Goal: Task Accomplishment & Management: Complete application form

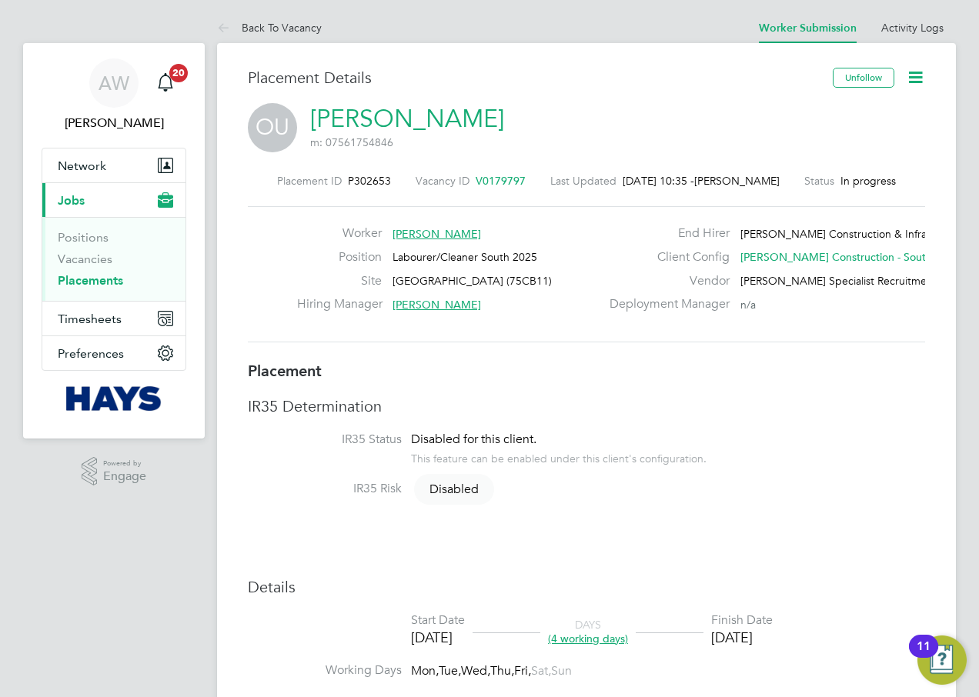
click at [917, 77] on icon at bounding box center [914, 77] width 19 height 19
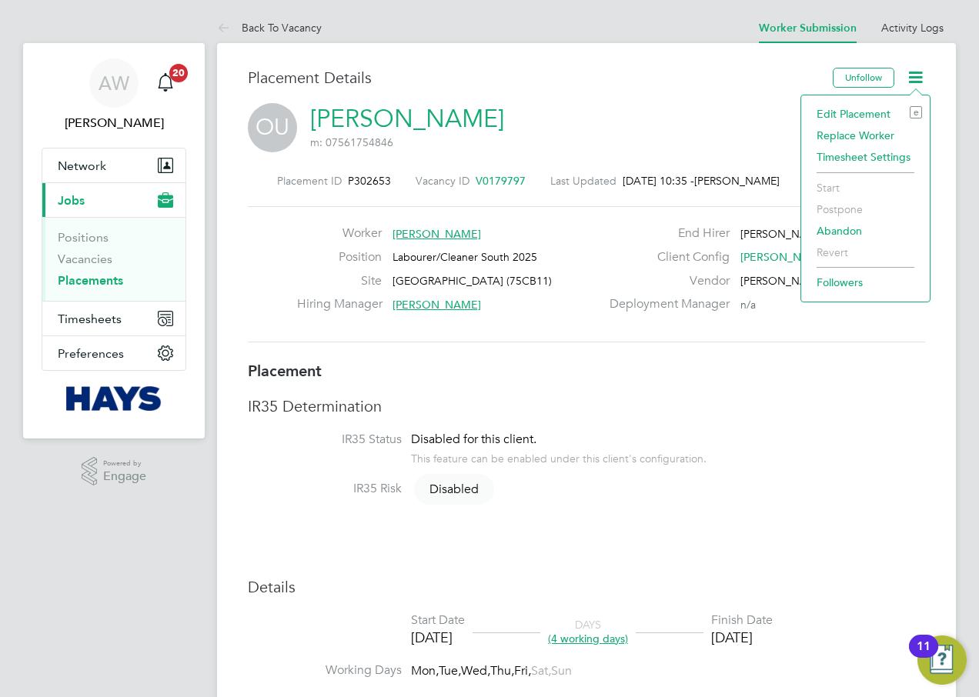
drag, startPoint x: 916, startPoint y: 77, endPoint x: 809, endPoint y: 59, distance: 109.1
click at [915, 77] on icon at bounding box center [914, 77] width 19 height 19
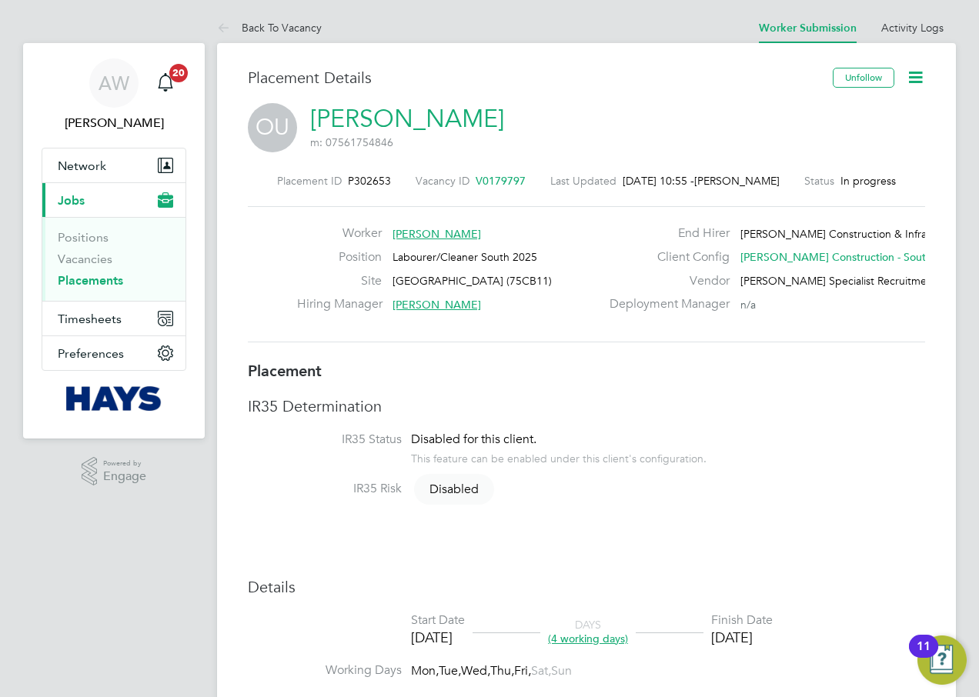
click at [75, 195] on span "Jobs" at bounding box center [71, 200] width 27 height 15
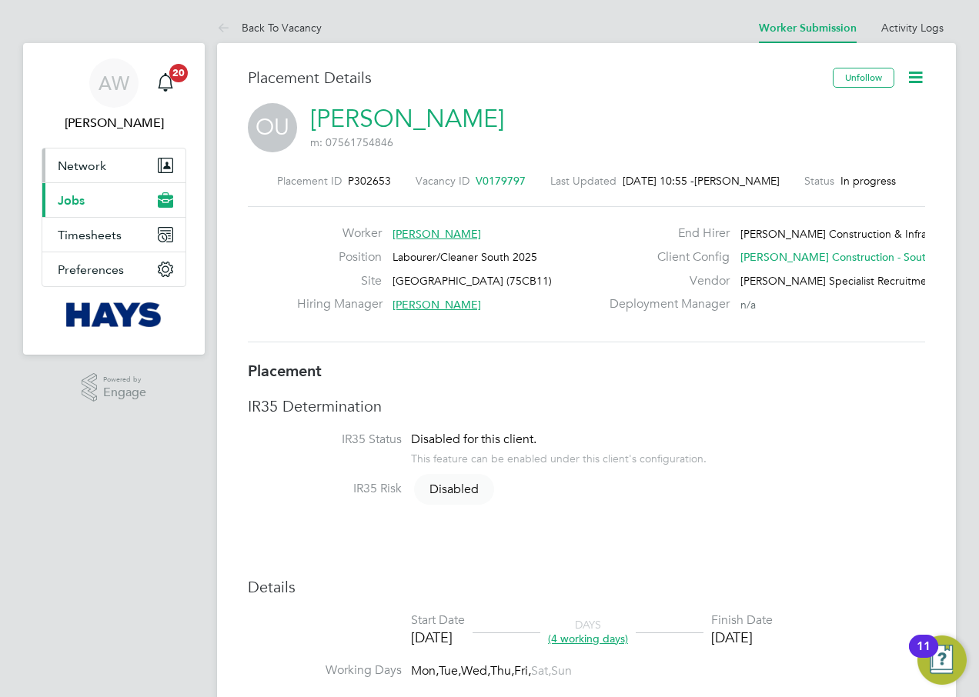
click at [82, 166] on span "Network" at bounding box center [82, 165] width 48 height 15
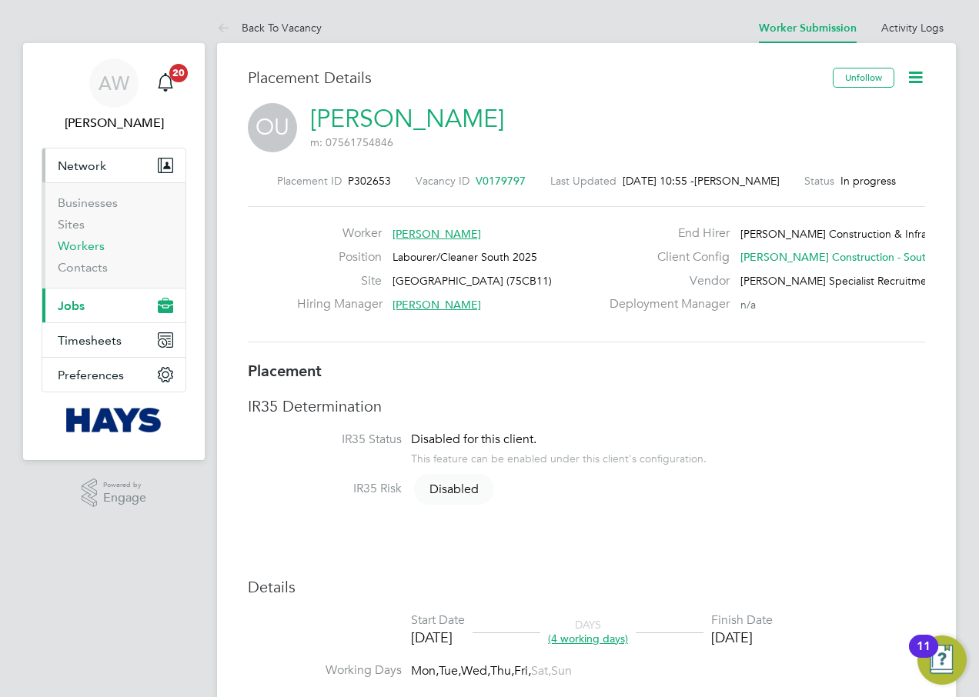
click at [90, 244] on link "Workers" at bounding box center [81, 245] width 47 height 15
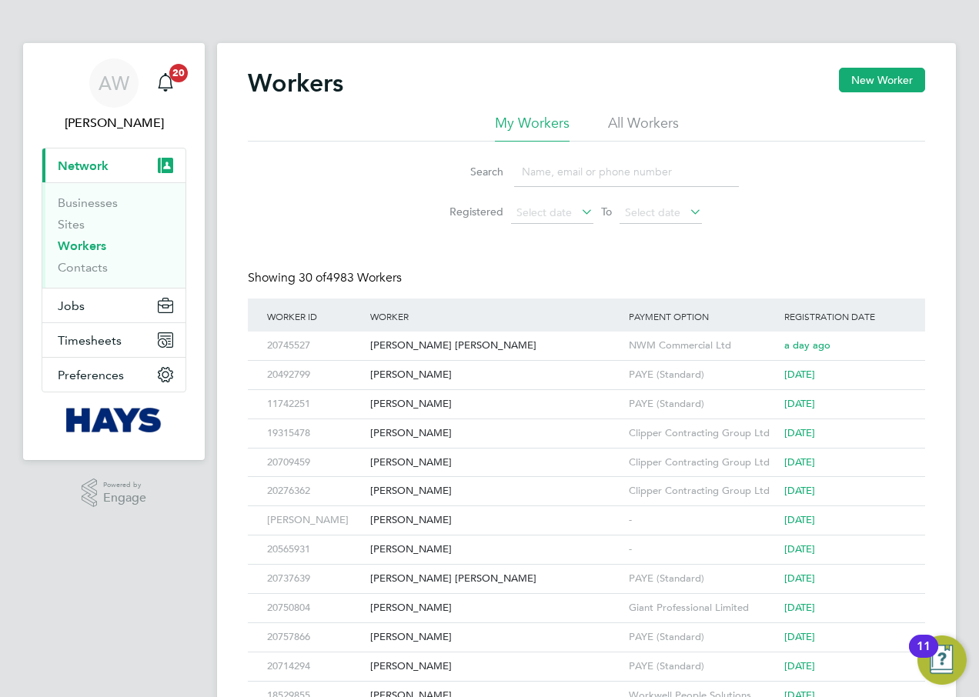
click at [629, 102] on div "Workers New Worker" at bounding box center [586, 91] width 677 height 46
click at [631, 115] on li "All Workers" at bounding box center [643, 128] width 71 height 28
click at [632, 121] on li "All Workers" at bounding box center [643, 128] width 71 height 28
click at [613, 172] on input at bounding box center [626, 172] width 225 height 30
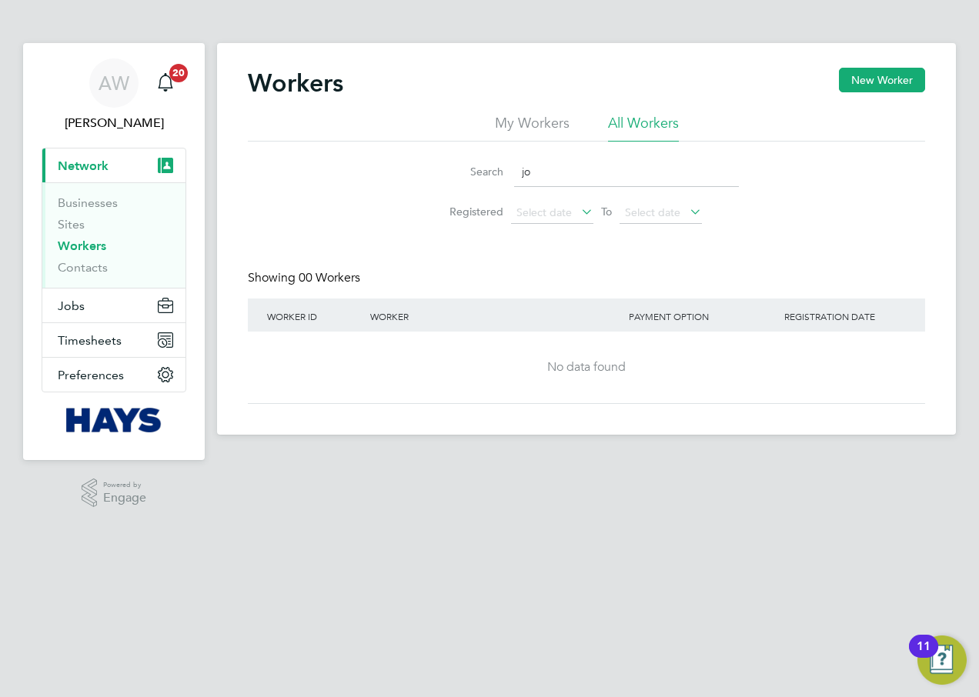
type input "j"
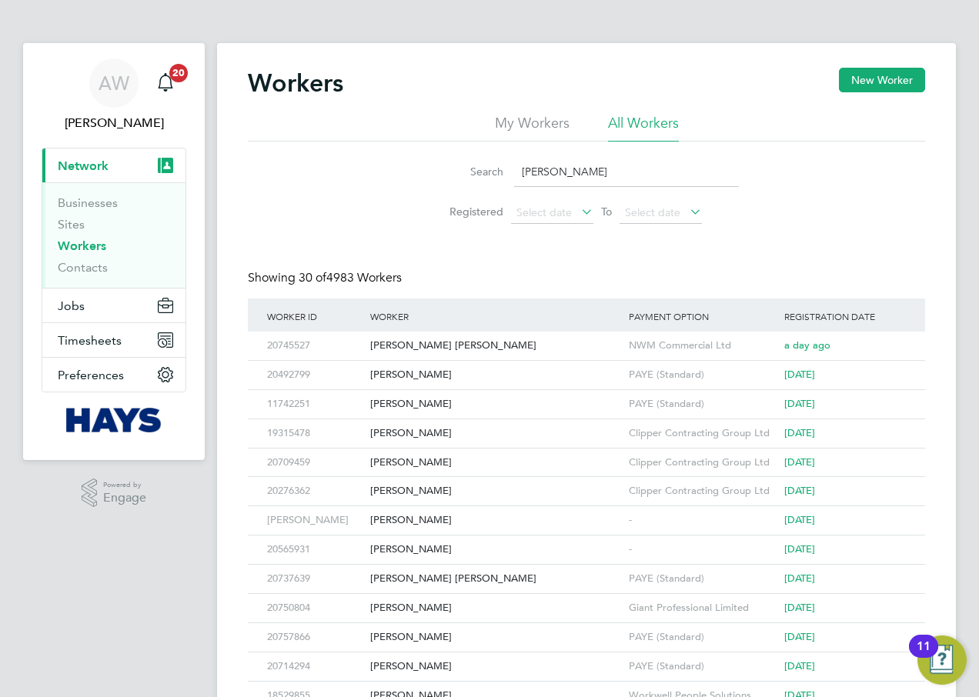
type input "joe mcd"
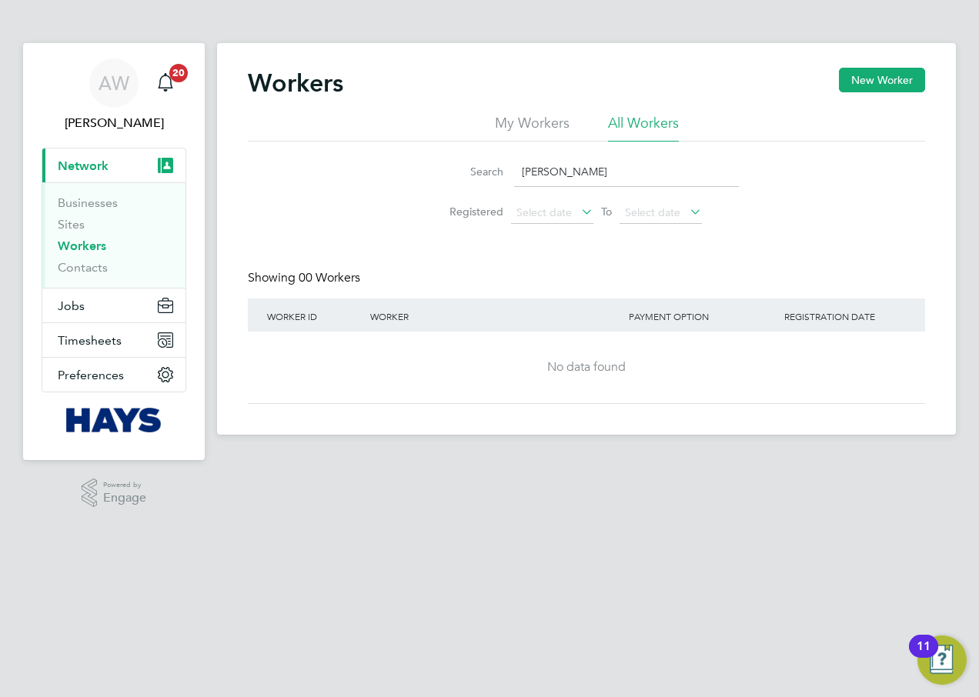
drag, startPoint x: 605, startPoint y: 179, endPoint x: 424, endPoint y: 176, distance: 180.8
click at [424, 176] on li "Search joe mcd" at bounding box center [586, 171] width 343 height 45
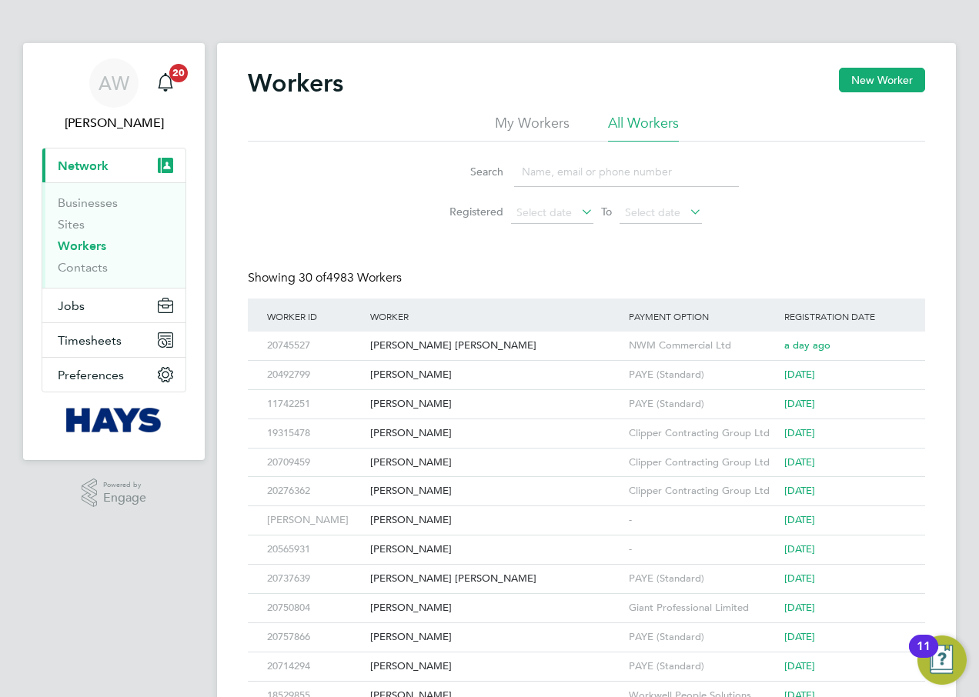
click at [377, 145] on div "Search Registered Select date To Select date" at bounding box center [586, 187] width 677 height 90
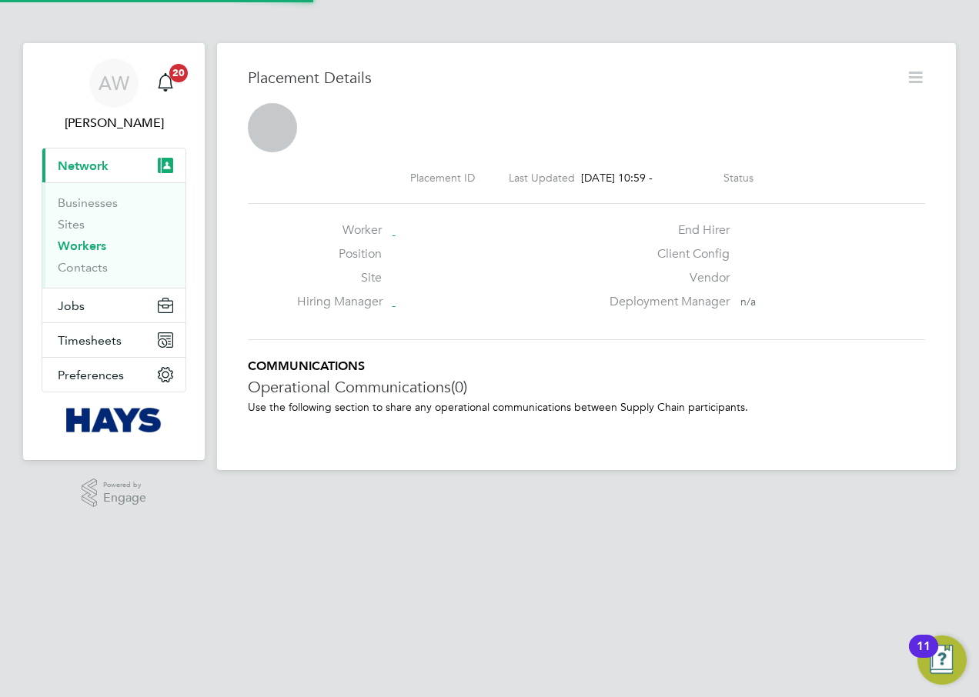
scroll to position [25, 304]
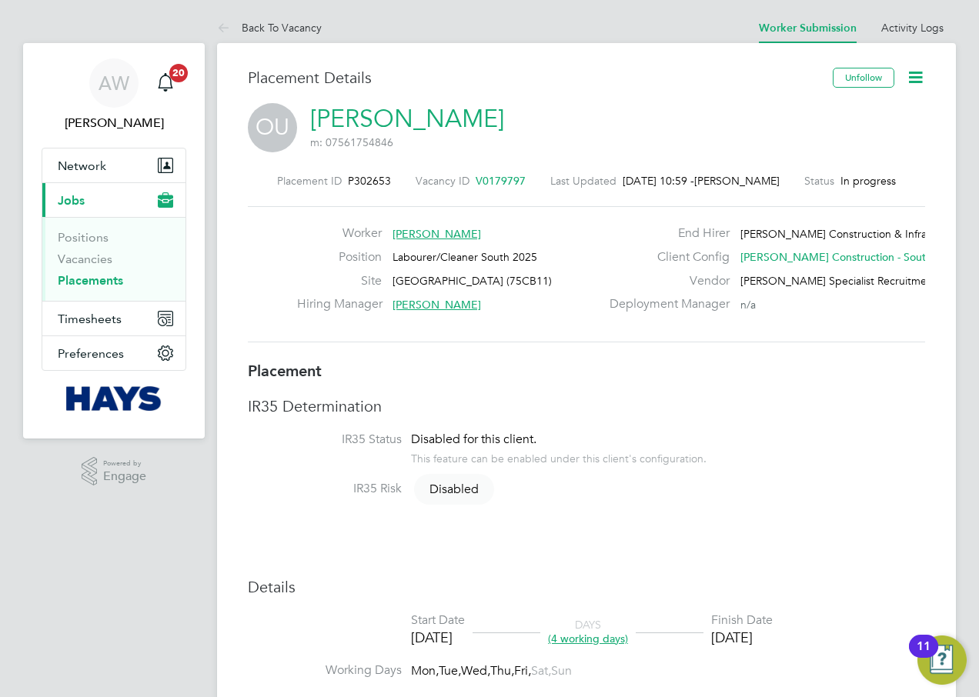
click at [567, 101] on div "Placement Details" at bounding box center [534, 85] width 573 height 35
click at [909, 73] on icon at bounding box center [914, 77] width 19 height 19
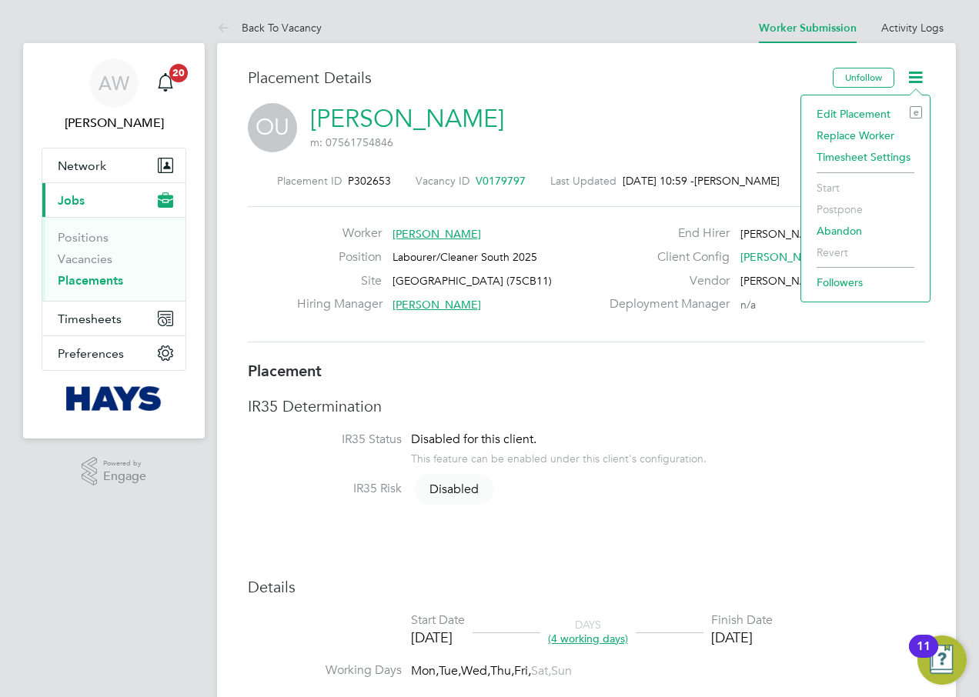
click at [909, 73] on icon at bounding box center [914, 77] width 19 height 19
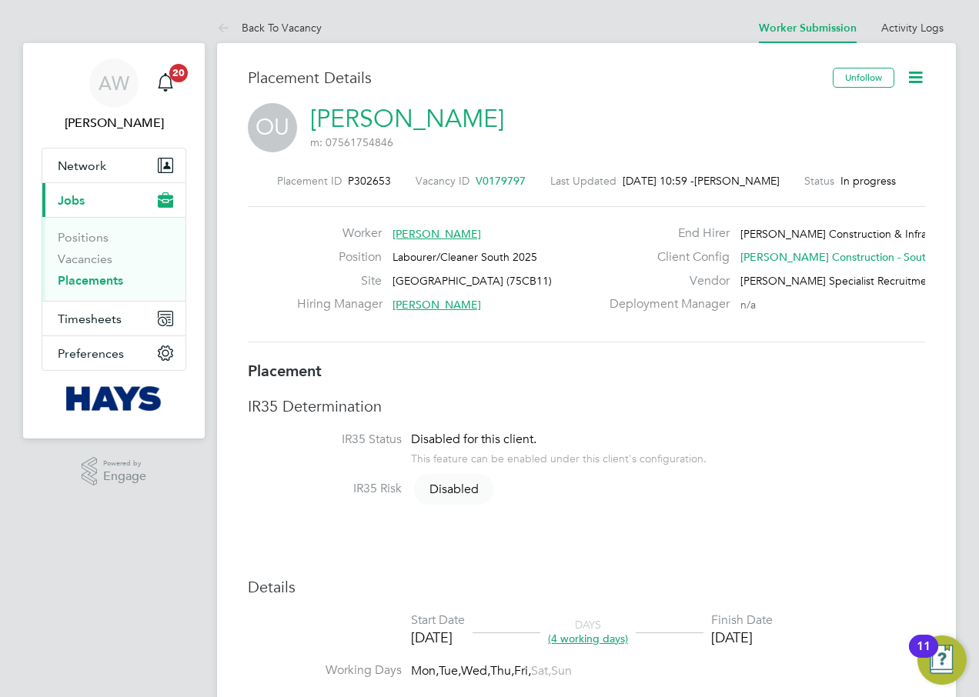
click at [604, 72] on h3 "Placement Details" at bounding box center [534, 78] width 573 height 20
click at [907, 82] on icon at bounding box center [914, 77] width 19 height 19
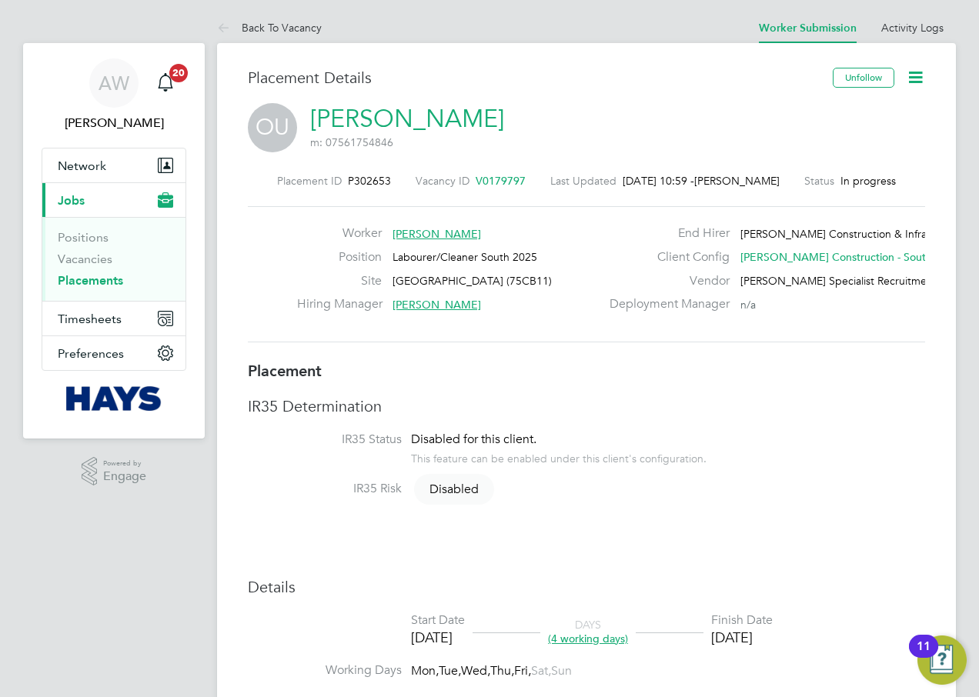
click at [918, 79] on icon at bounding box center [914, 77] width 19 height 19
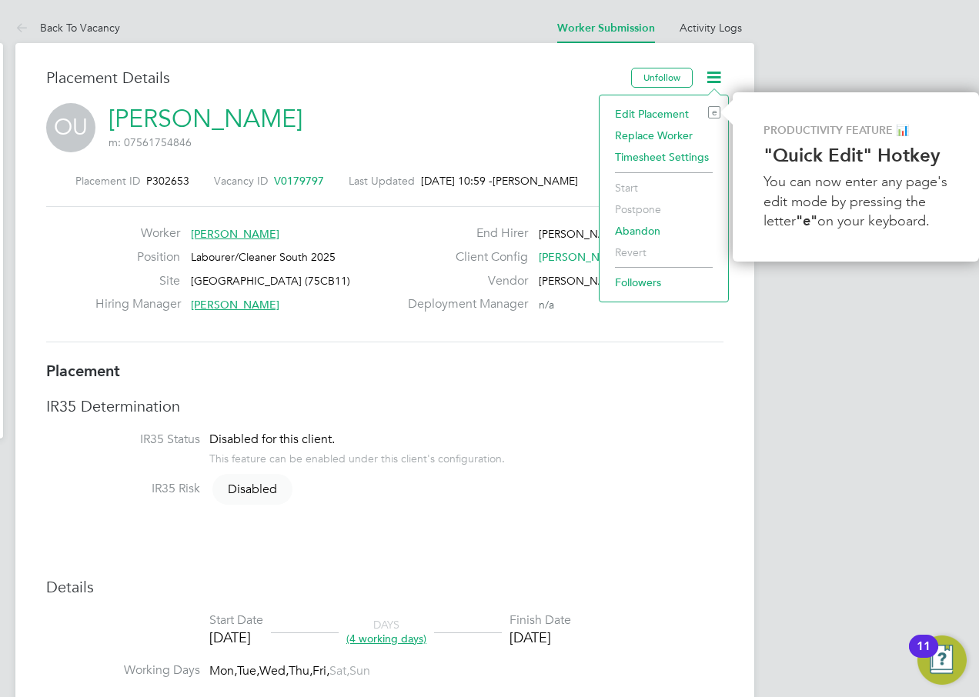
click at [536, 94] on div "Placement Details" at bounding box center [332, 85] width 573 height 35
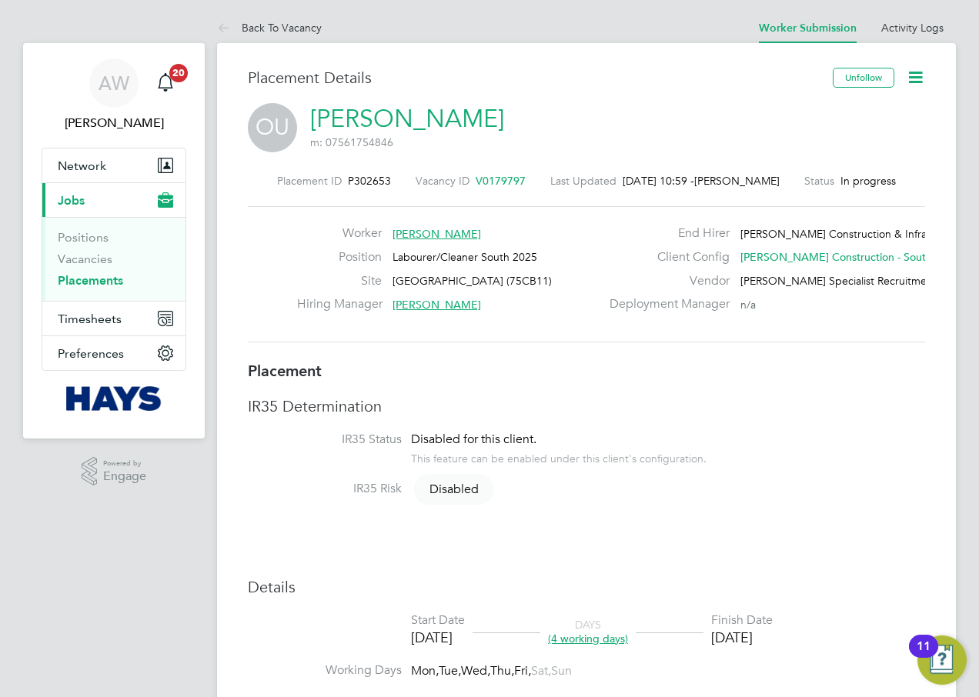
click at [922, 78] on icon at bounding box center [914, 77] width 19 height 19
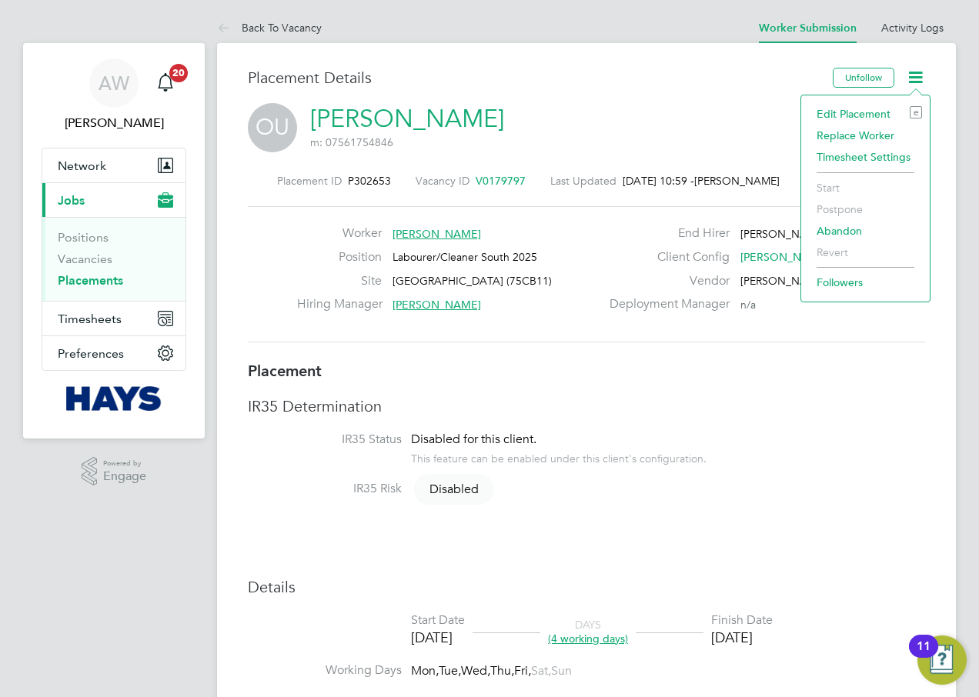
click at [747, 85] on h3 "Placement Details" at bounding box center [534, 78] width 573 height 20
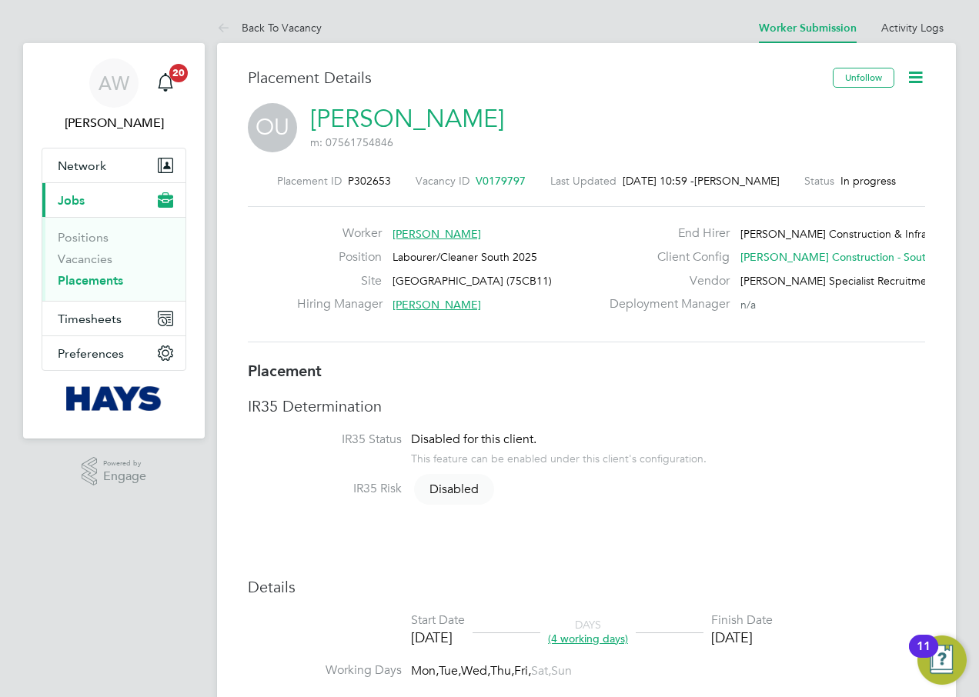
click at [874, 182] on span "In progress" at bounding box center [867, 181] width 55 height 14
click at [908, 87] on icon at bounding box center [914, 77] width 19 height 19
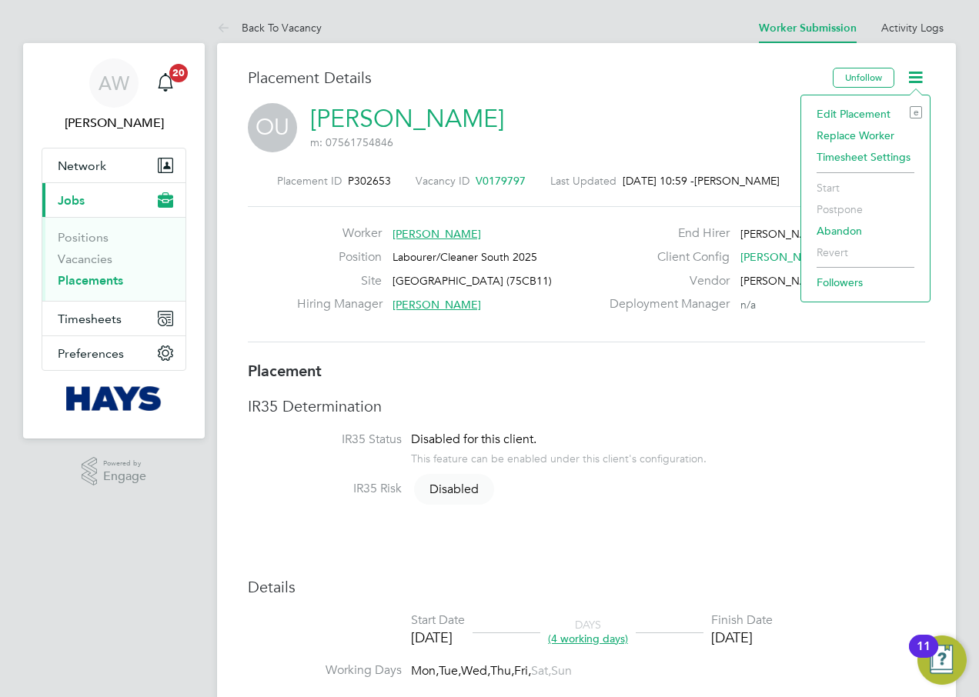
click at [835, 187] on li "Start" at bounding box center [865, 188] width 113 height 22
click at [752, 139] on div "OU Oscar Ukwizagira m: 07561754846" at bounding box center [586, 129] width 677 height 52
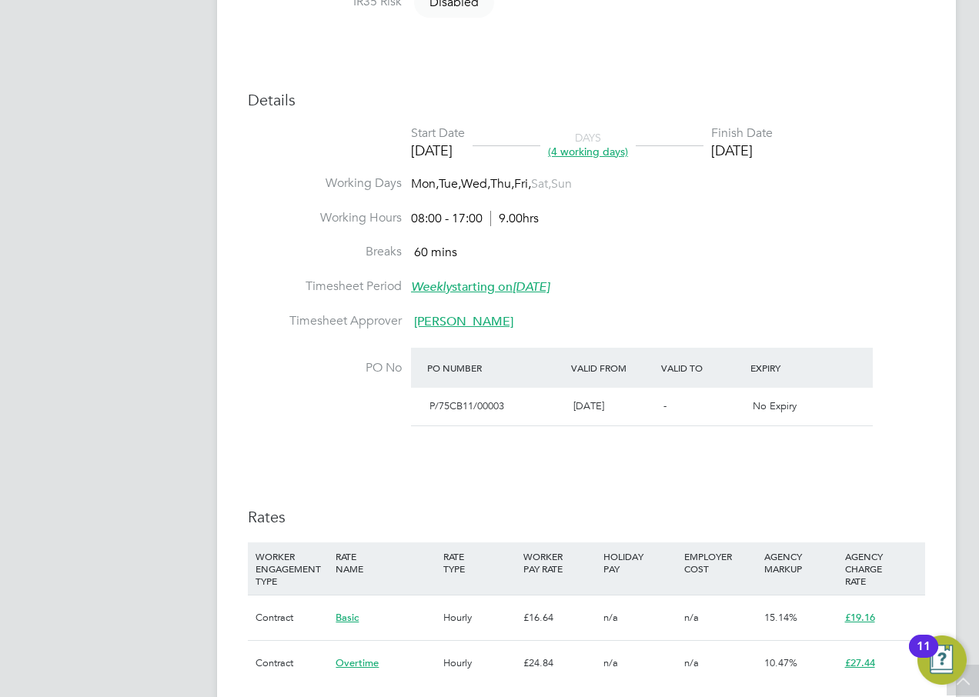
scroll to position [385, 0]
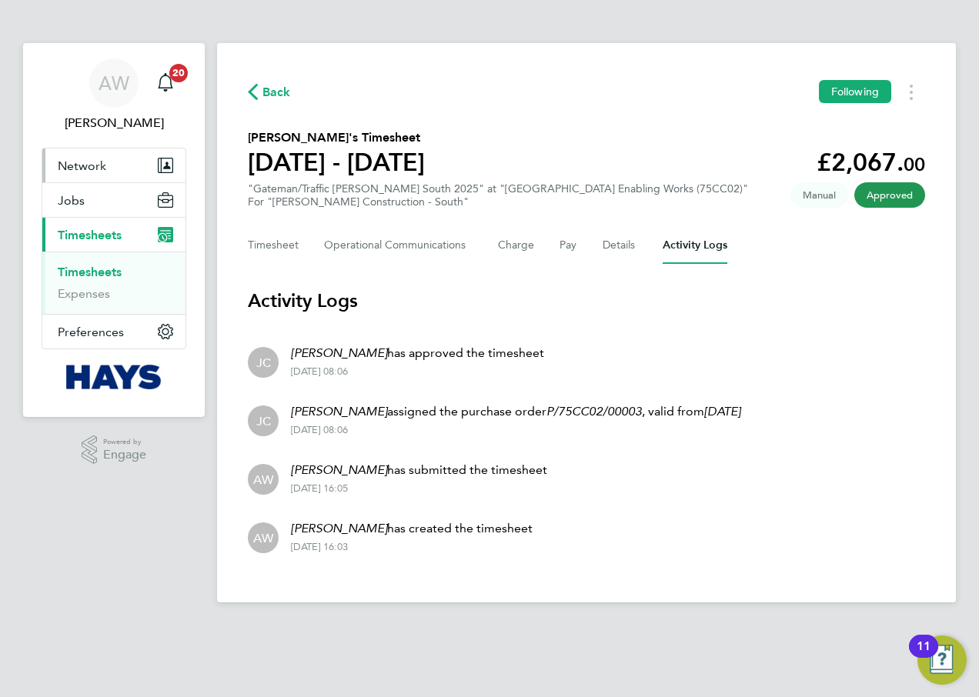
click at [102, 167] on span "Network" at bounding box center [82, 165] width 48 height 15
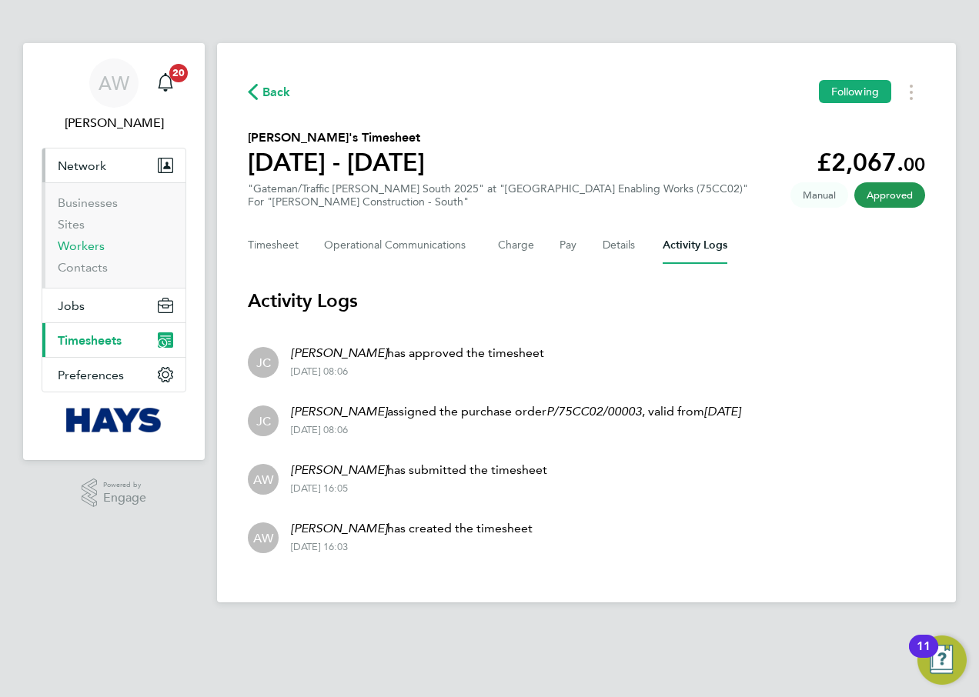
click at [89, 245] on link "Workers" at bounding box center [81, 245] width 47 height 15
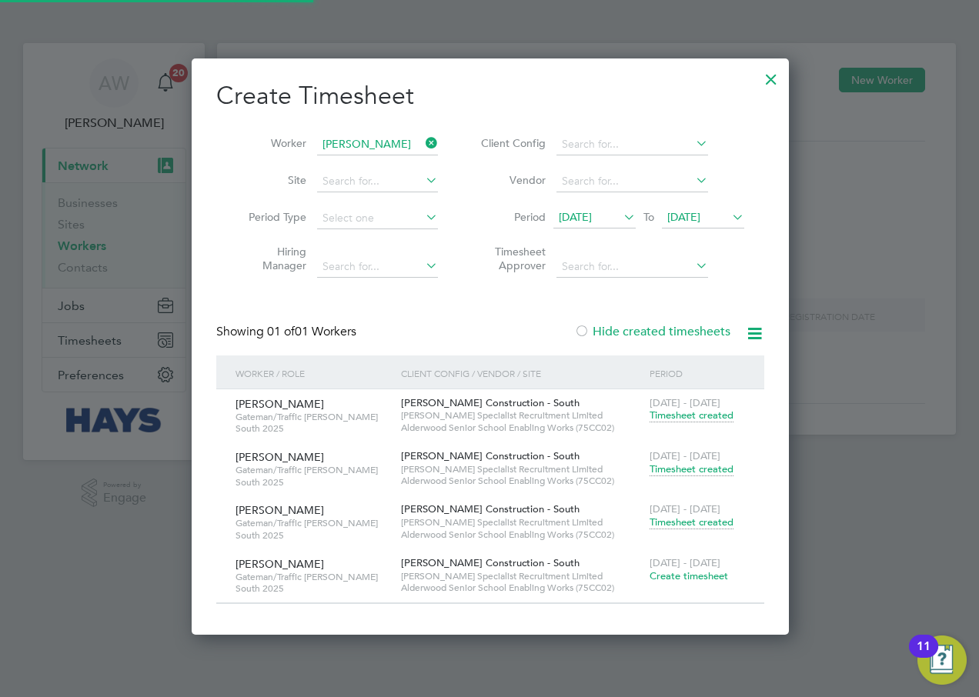
scroll to position [576, 595]
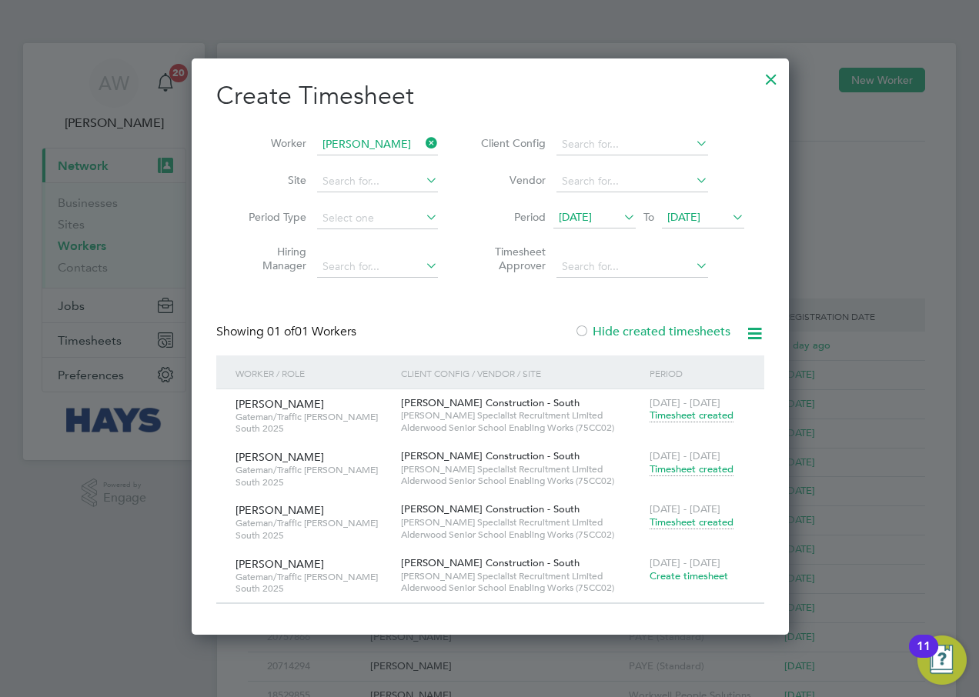
click at [776, 76] on div at bounding box center [771, 76] width 28 height 28
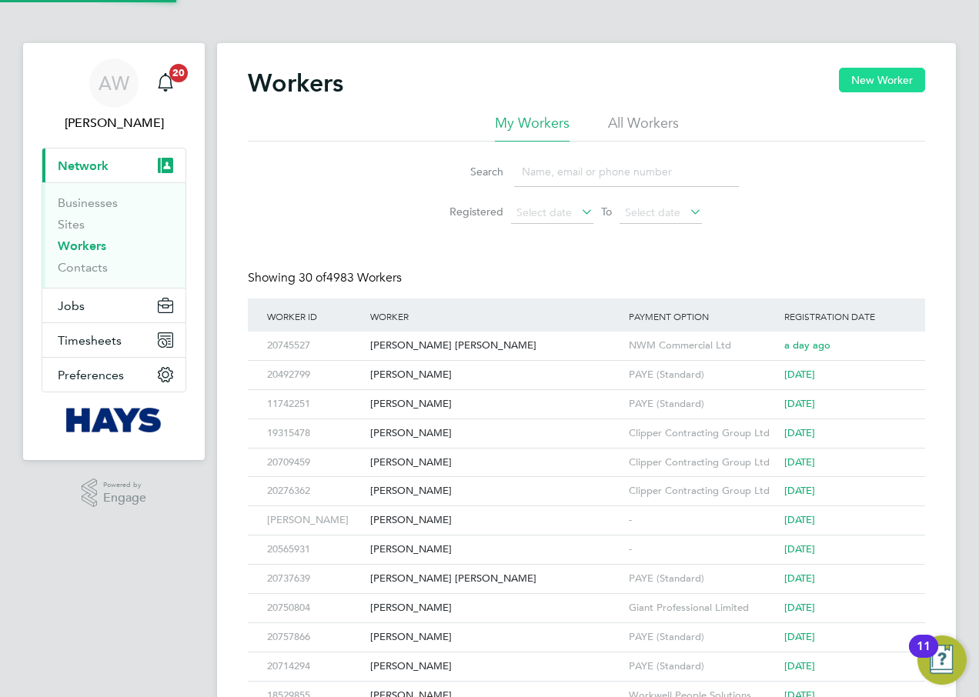
click at [870, 85] on button "New Worker" at bounding box center [882, 80] width 86 height 25
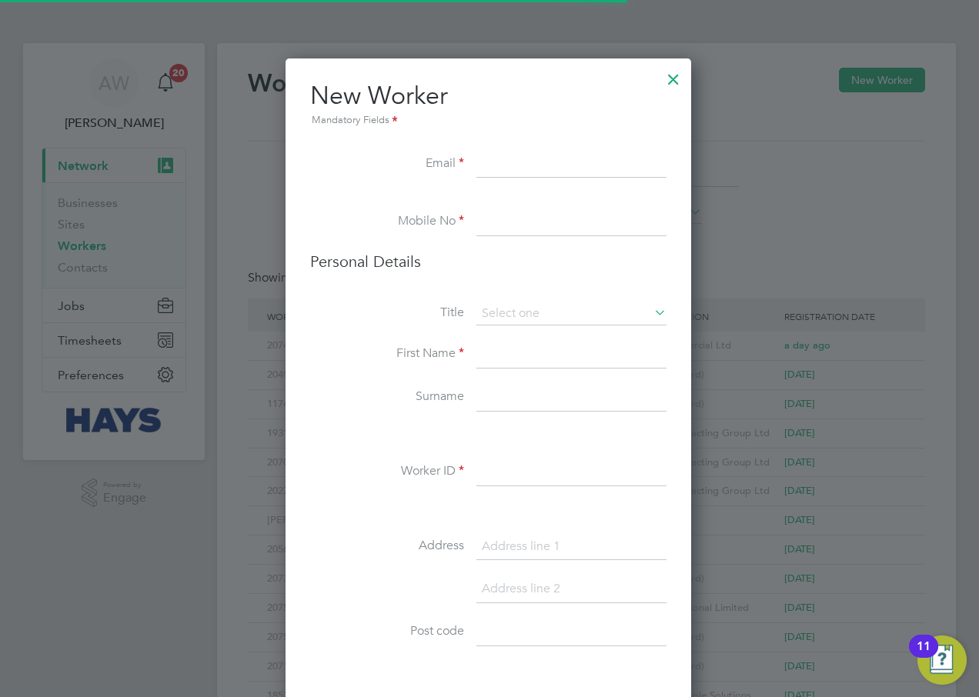
scroll to position [1373, 444]
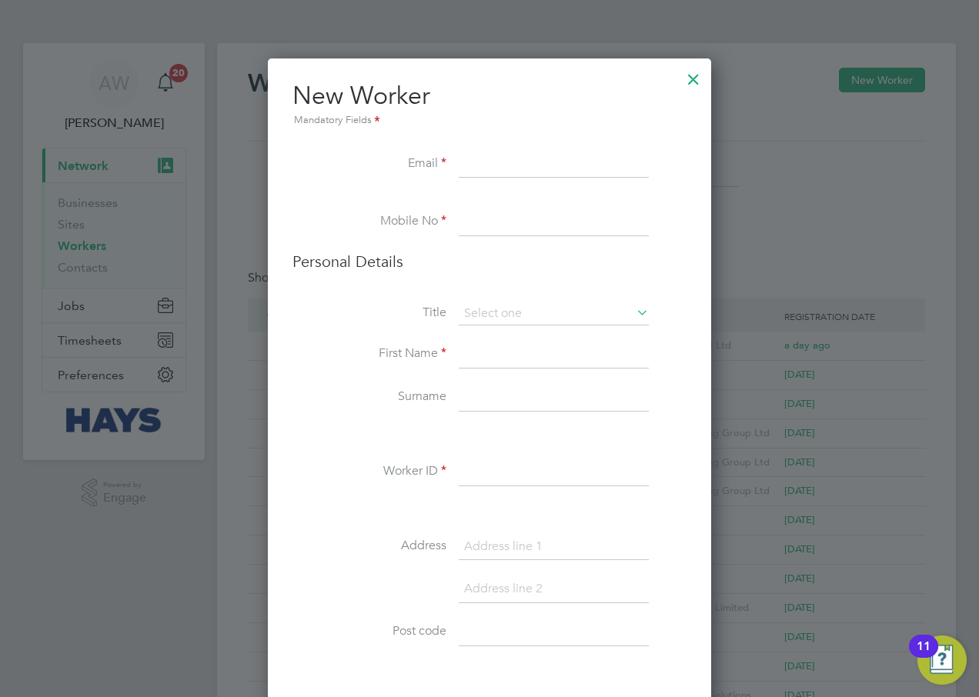
click at [489, 154] on input at bounding box center [554, 165] width 190 height 28
paste input "[EMAIL_ADDRESS][DOMAIN_NAME]"
type input "[EMAIL_ADDRESS][DOMAIN_NAME]"
click at [535, 225] on input at bounding box center [554, 222] width 190 height 28
type input "07514742815"
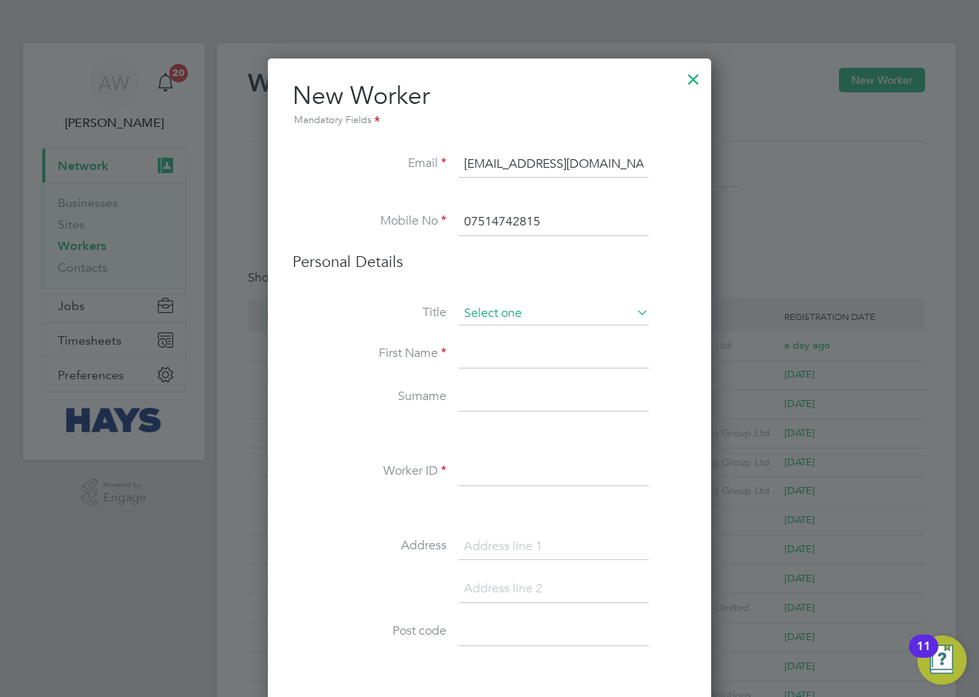
click at [582, 317] on input at bounding box center [554, 313] width 190 height 23
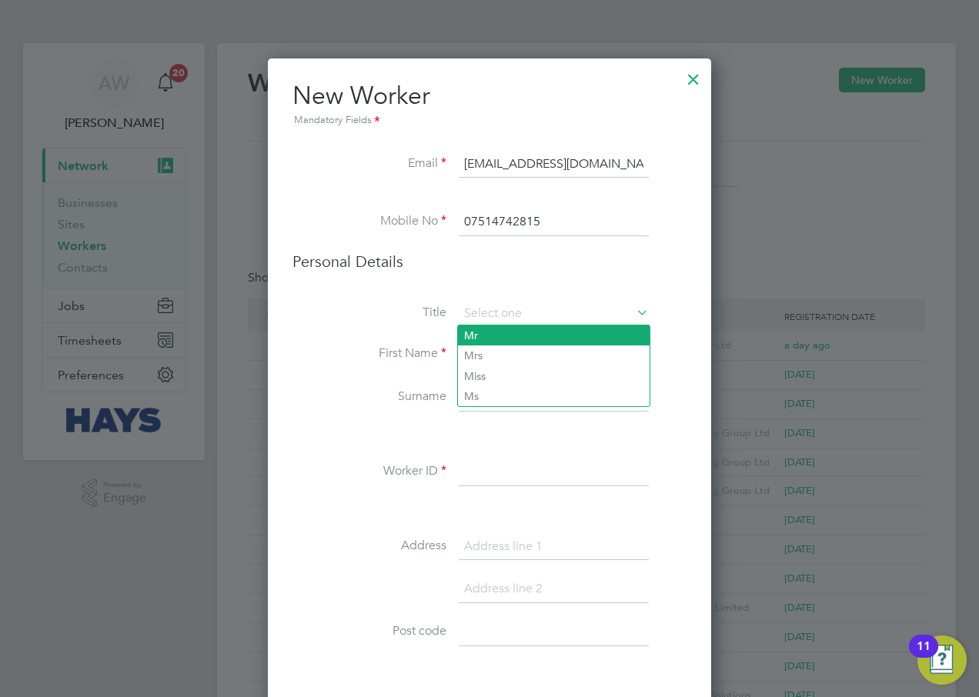
click at [539, 336] on li "Mr" at bounding box center [554, 335] width 192 height 20
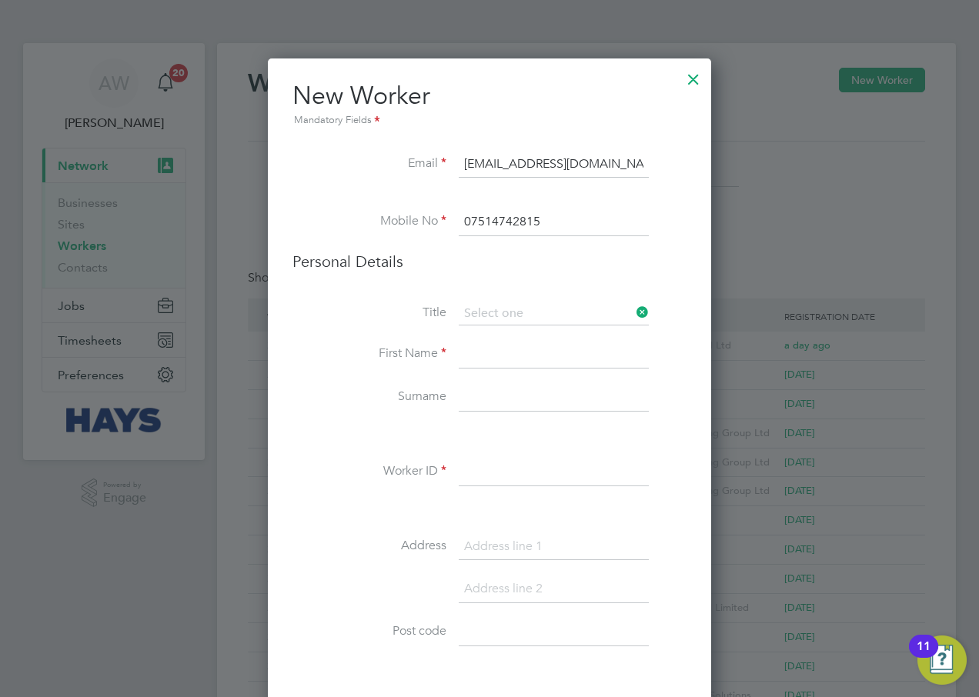
type input "Mr"
click at [536, 346] on input at bounding box center [554, 355] width 190 height 28
type input "Joe"
click at [533, 390] on input at bounding box center [554, 398] width 190 height 28
type input "Mcdill"
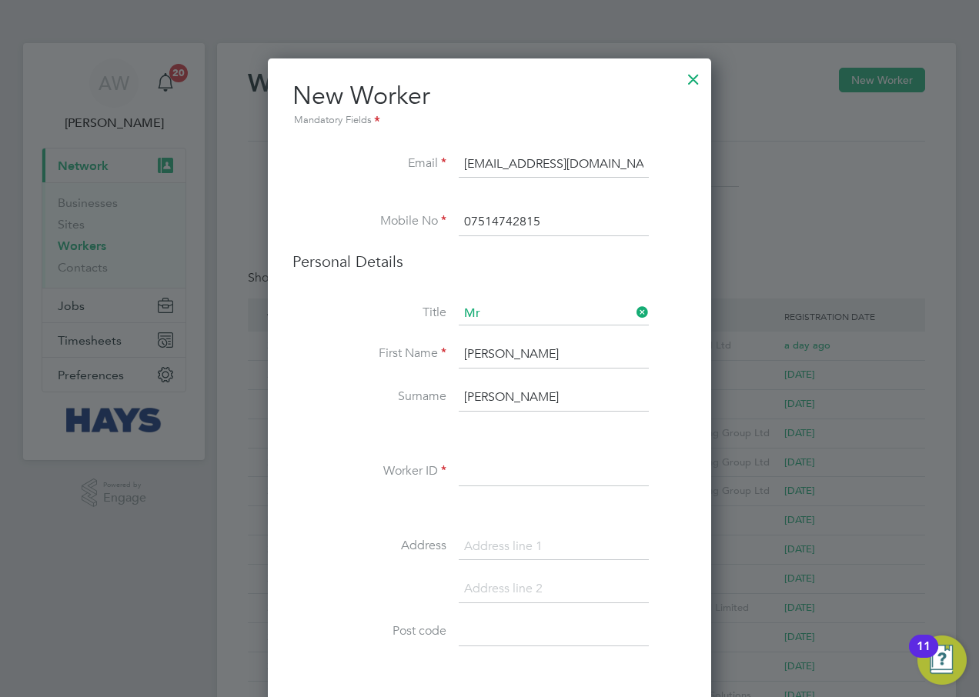
click at [525, 465] on input at bounding box center [554, 473] width 190 height 28
paste input "16875040"
type input "16875040"
click at [552, 549] on input at bounding box center [554, 547] width 190 height 28
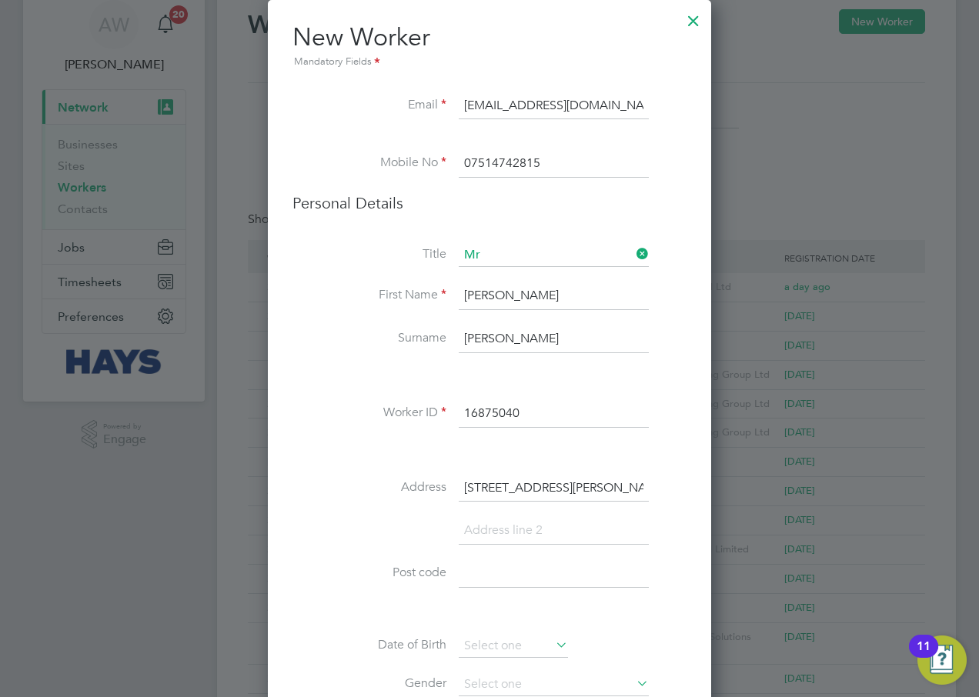
scroll to position [154, 0]
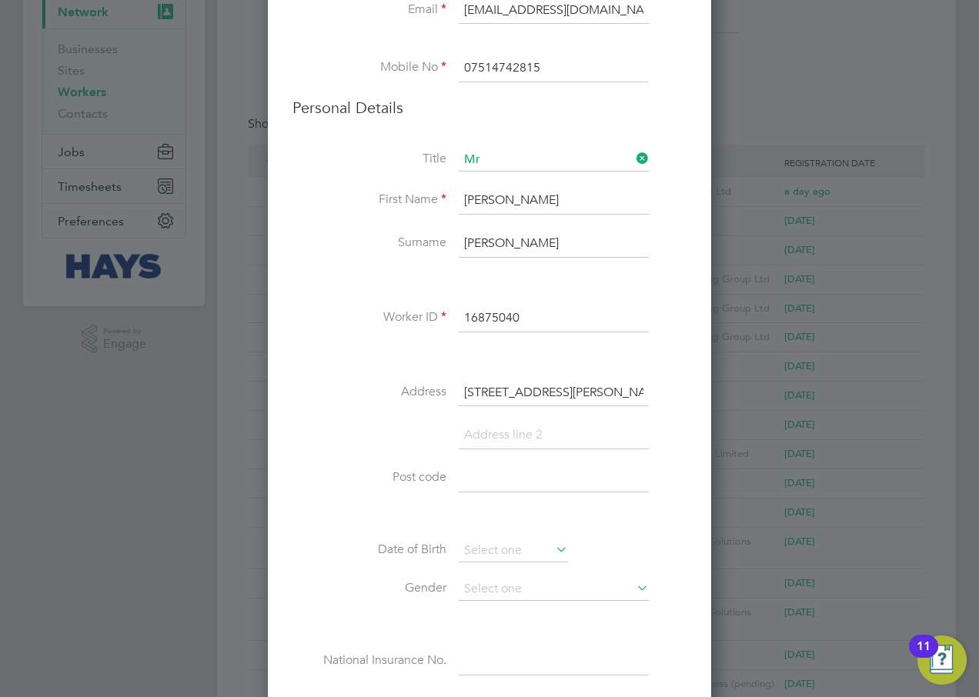
type input "31 Christopher Way"
click at [500, 472] on input at bounding box center [554, 479] width 190 height 28
type input "PO10 7QZ"
click at [500, 552] on input at bounding box center [513, 550] width 109 height 23
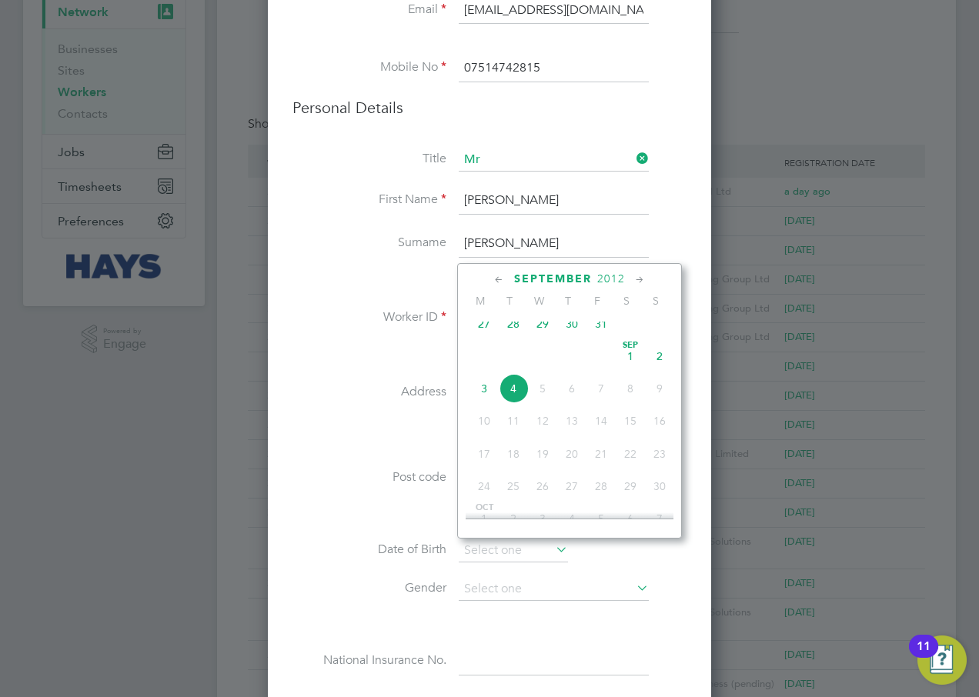
click at [612, 278] on span "2012" at bounding box center [611, 278] width 28 height 13
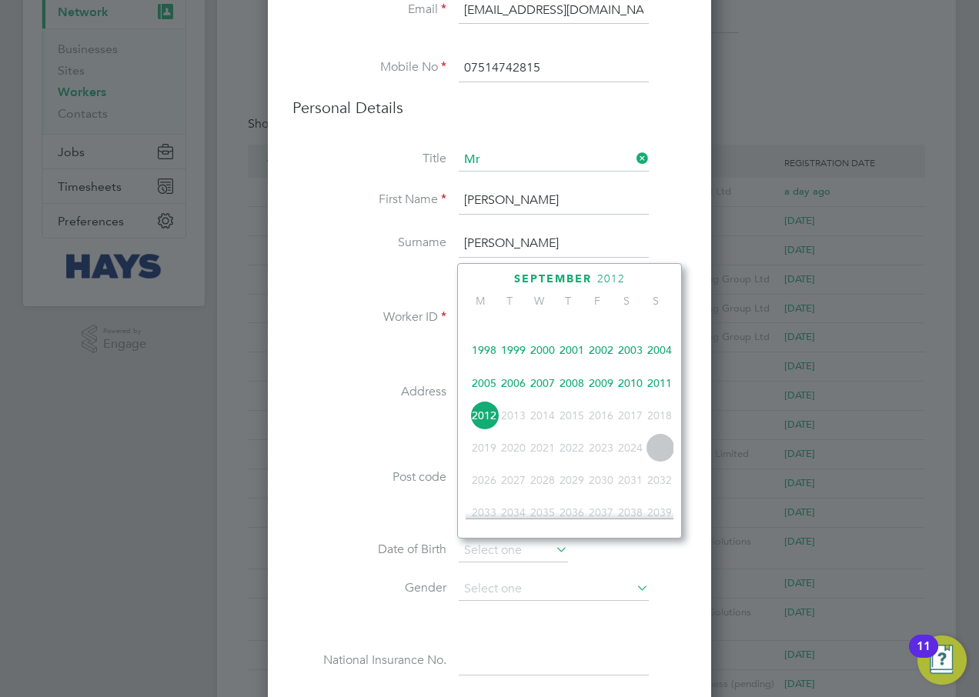
click at [655, 360] on span "2004" at bounding box center [659, 349] width 29 height 29
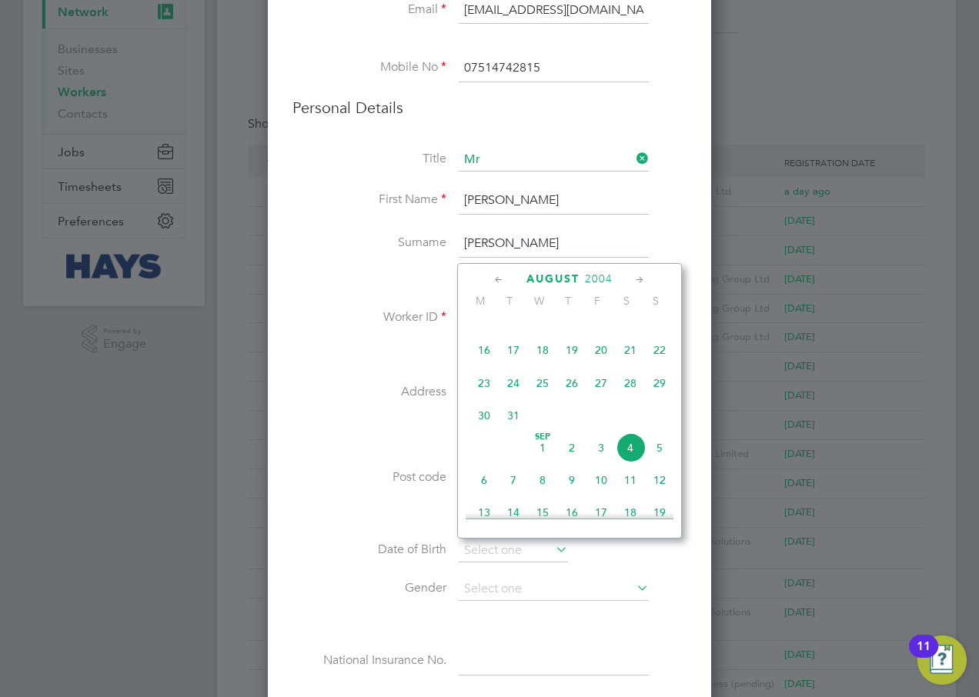
click at [495, 273] on icon at bounding box center [499, 280] width 15 height 17
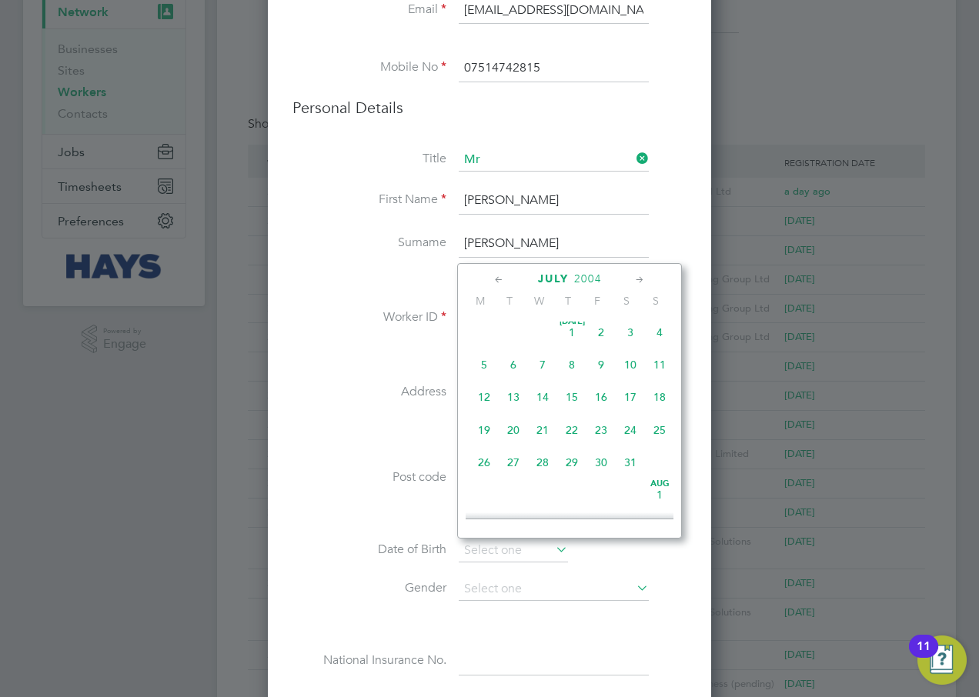
click at [495, 276] on icon at bounding box center [499, 280] width 15 height 17
click at [635, 282] on icon at bounding box center [639, 280] width 15 height 17
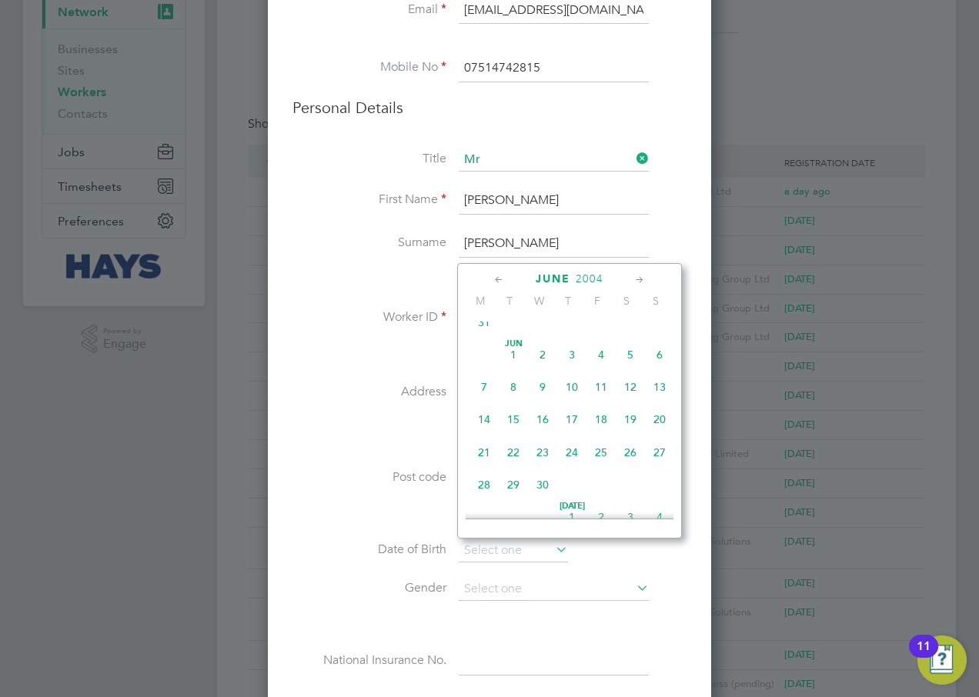
scroll to position [365, 0]
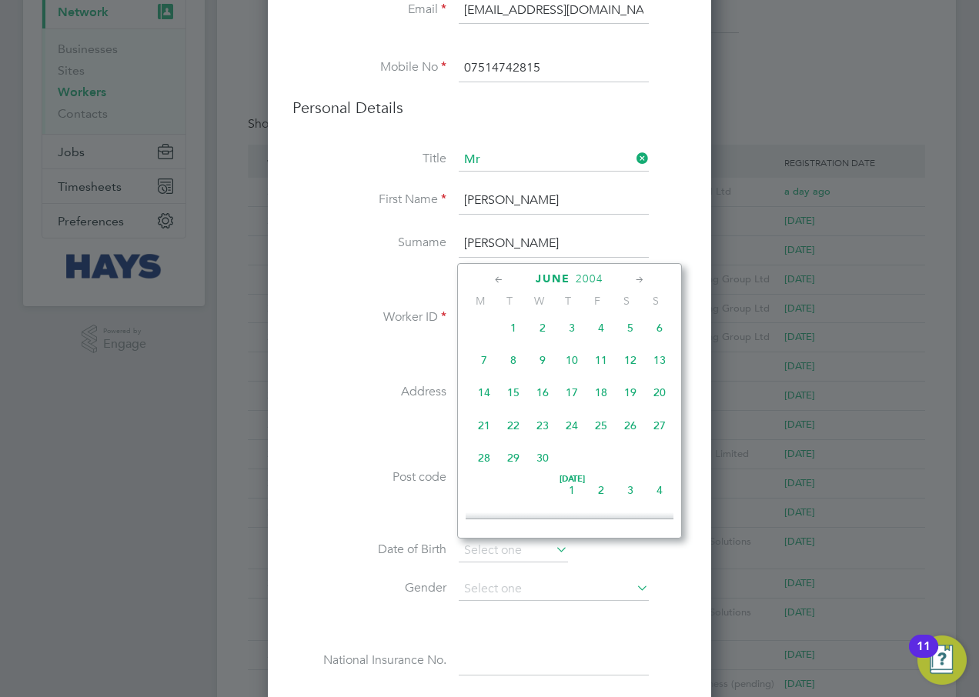
click at [482, 469] on span "28" at bounding box center [483, 457] width 29 height 29
type input "28 Jun 2004"
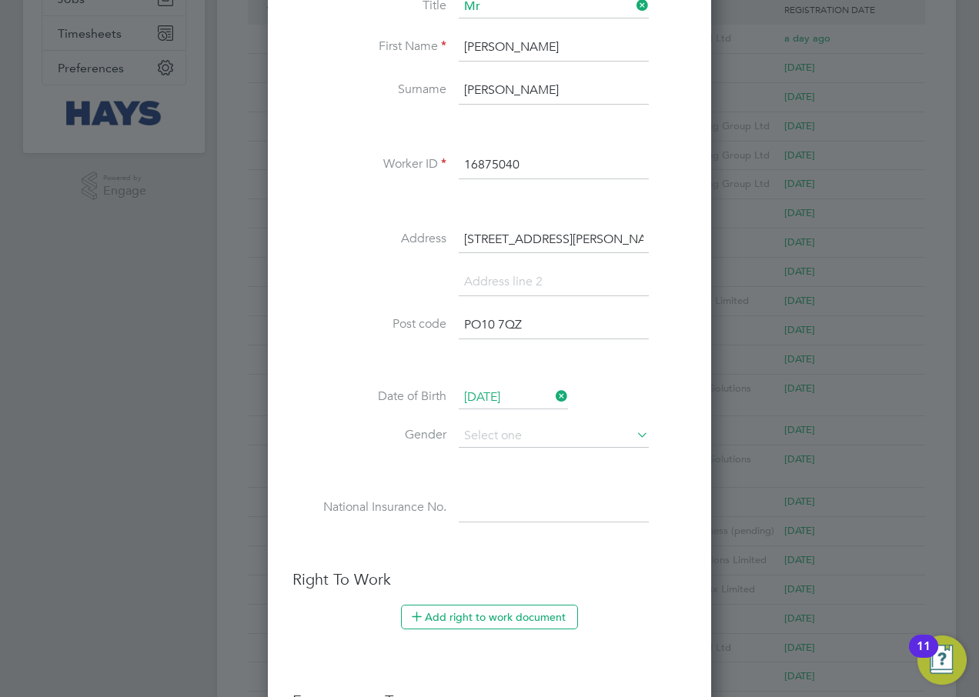
scroll to position [308, 0]
click at [531, 437] on input at bounding box center [554, 435] width 190 height 23
click at [510, 455] on li "Male" at bounding box center [554, 457] width 192 height 20
type input "Male"
click at [601, 515] on input at bounding box center [554, 508] width 190 height 28
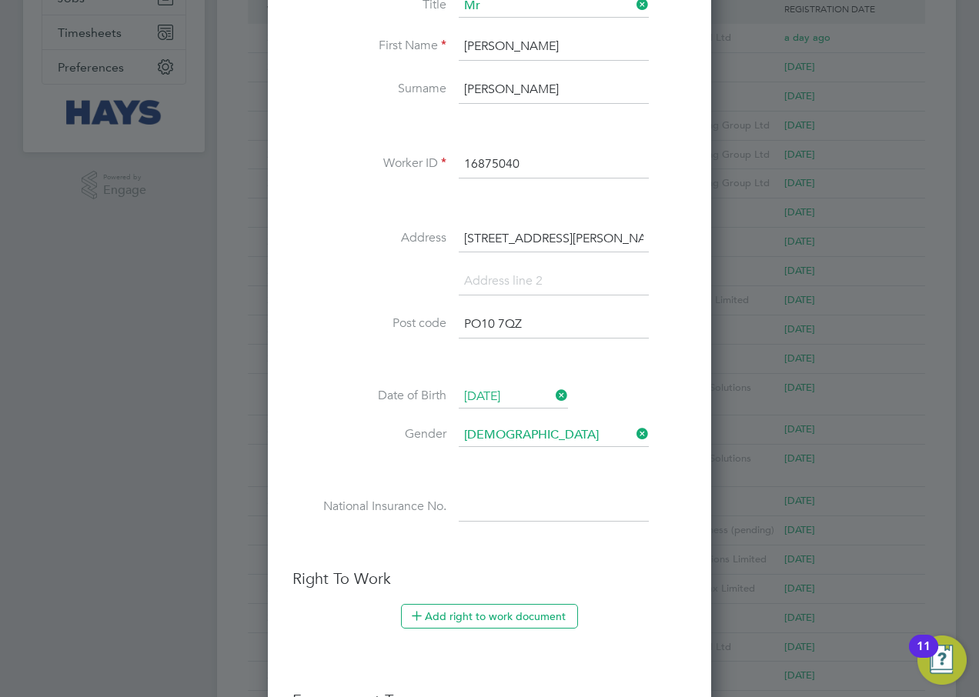
paste input "PK185572A"
type input "PK 18 55 72 A"
click at [320, 464] on li at bounding box center [489, 470] width 394 height 16
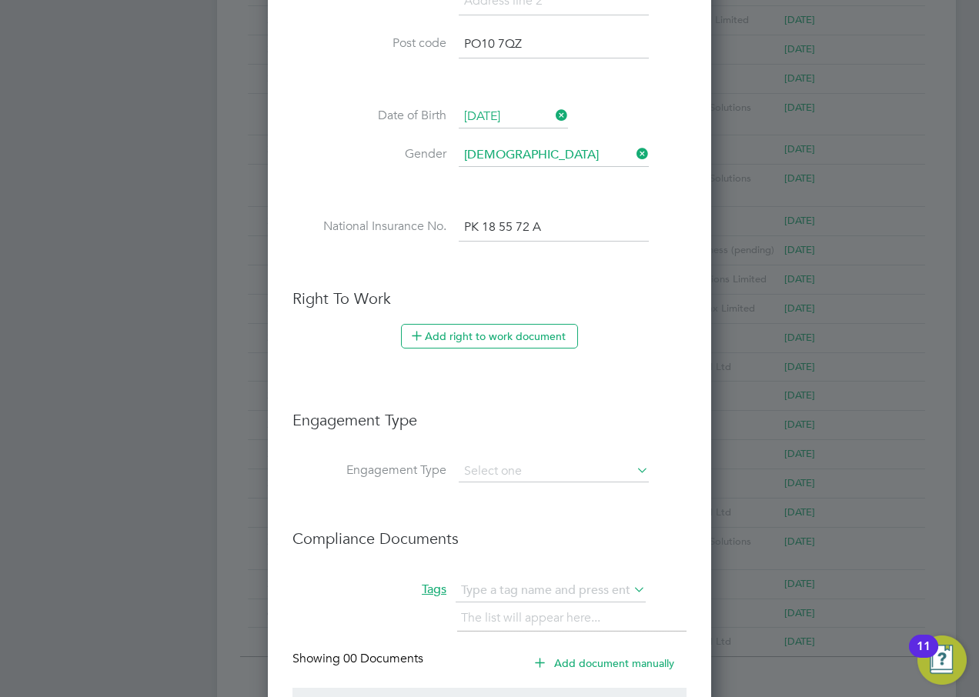
scroll to position [615, 0]
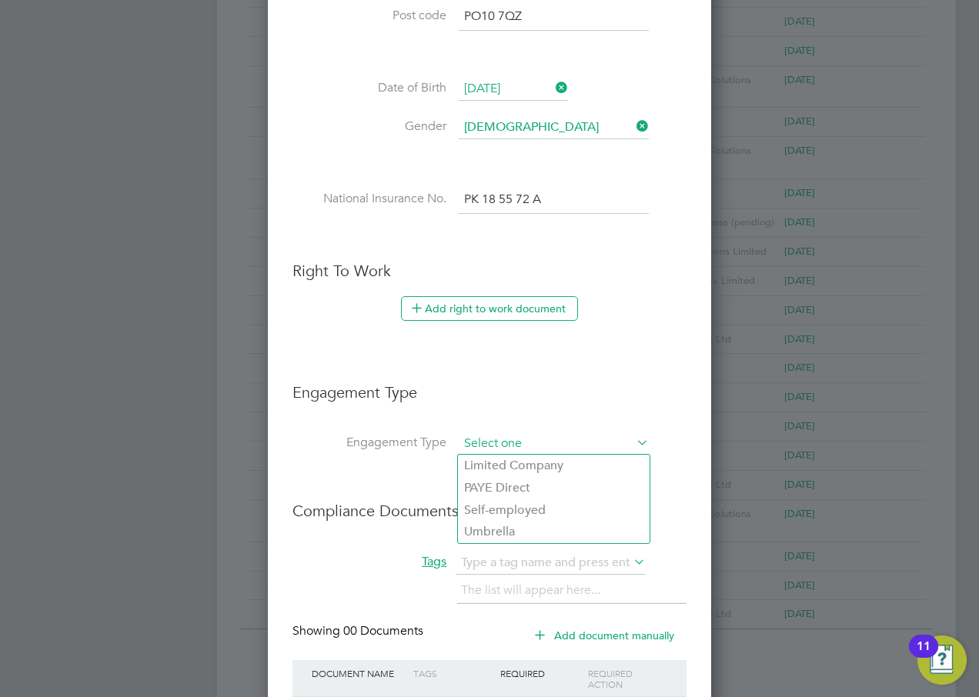
click at [532, 446] on input at bounding box center [554, 444] width 190 height 22
click at [524, 527] on li "Umbrella" at bounding box center [554, 532] width 192 height 22
type input "Umbrella"
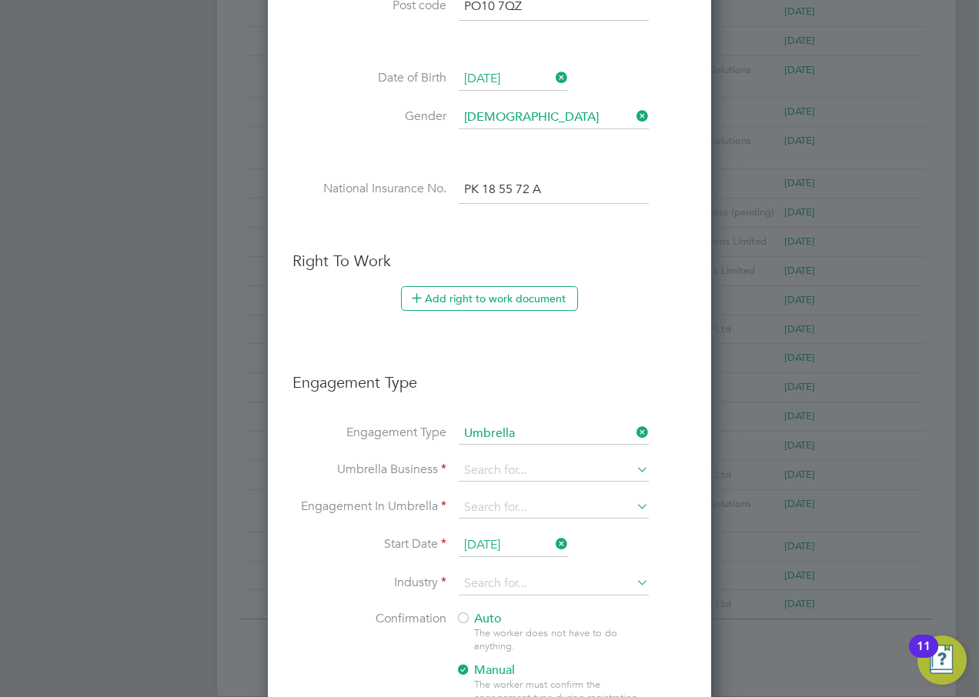
scroll to position [692, 0]
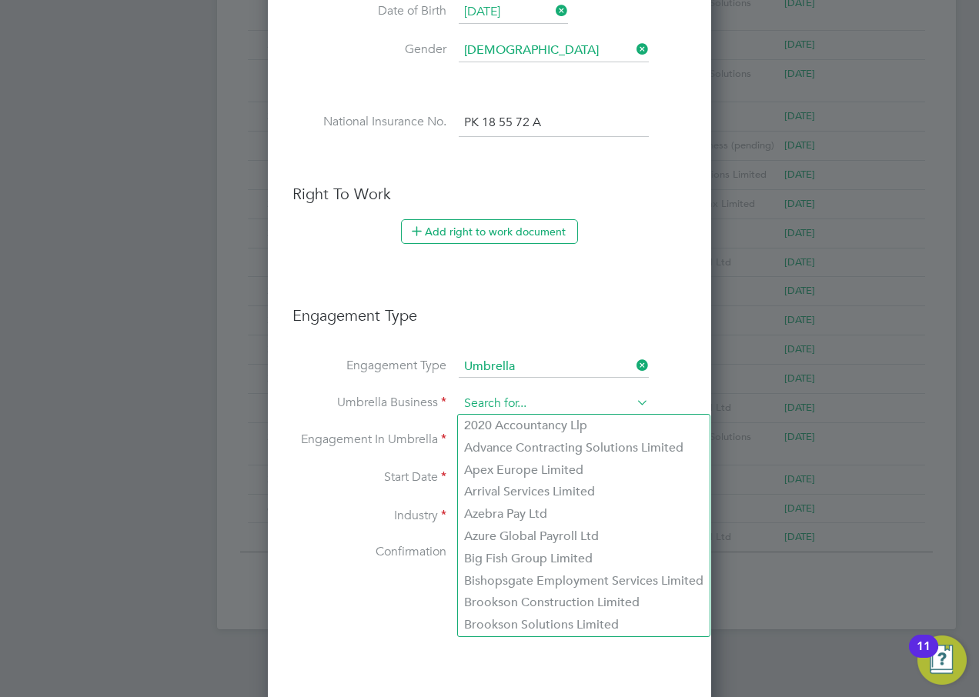
click at [529, 403] on input at bounding box center [554, 404] width 190 height 22
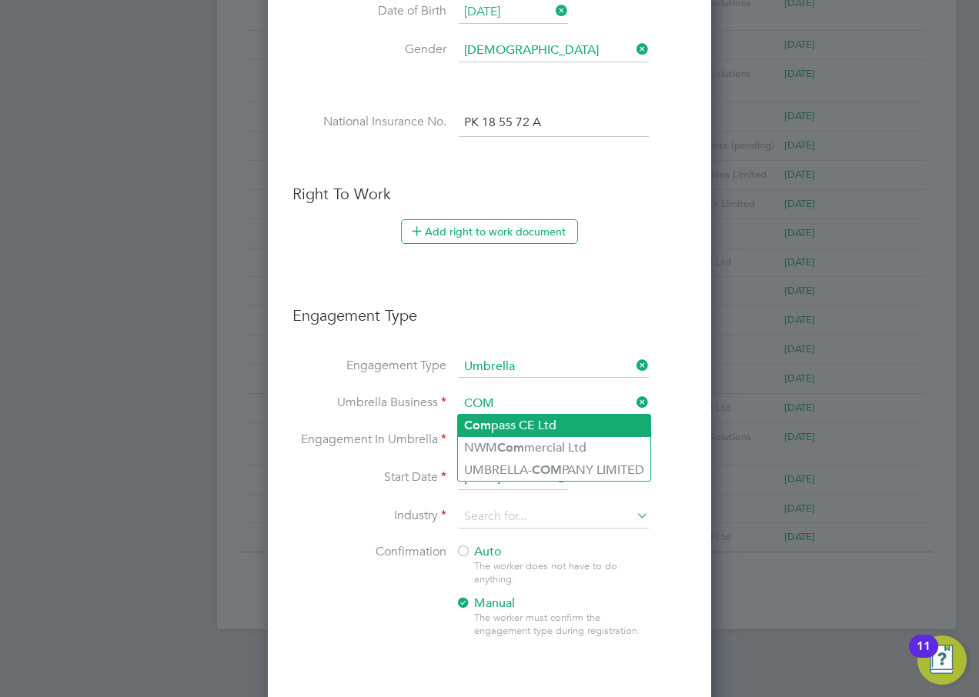
click at [585, 429] on li "Com pass CE Ltd" at bounding box center [554, 426] width 192 height 22
type input "Compass CE Ltd"
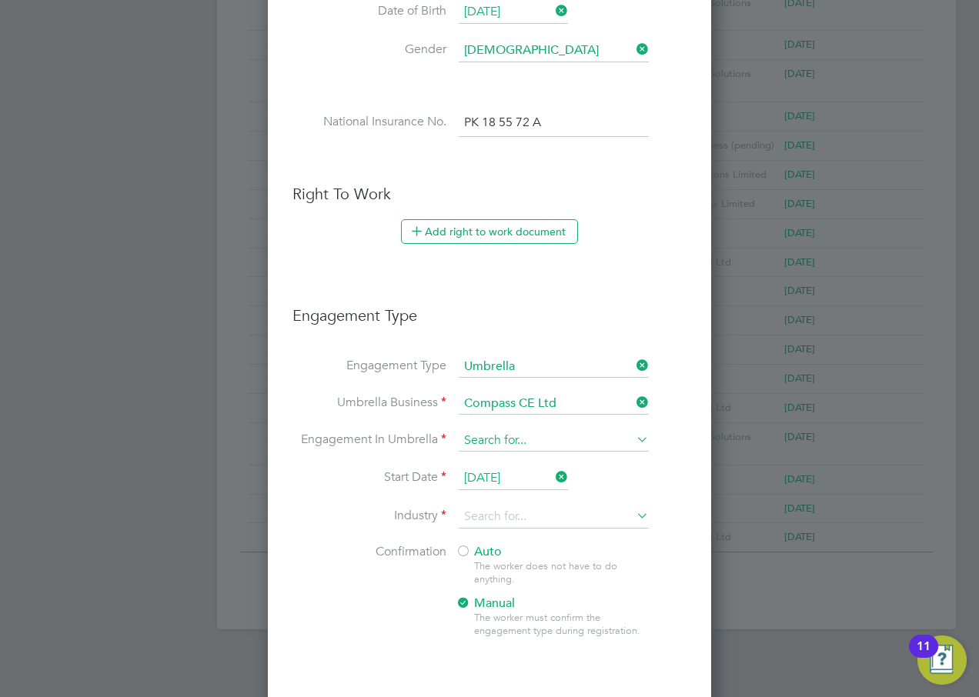
click at [533, 442] on input at bounding box center [554, 441] width 190 height 22
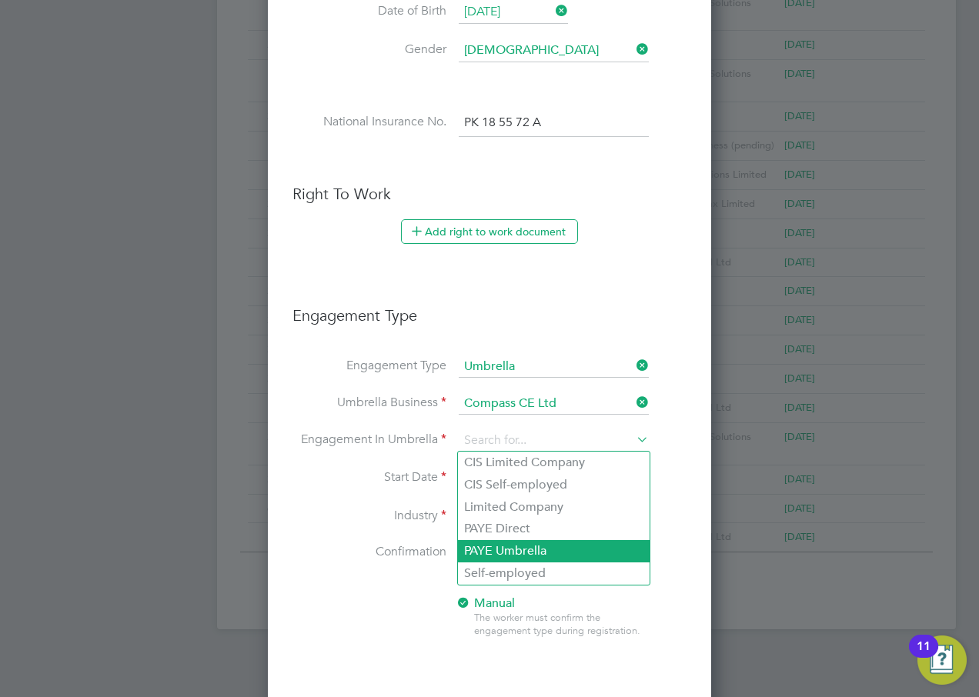
click at [530, 542] on li "PAYE Umbrella" at bounding box center [554, 551] width 192 height 22
type input "PAYE Umbrella"
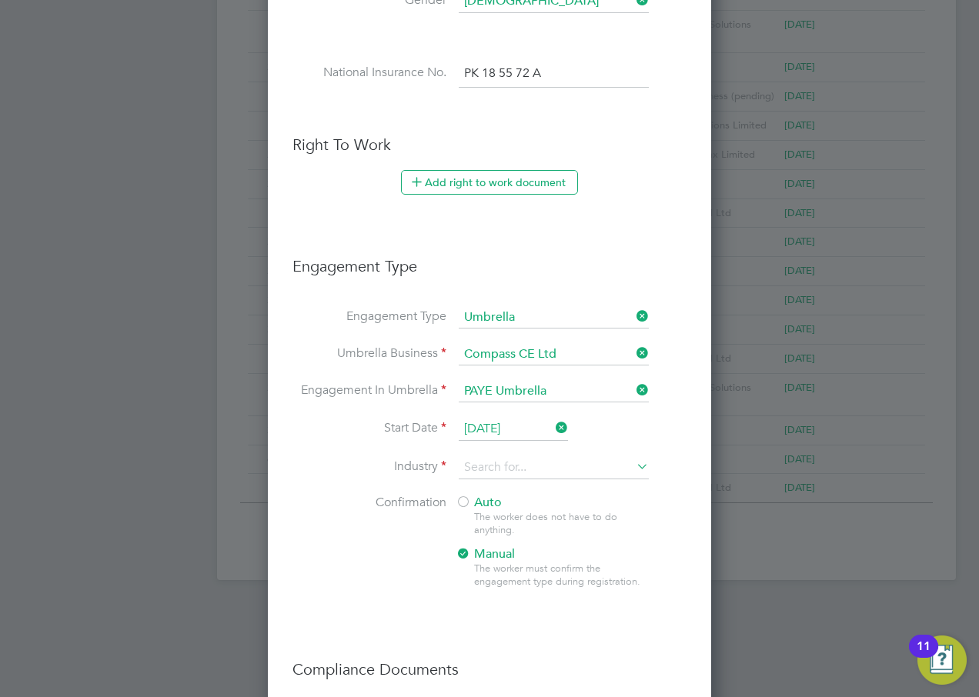
scroll to position [769, 0]
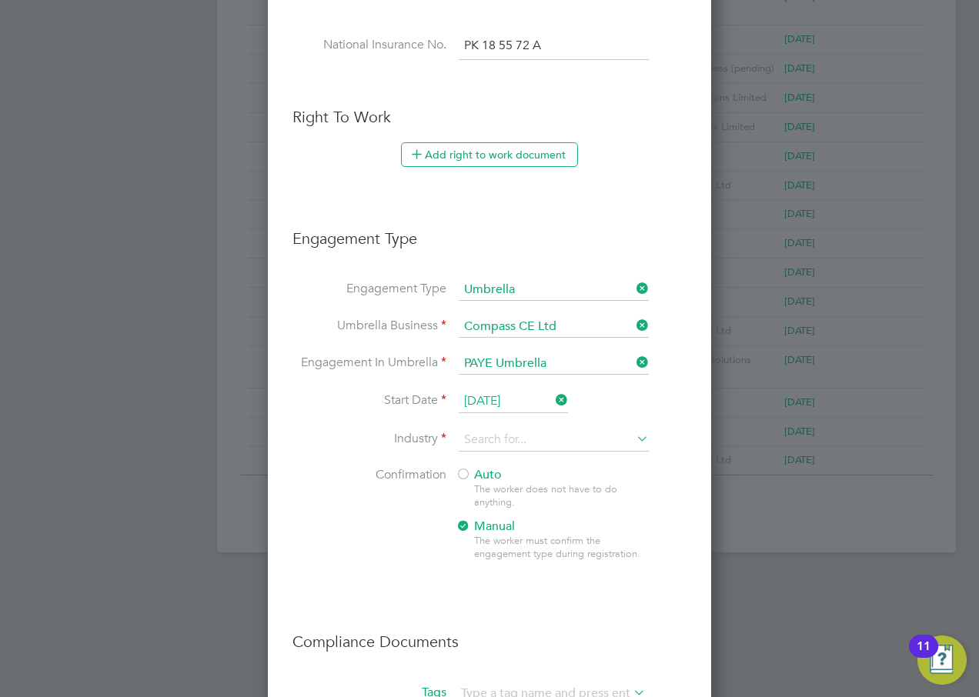
click at [525, 402] on input "04 Sep 2025" at bounding box center [513, 401] width 109 height 23
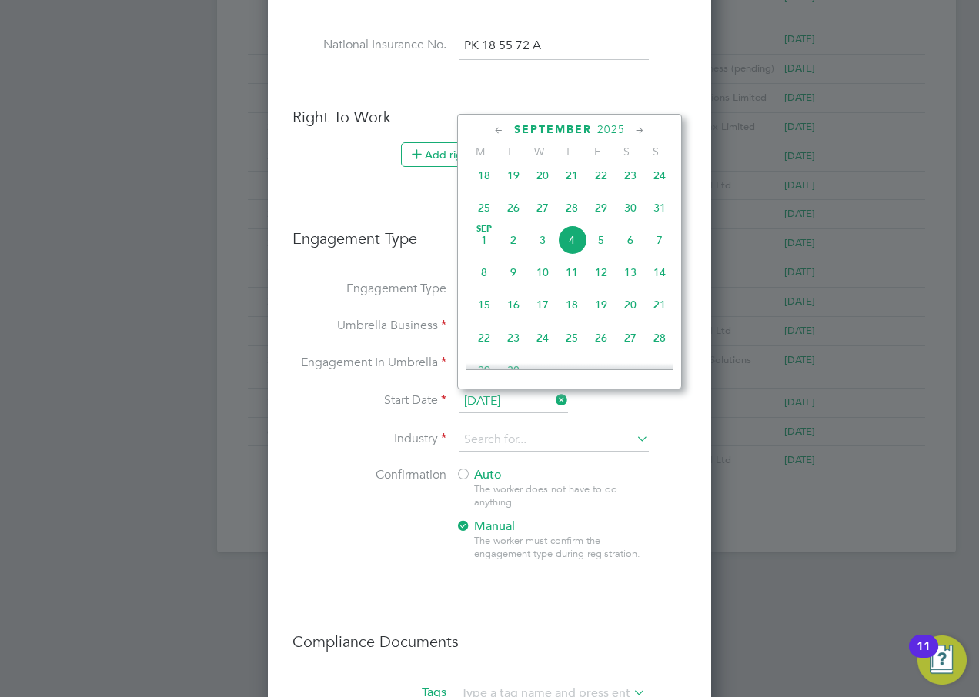
click at [495, 132] on icon at bounding box center [499, 130] width 15 height 17
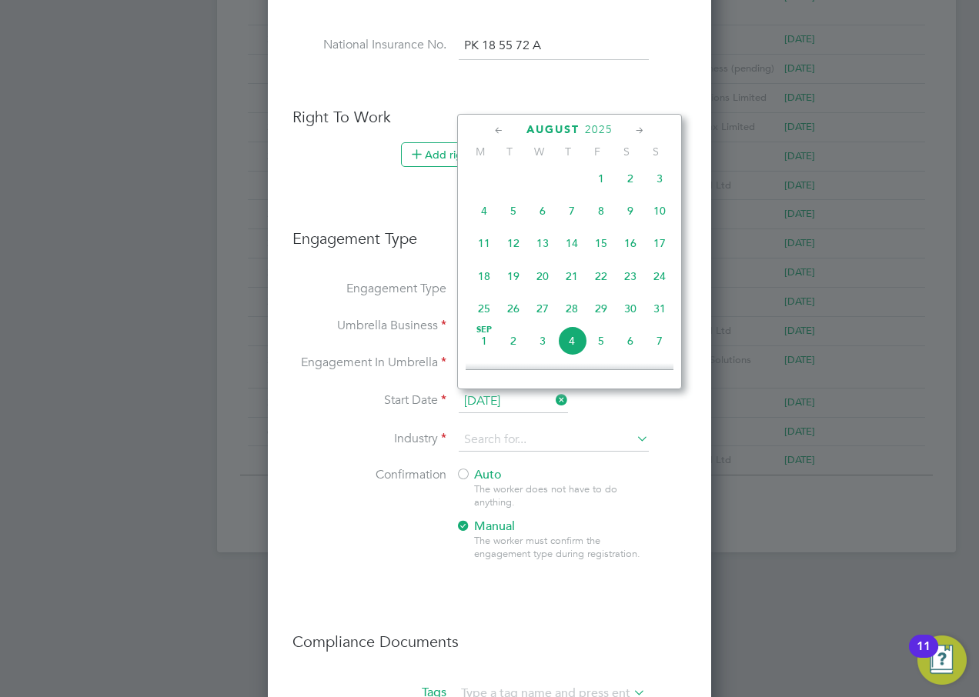
click at [539, 218] on span "6" at bounding box center [542, 210] width 29 height 29
type input "06 Aug 2025"
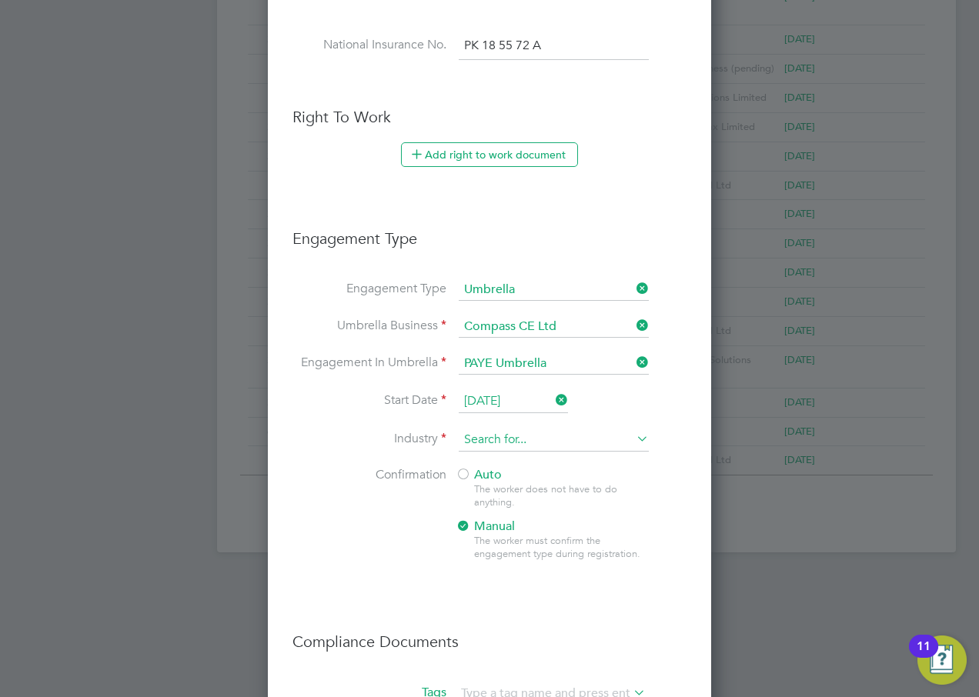
click at [548, 444] on input at bounding box center [554, 440] width 190 height 23
click at [522, 556] on li "Construction" at bounding box center [554, 566] width 192 height 21
type input "Construction"
click at [479, 468] on span "Auto" at bounding box center [478, 474] width 46 height 15
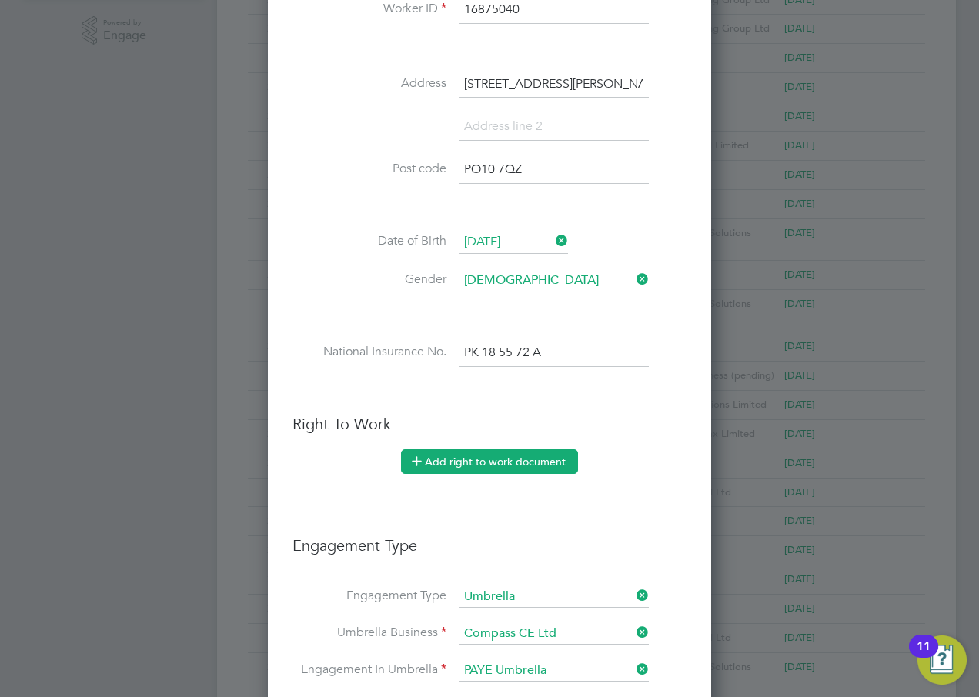
scroll to position [479, 0]
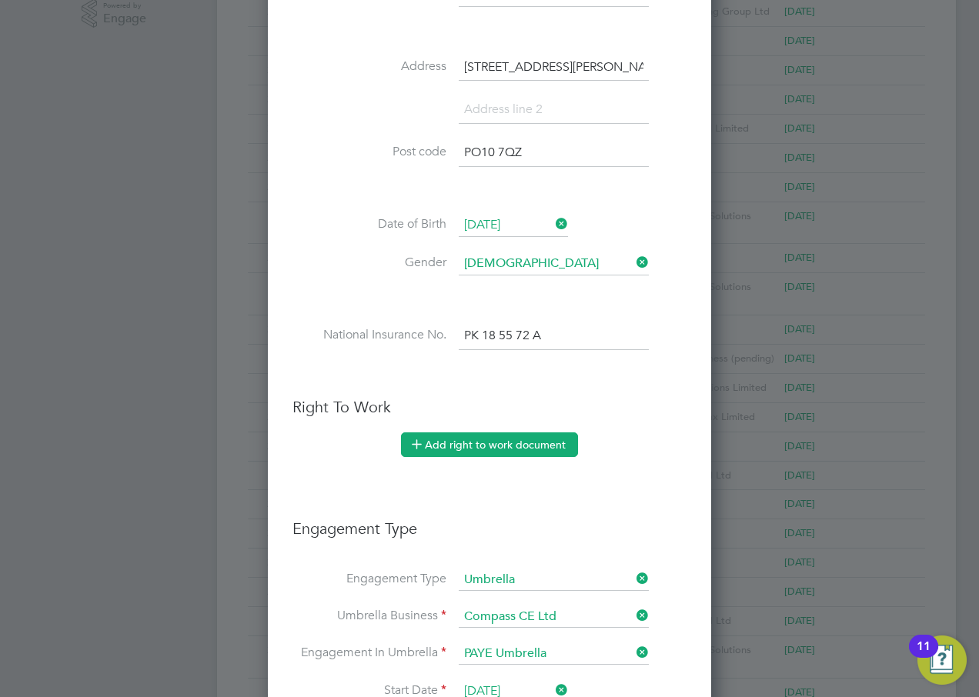
click at [509, 438] on button "Add right to work document" at bounding box center [489, 444] width 177 height 25
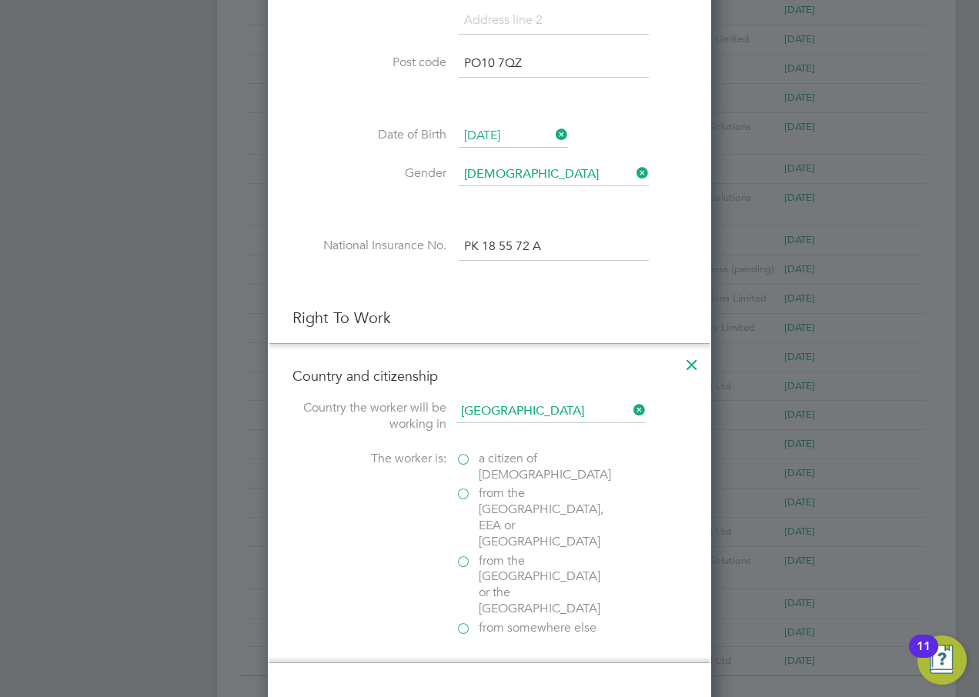
scroll to position [710, 0]
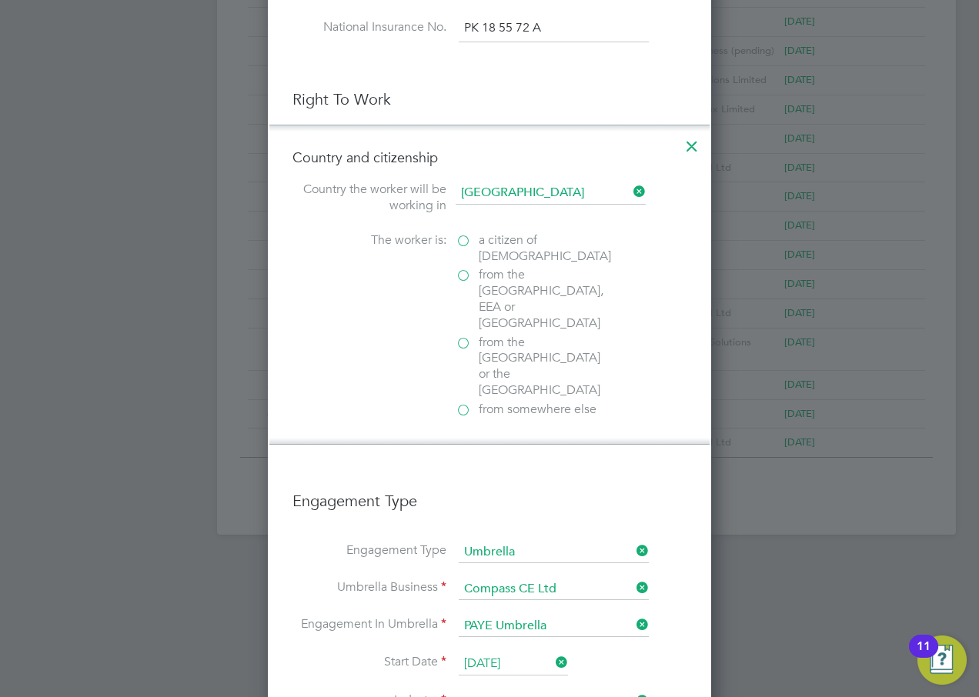
click at [689, 141] on icon at bounding box center [692, 142] width 28 height 28
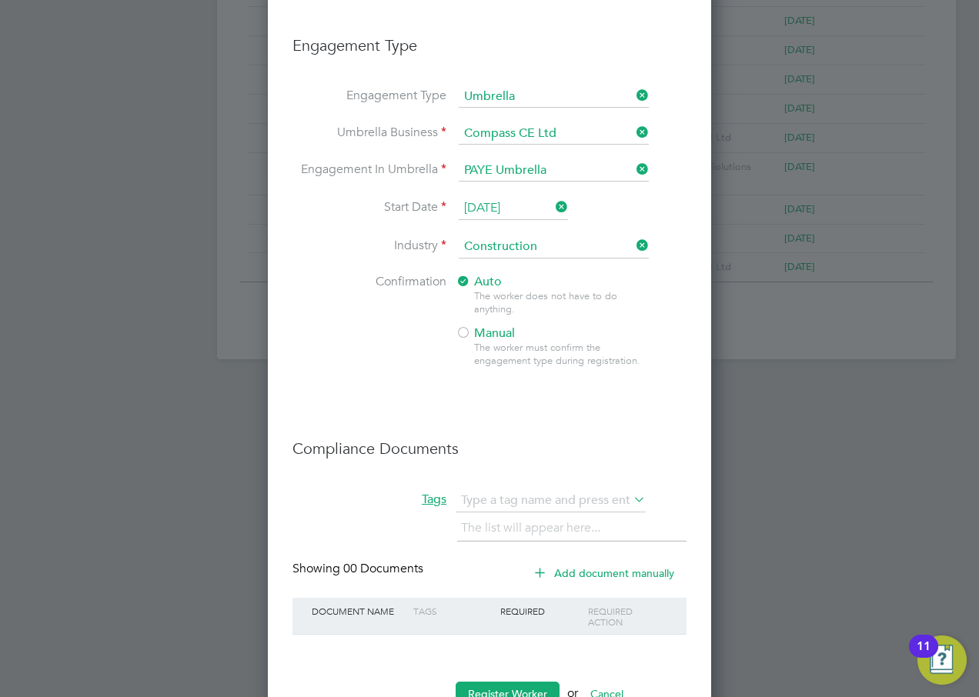
scroll to position [1018, 0]
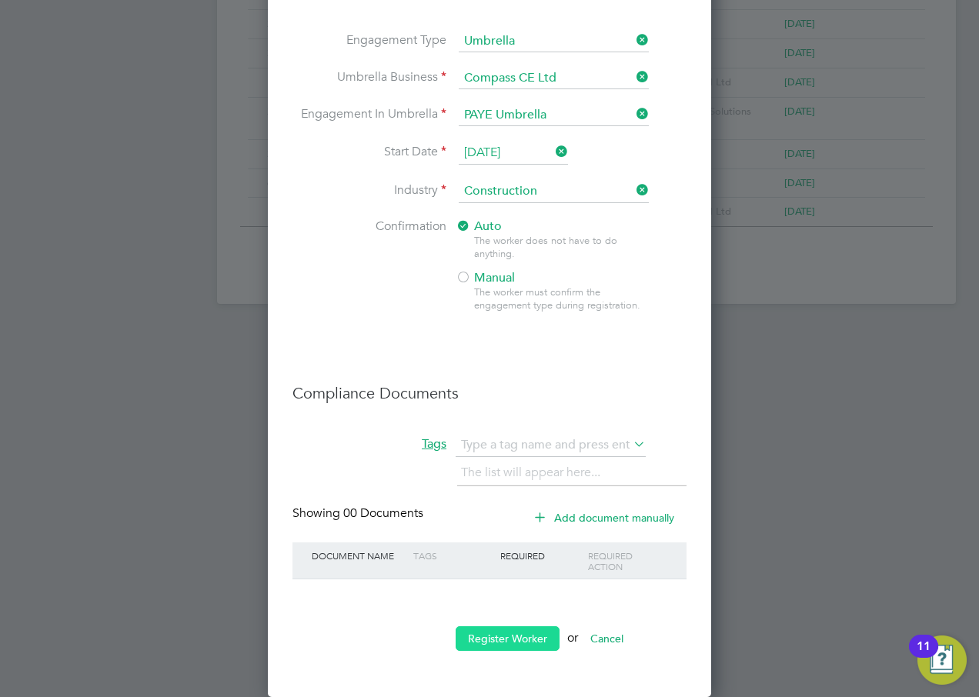
click at [527, 635] on button "Register Worker" at bounding box center [507, 638] width 104 height 25
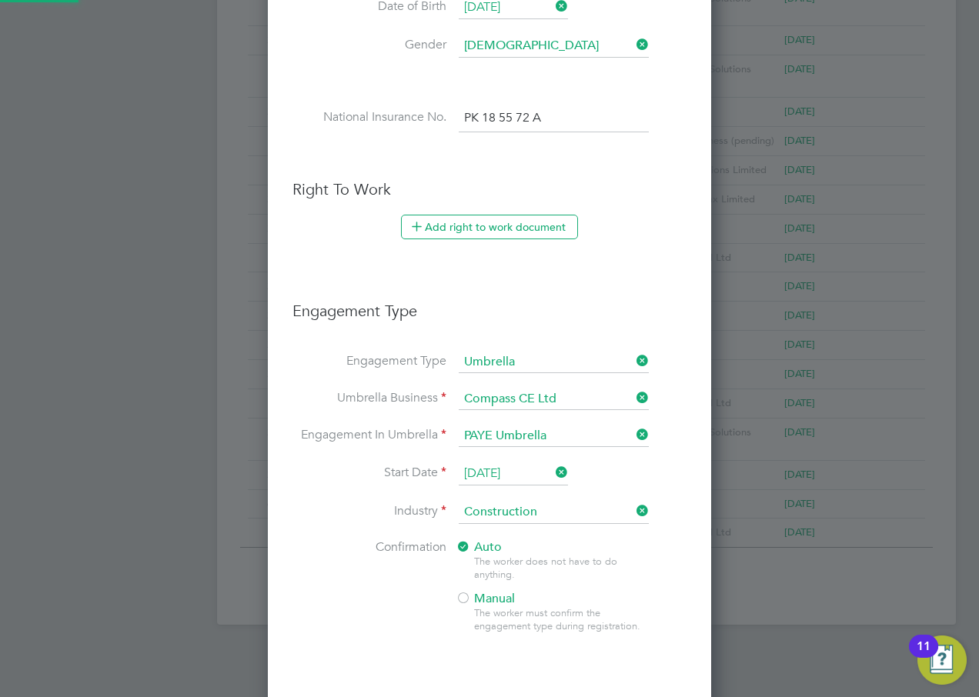
scroll to position [0, 0]
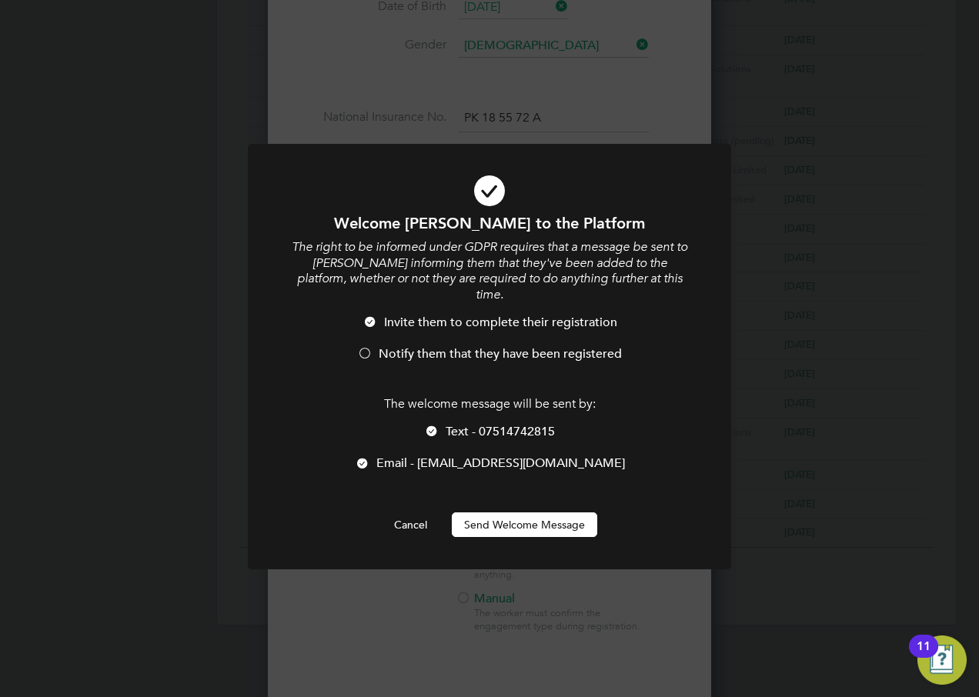
click at [370, 457] on div at bounding box center [362, 464] width 15 height 15
click at [427, 425] on div at bounding box center [431, 432] width 15 height 15
click at [432, 425] on div at bounding box center [431, 432] width 15 height 15
click at [381, 346] on span "Notify them that they have been registered" at bounding box center [500, 353] width 243 height 15
click at [409, 455] on li "Email - joemcdill02@gmail.com" at bounding box center [489, 471] width 400 height 32
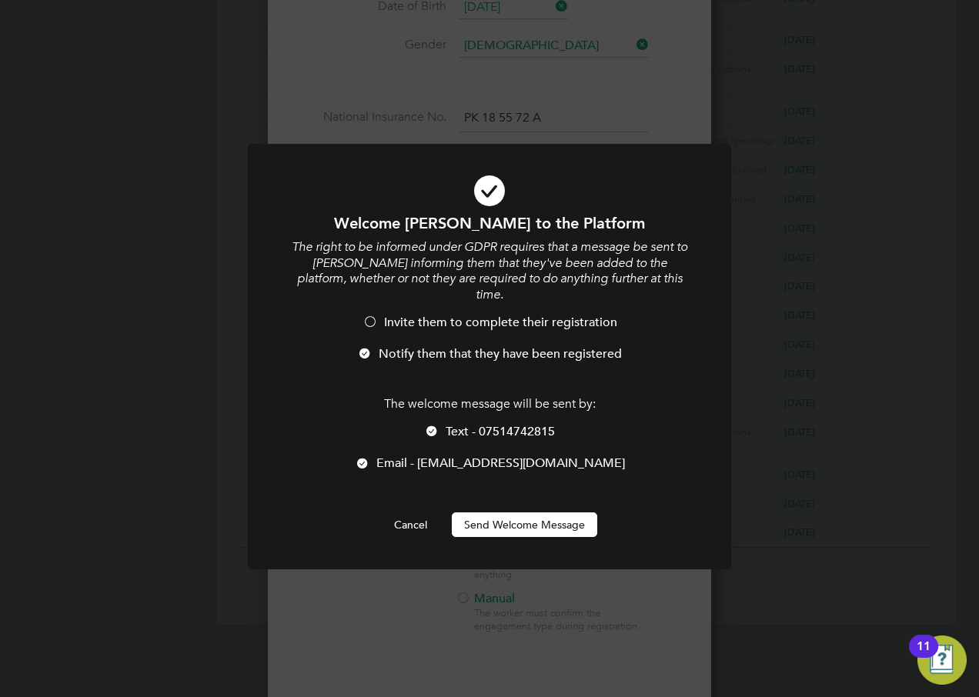
click at [429, 425] on div at bounding box center [431, 432] width 15 height 15
click at [542, 513] on button "Send Welcome Message" at bounding box center [524, 524] width 145 height 25
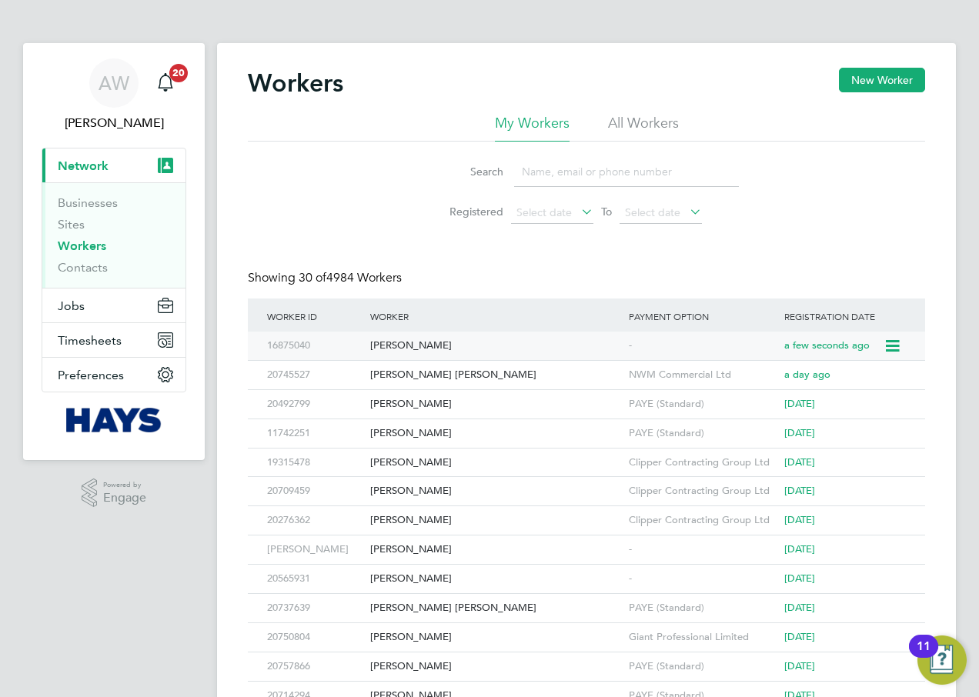
click at [495, 348] on div "Joe Mcdill" at bounding box center [495, 346] width 258 height 28
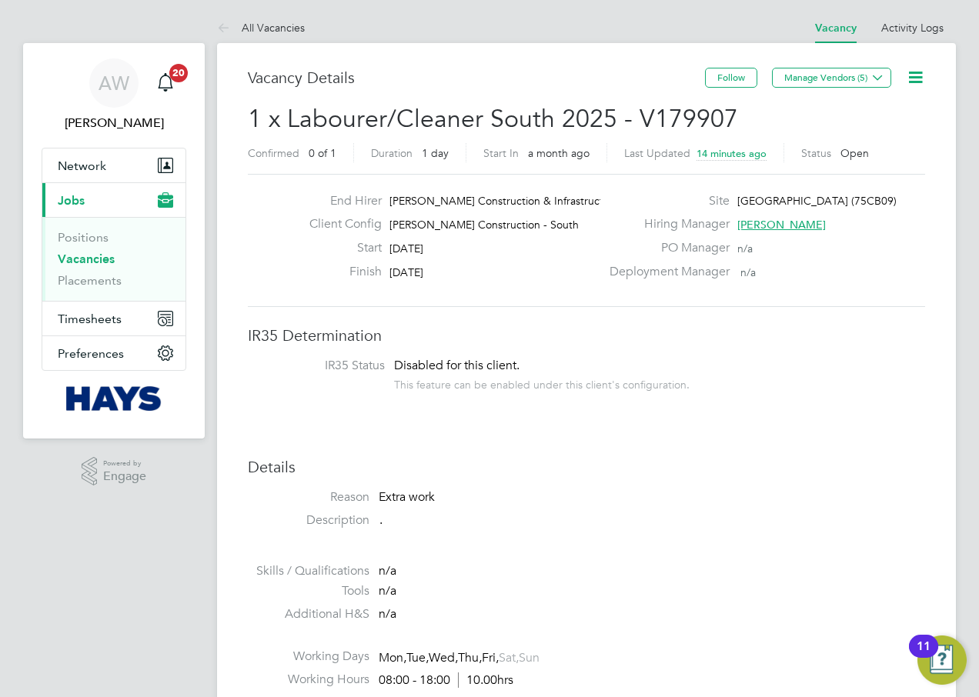
click at [925, 75] on icon at bounding box center [914, 77] width 19 height 19
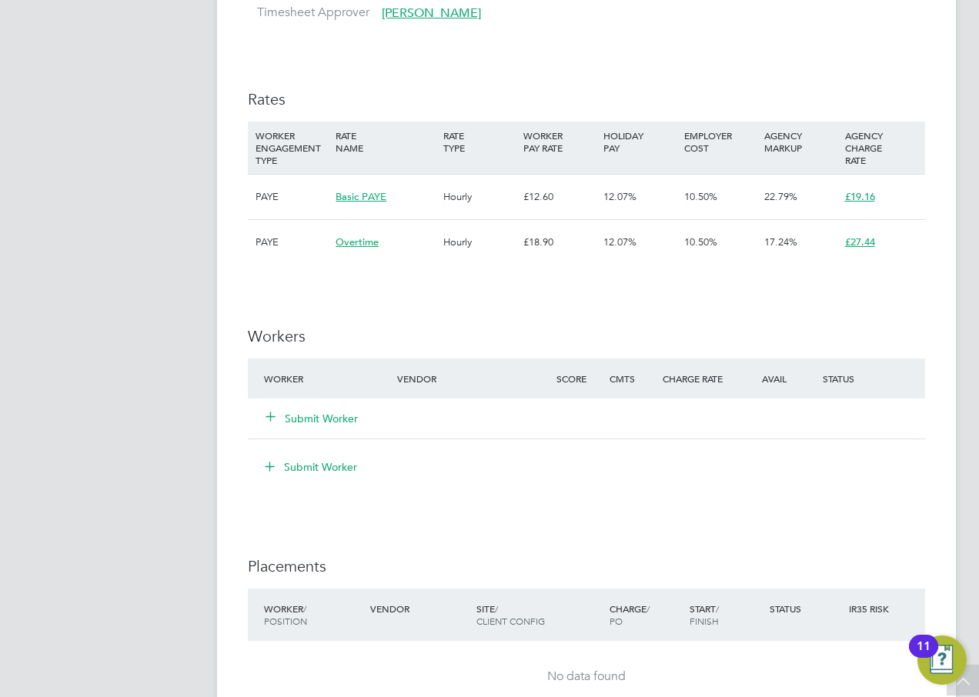
scroll to position [769, 0]
click at [342, 422] on button "Submit Worker" at bounding box center [312, 417] width 92 height 15
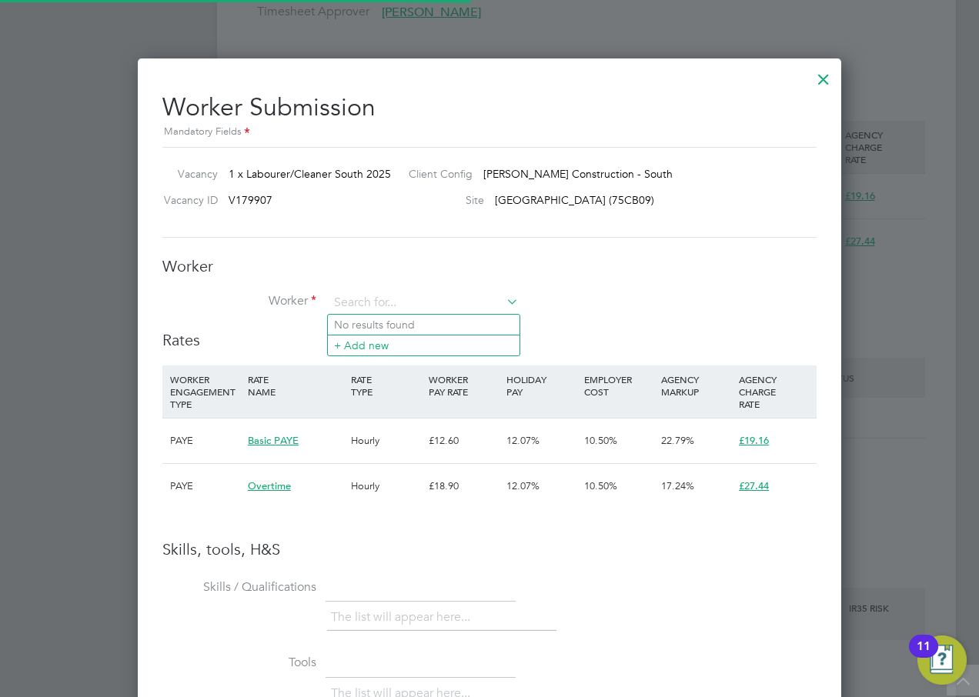
scroll to position [1018, 704]
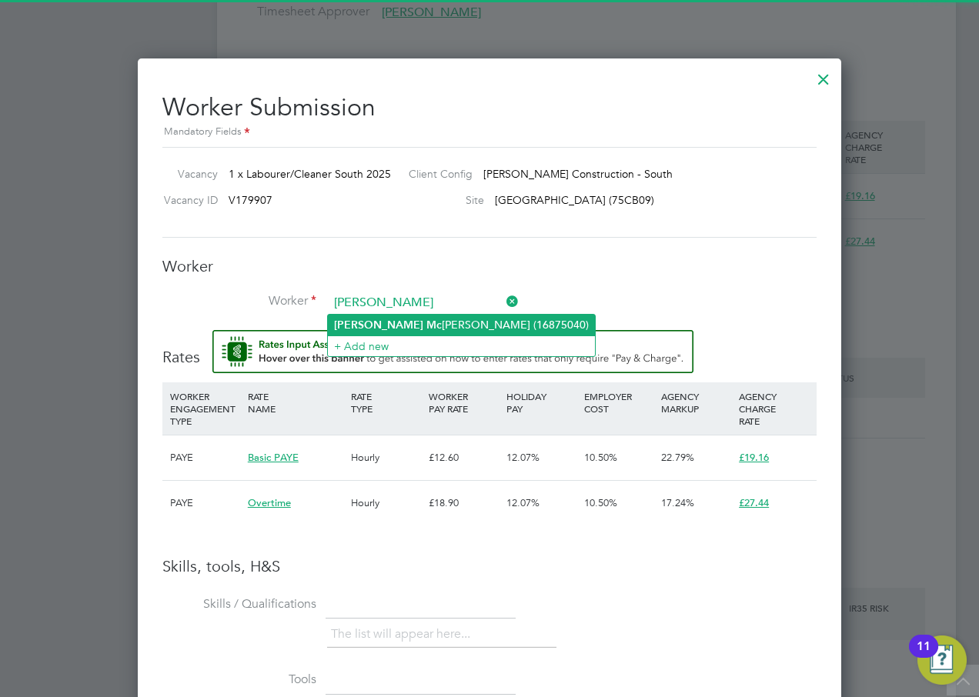
click at [409, 316] on li "Joe Mc dill (16875040)" at bounding box center [461, 325] width 267 height 21
type input "Joe Mcdill (16875040)"
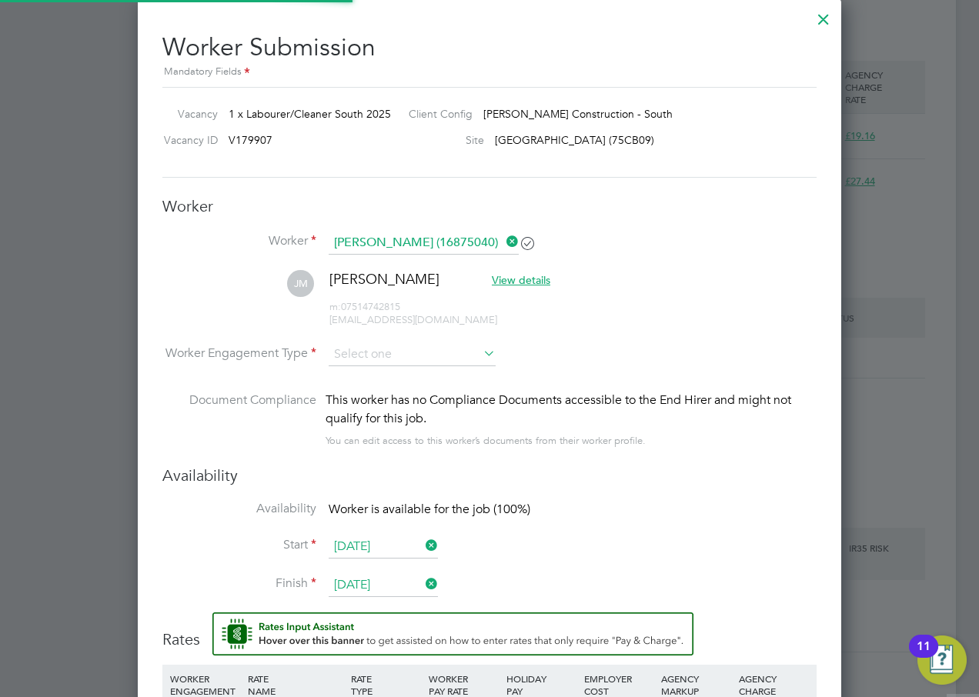
scroll to position [923, 0]
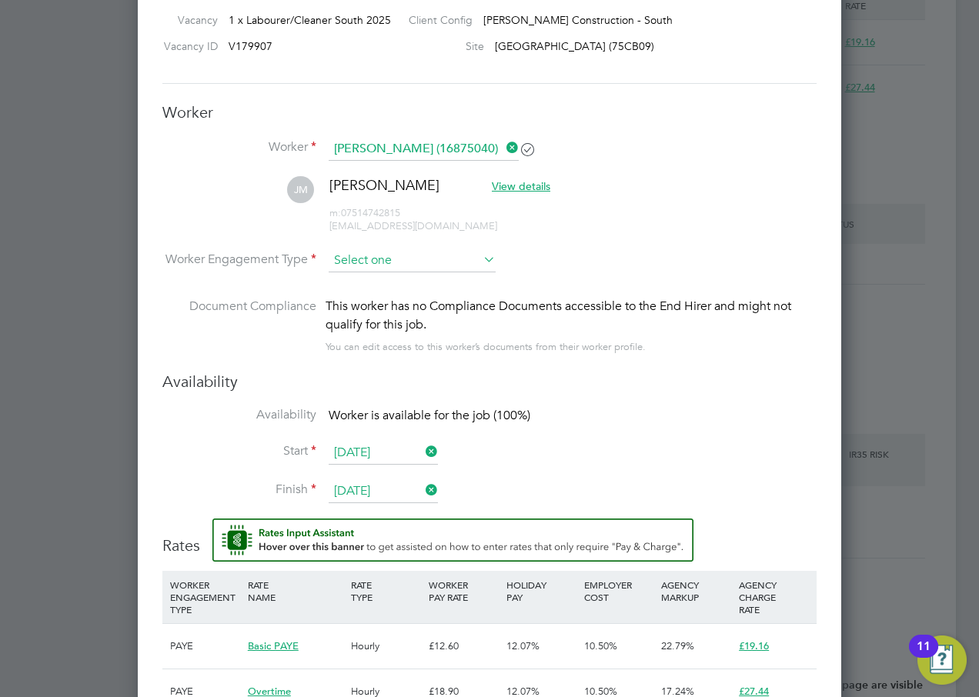
click at [386, 268] on input at bounding box center [412, 260] width 167 height 23
click at [375, 286] on li "Contract" at bounding box center [412, 282] width 168 height 20
type input "Contract"
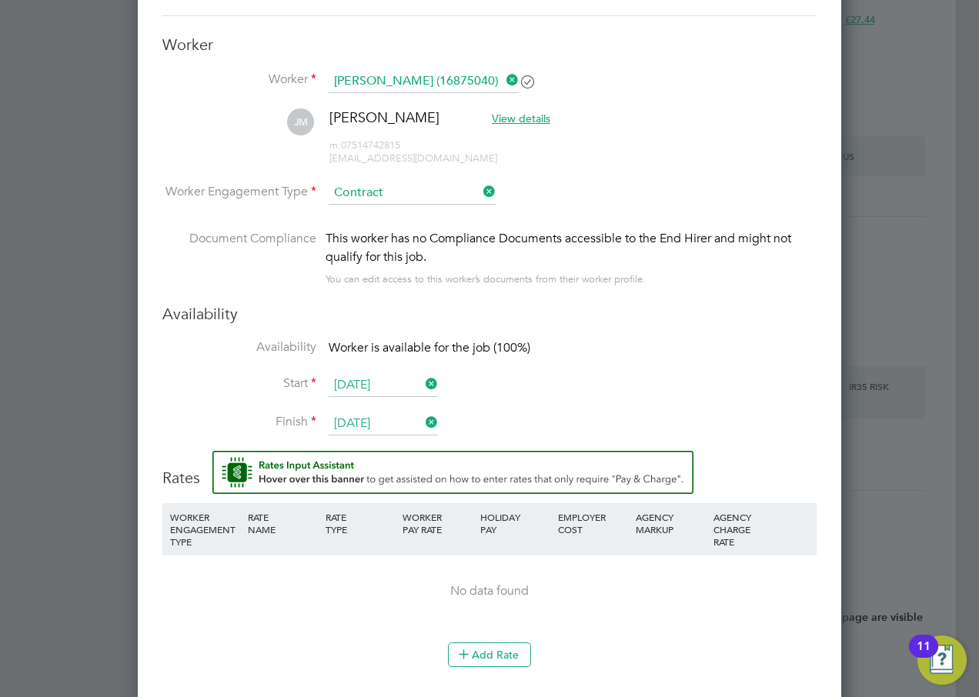
scroll to position [1231, 0]
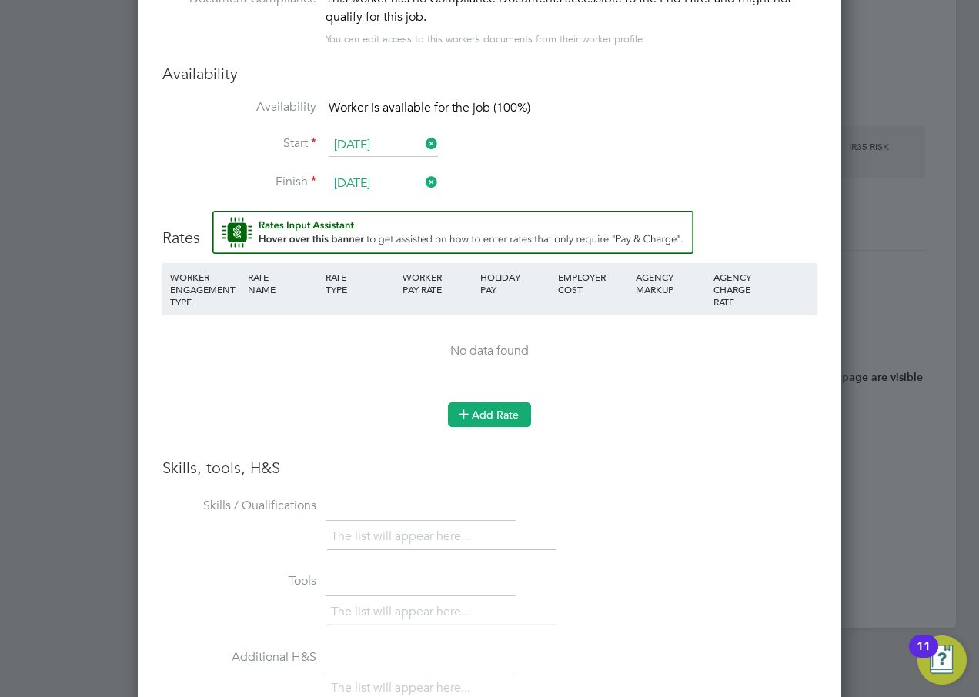
click at [502, 417] on button "Add Rate" at bounding box center [489, 414] width 83 height 25
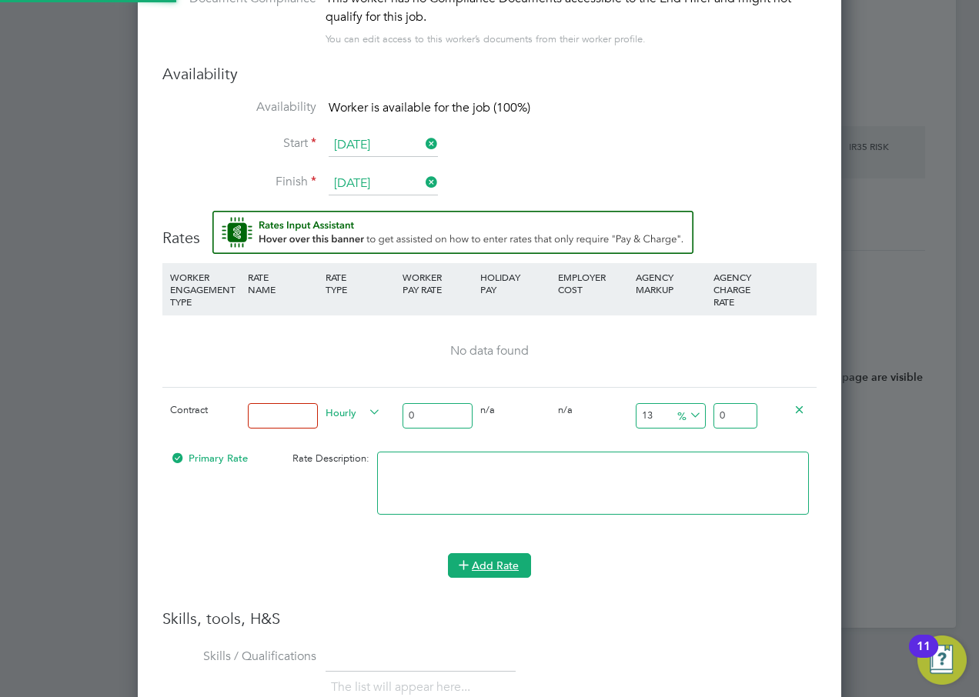
scroll to position [1477, 704]
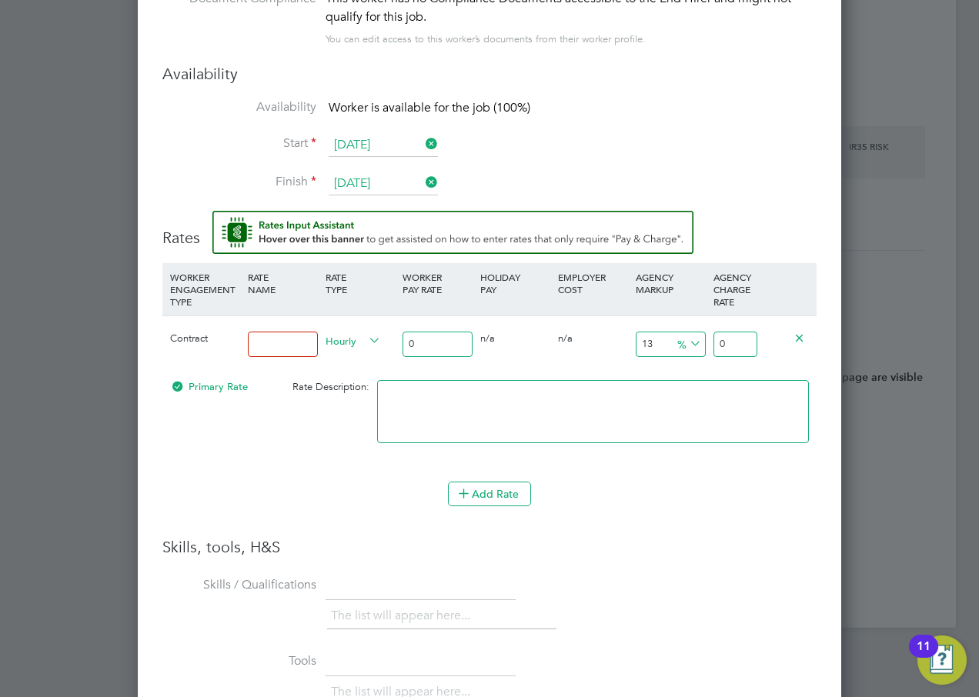
click at [260, 345] on input at bounding box center [283, 344] width 70 height 25
type input "Primary"
drag, startPoint x: 457, startPoint y: 348, endPoint x: 365, endPoint y: 350, distance: 91.6
click at [365, 350] on div "Contract Primary Hourly 0 0 n/a 0 n/a 13 0 % 0" at bounding box center [489, 343] width 654 height 57
type input "1"
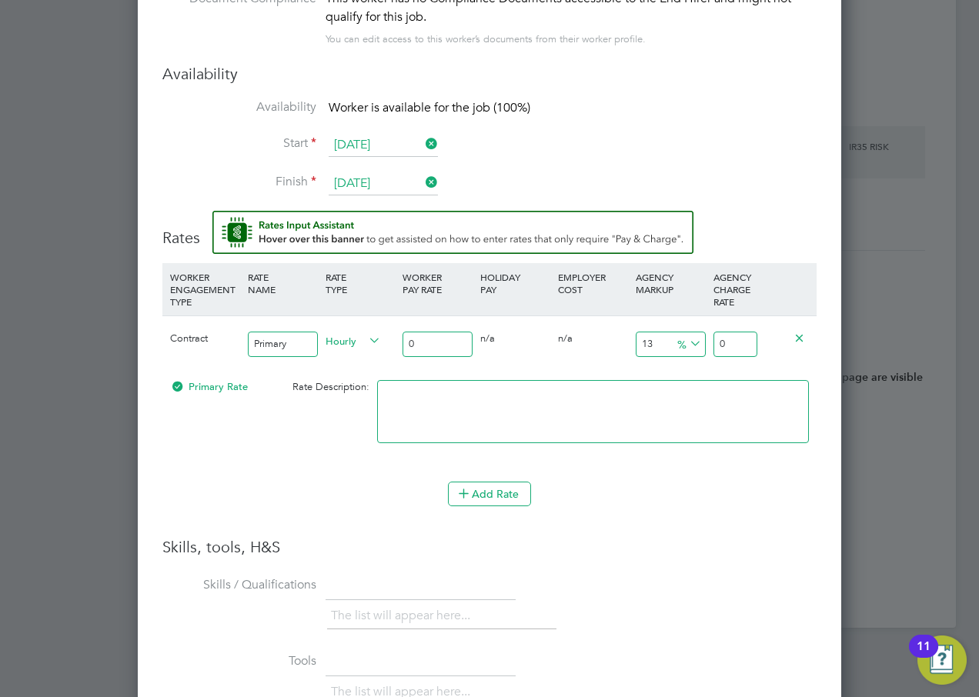
type input "1.13"
type input "16"
type input "18.08"
type input "16.6"
type input "18.758"
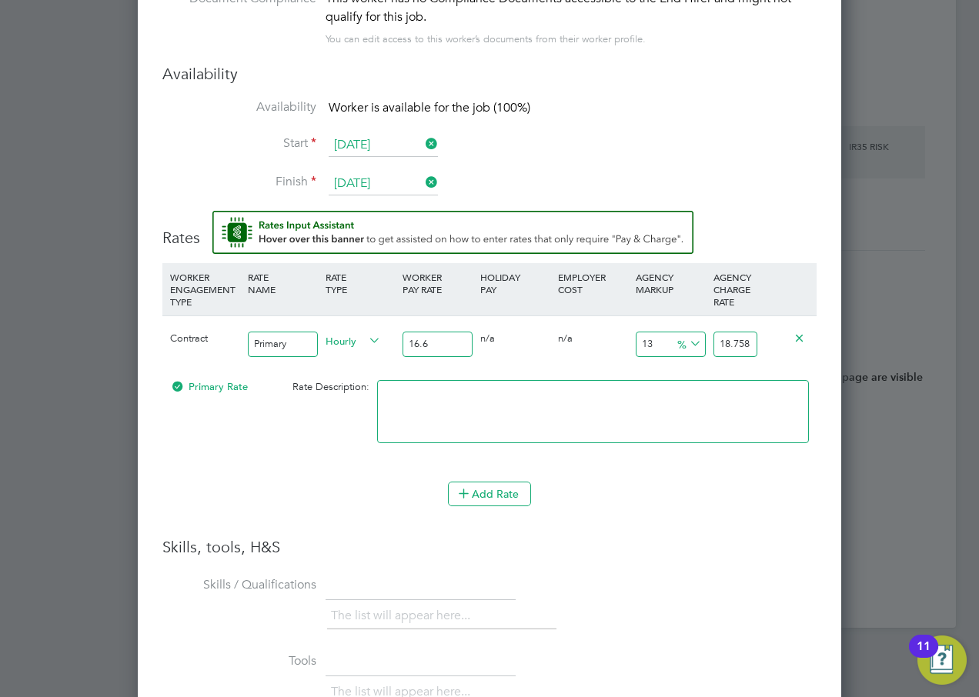
type input "16.65"
type input "18.8145"
type input "16.65"
drag, startPoint x: 720, startPoint y: 347, endPoint x: 805, endPoint y: 345, distance: 84.6
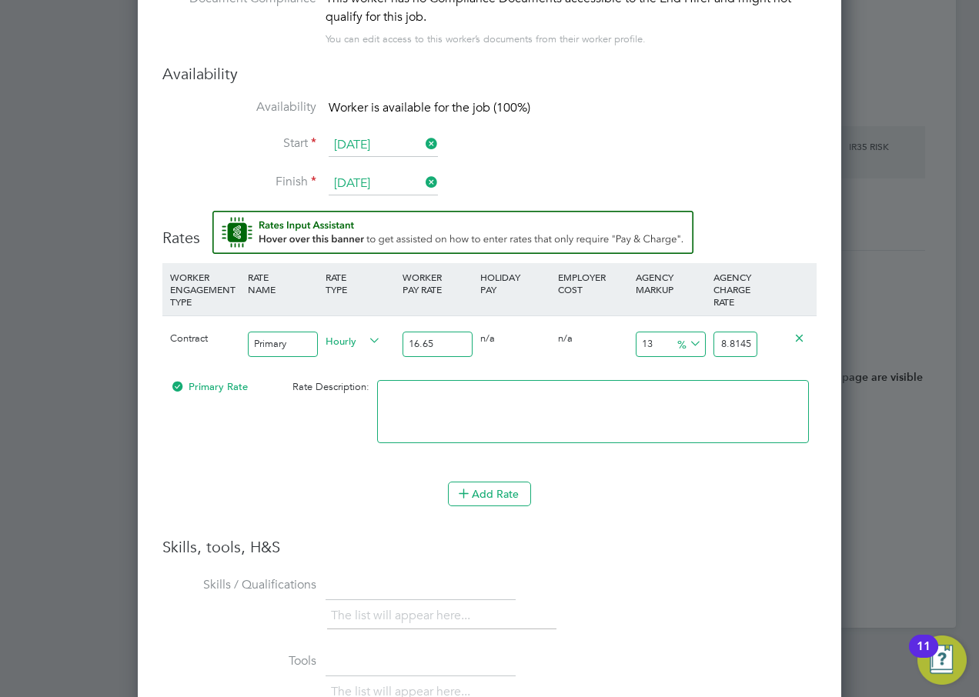
click at [805, 345] on div "Contract Primary Hourly 16.65 0 n/a 0 n/a 13 2.1645 % 18.8145" at bounding box center [489, 343] width 654 height 57
type input "-93.993993993994"
type input "1"
type input "14.114114114114114"
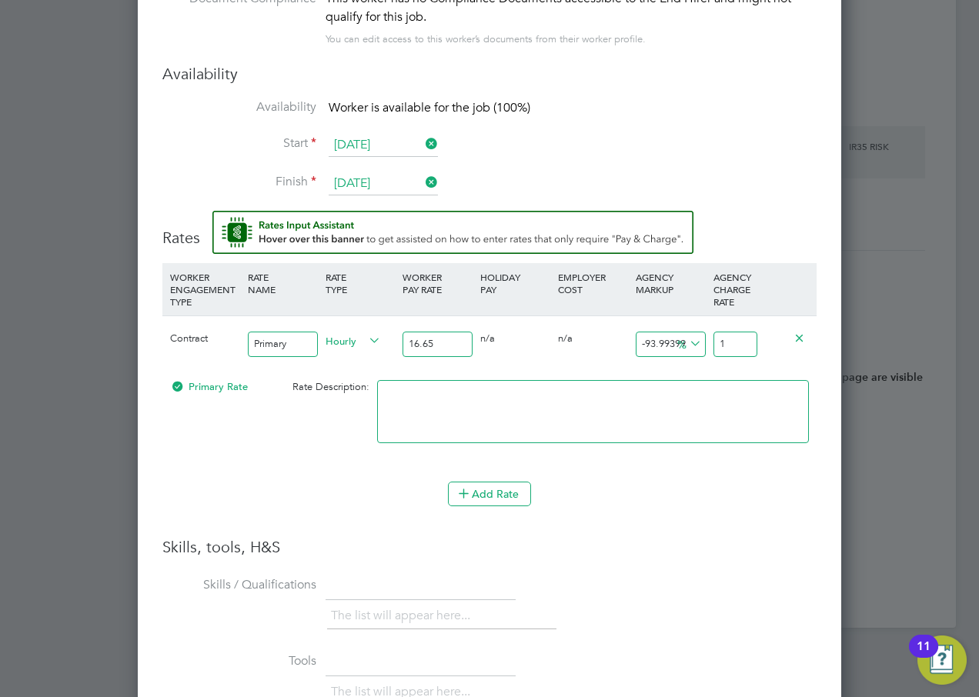
type input "19"
type input "14.714714714714715"
type input "19.1"
type input "15.075075075075075"
type input "19.16"
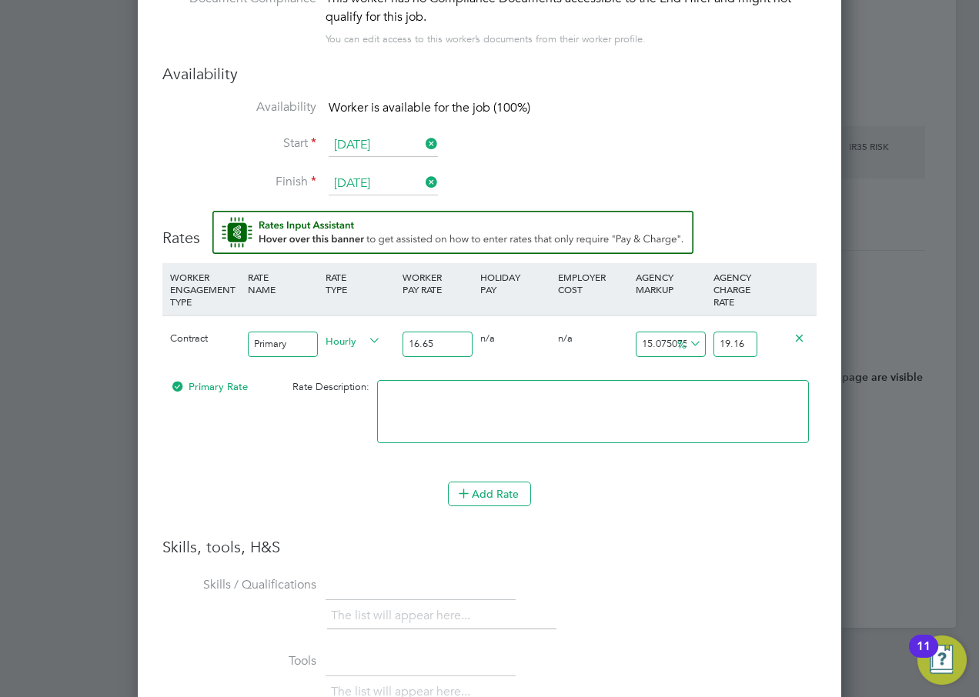
click at [768, 243] on h3 "Rates" at bounding box center [489, 229] width 654 height 37
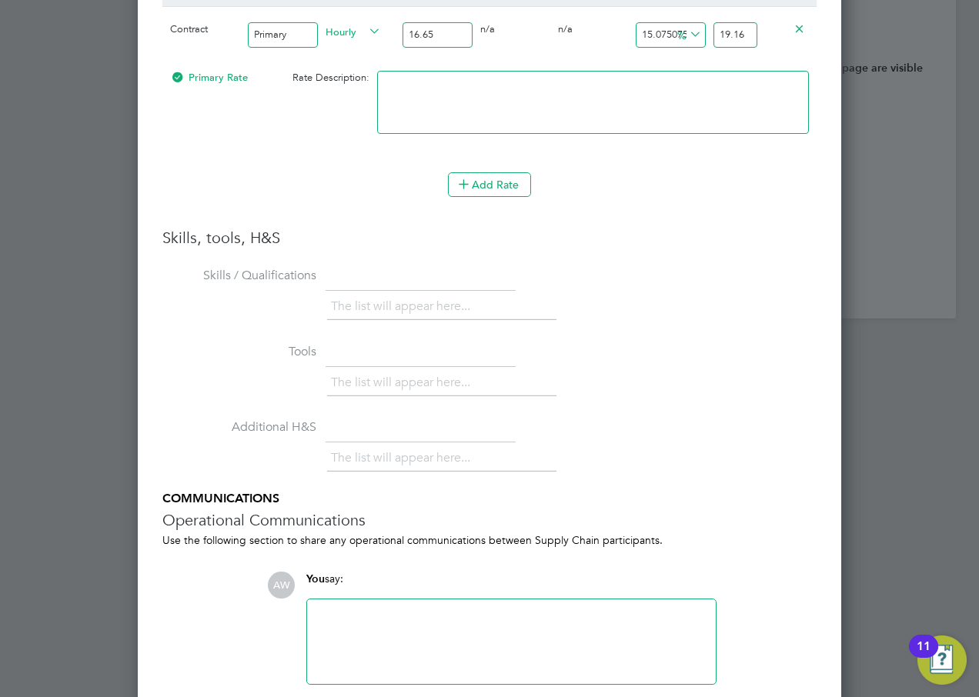
scroll to position [1607, 0]
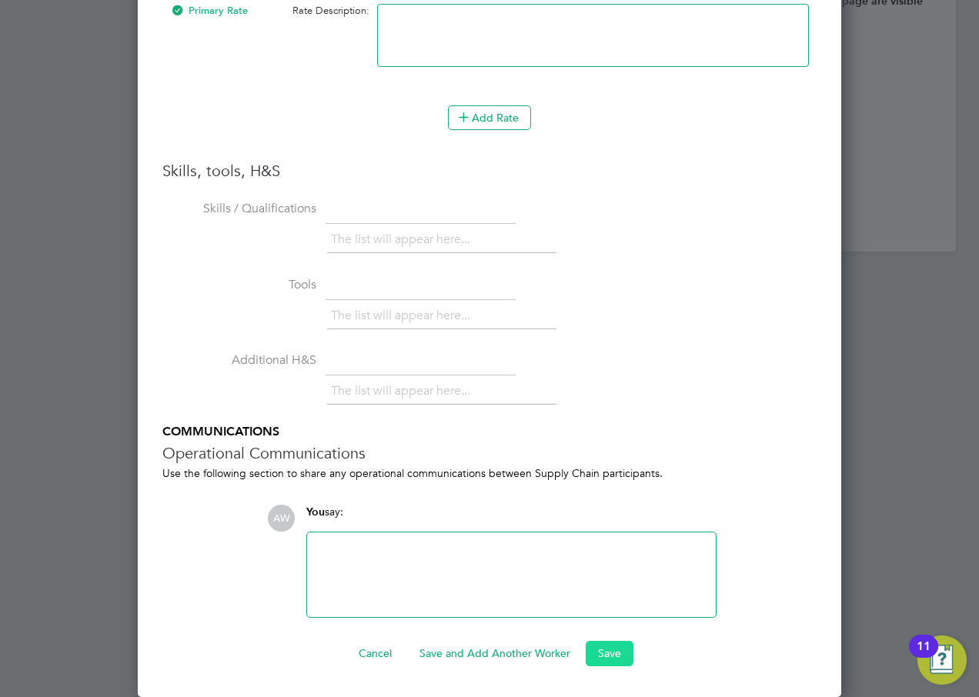
click at [611, 647] on button "Save" at bounding box center [609, 653] width 48 height 25
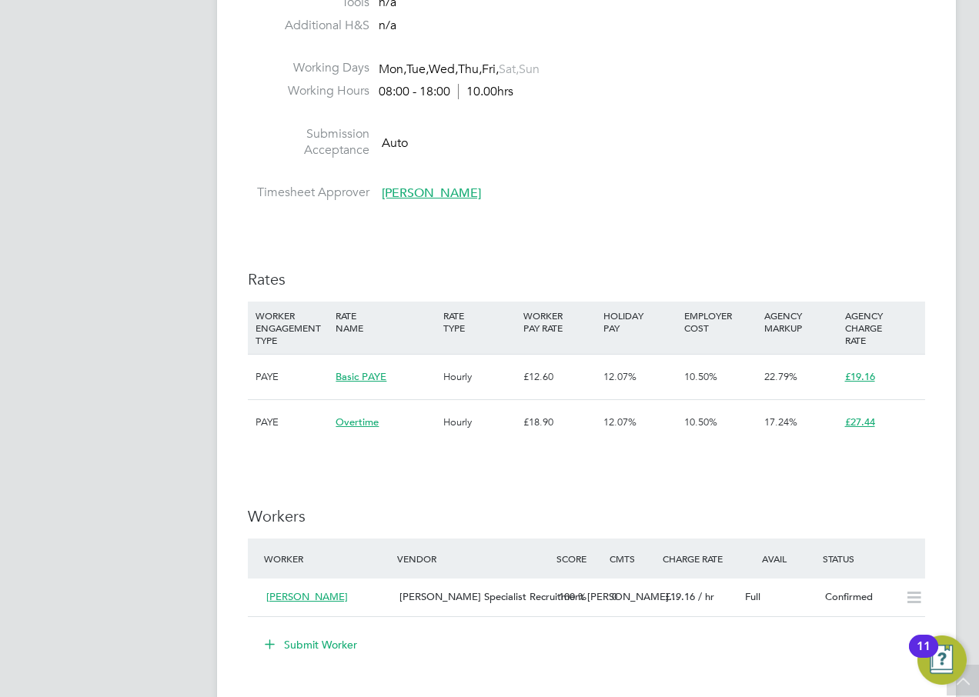
scroll to position [615, 0]
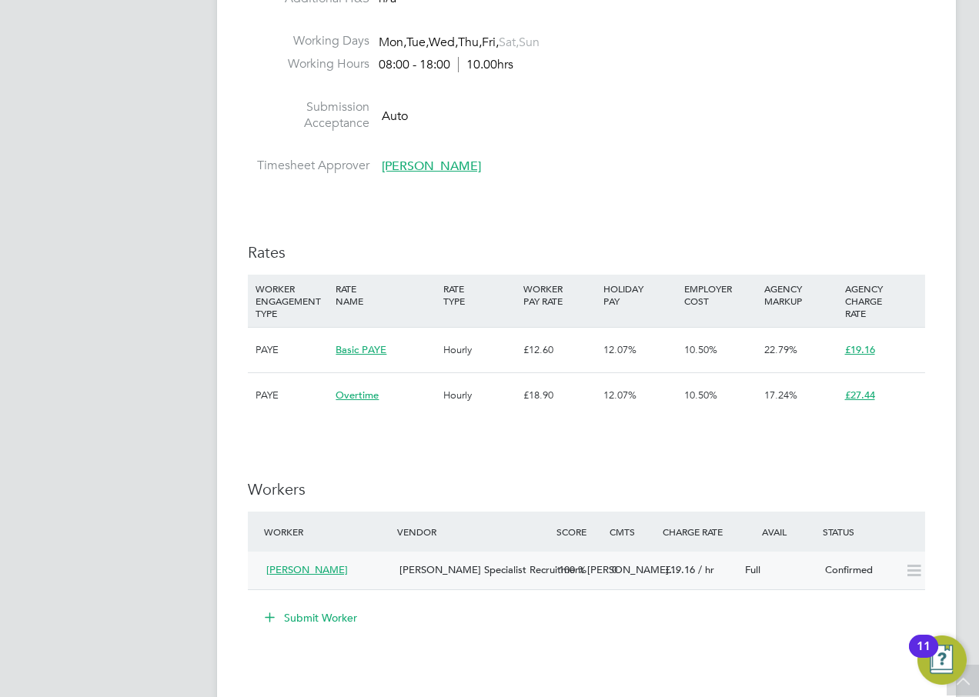
click at [502, 572] on span "Hays Specialist Recruitment Li…" at bounding box center [538, 569] width 279 height 13
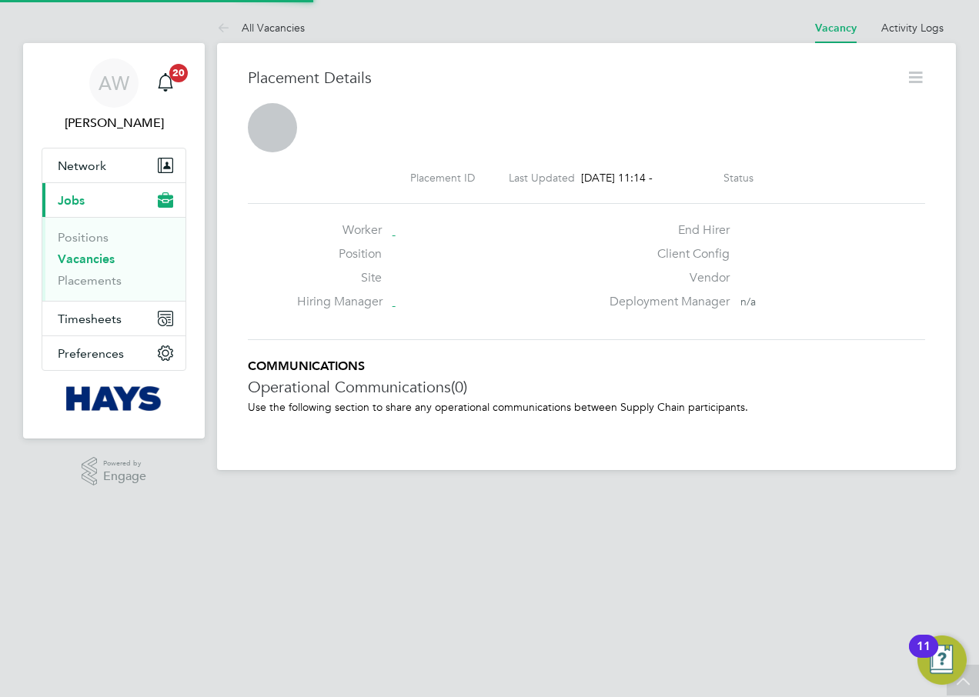
scroll to position [25, 304]
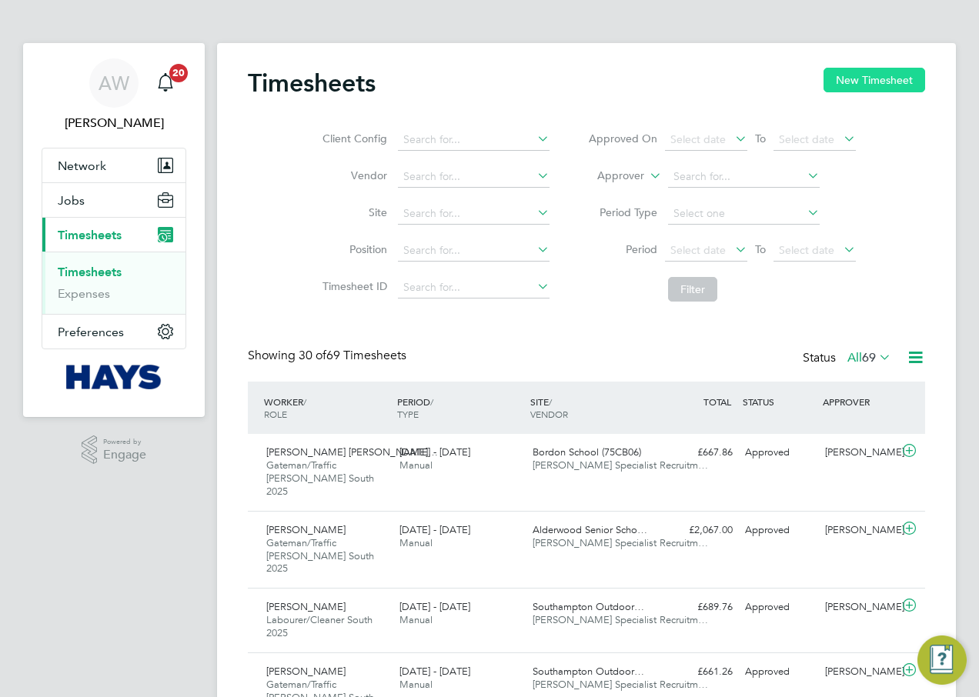
click at [863, 83] on button "New Timesheet" at bounding box center [874, 80] width 102 height 25
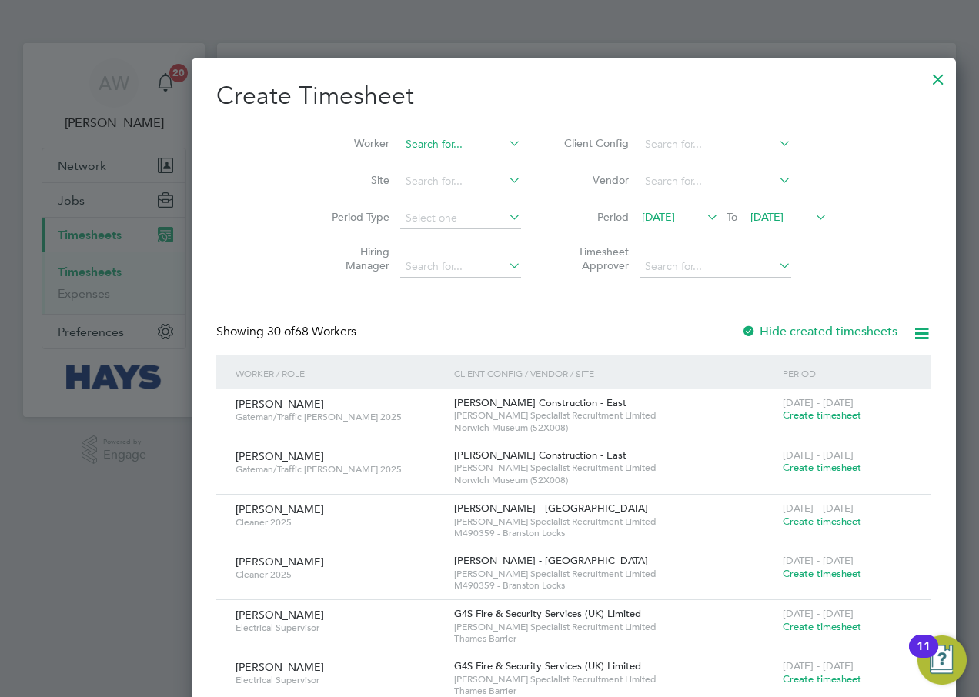
click at [400, 144] on input at bounding box center [460, 145] width 121 height 22
click at [346, 158] on b "[PERSON_NAME]" at bounding box center [365, 164] width 89 height 13
type input "[PERSON_NAME]"
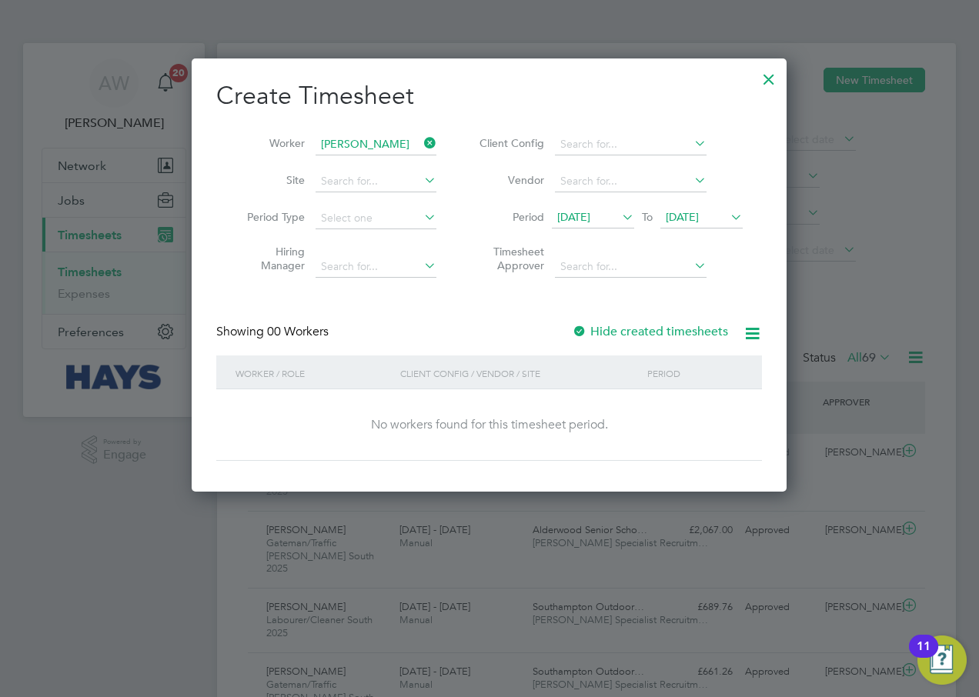
click at [585, 328] on div at bounding box center [579, 332] width 15 height 15
click at [603, 208] on span "[DATE]" at bounding box center [593, 218] width 82 height 21
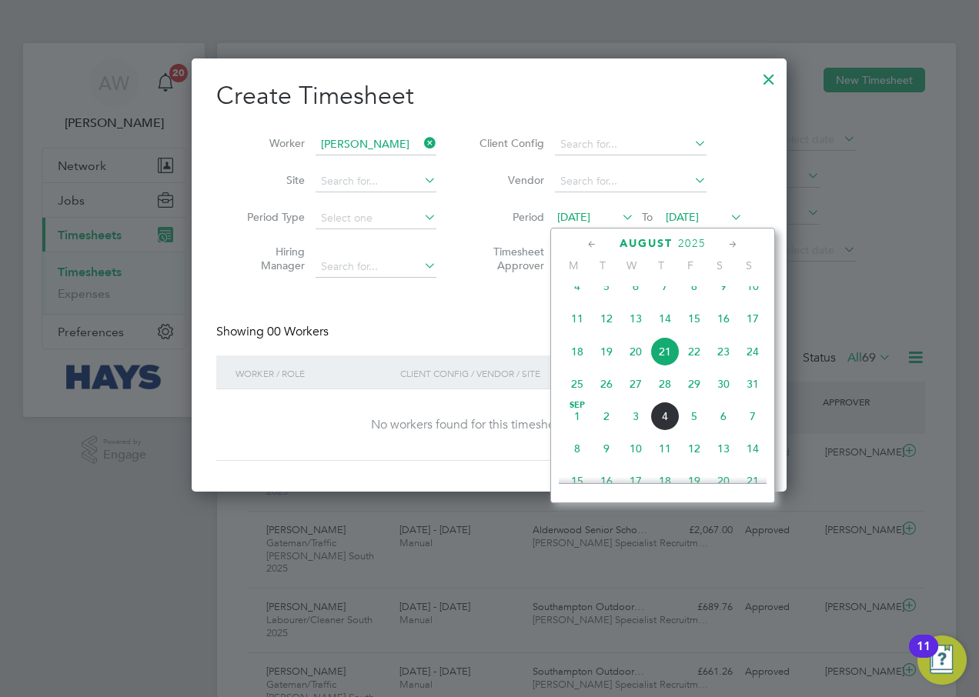
click at [689, 329] on span "15" at bounding box center [693, 318] width 29 height 29
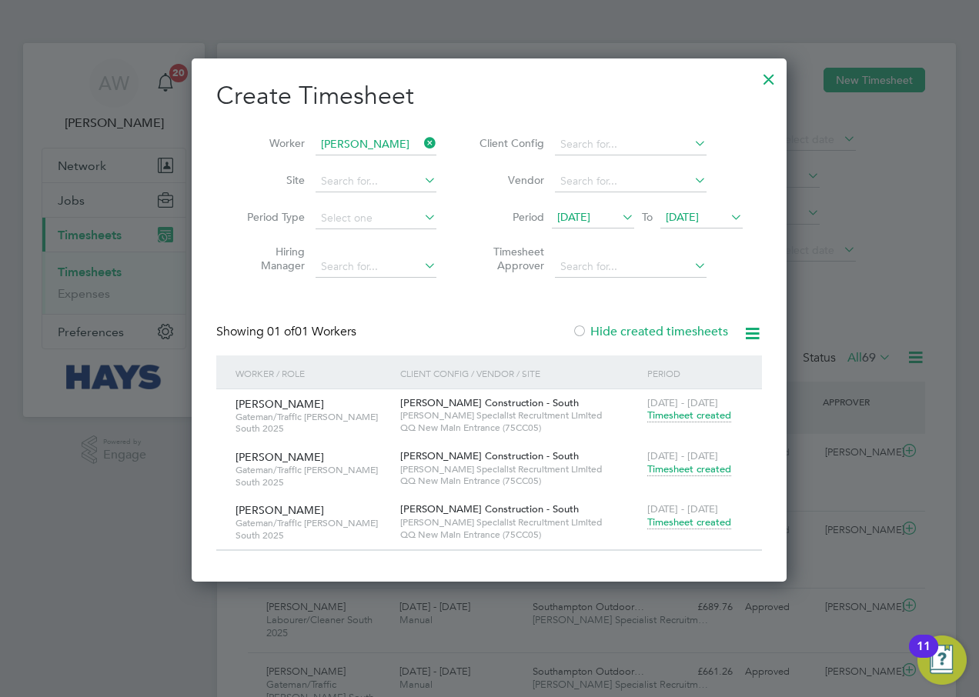
click at [685, 518] on span "Timesheet created" at bounding box center [689, 522] width 84 height 14
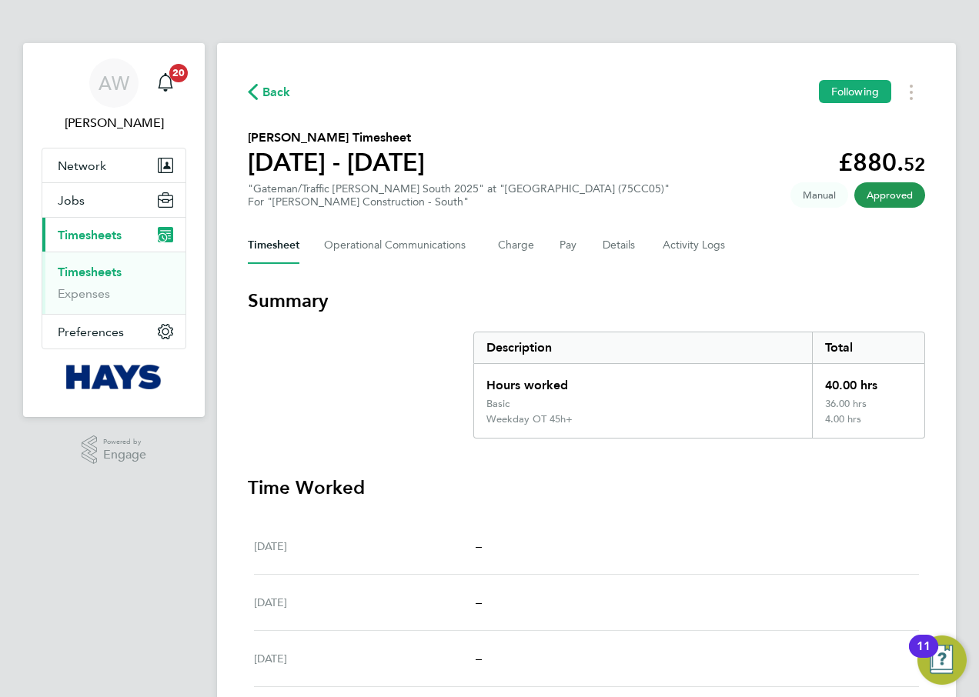
click at [118, 268] on link "Timesheets" at bounding box center [90, 272] width 64 height 15
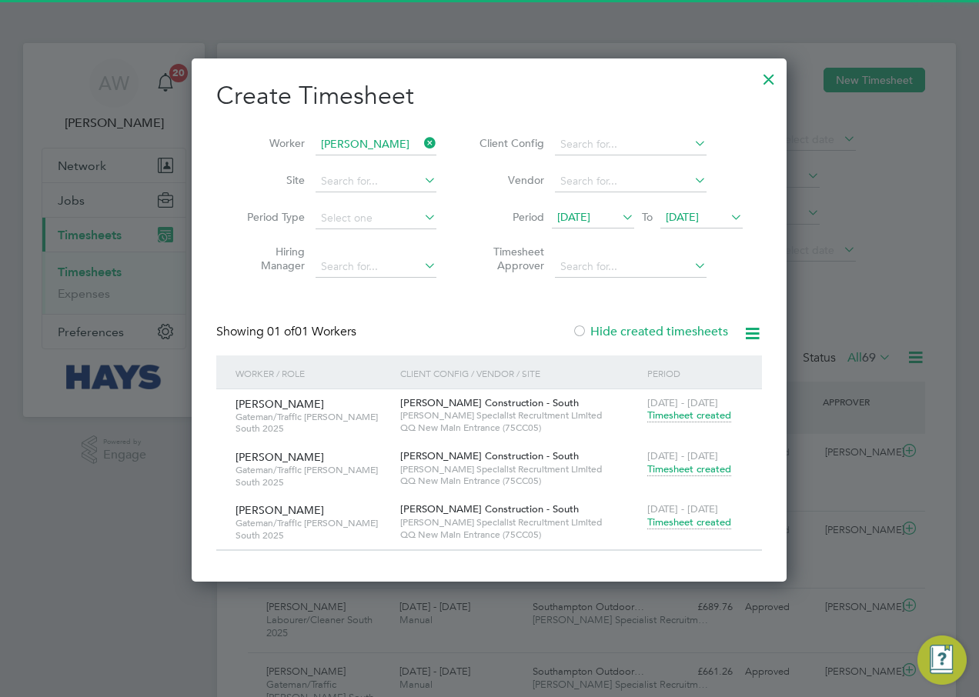
click at [421, 139] on icon at bounding box center [421, 143] width 0 height 22
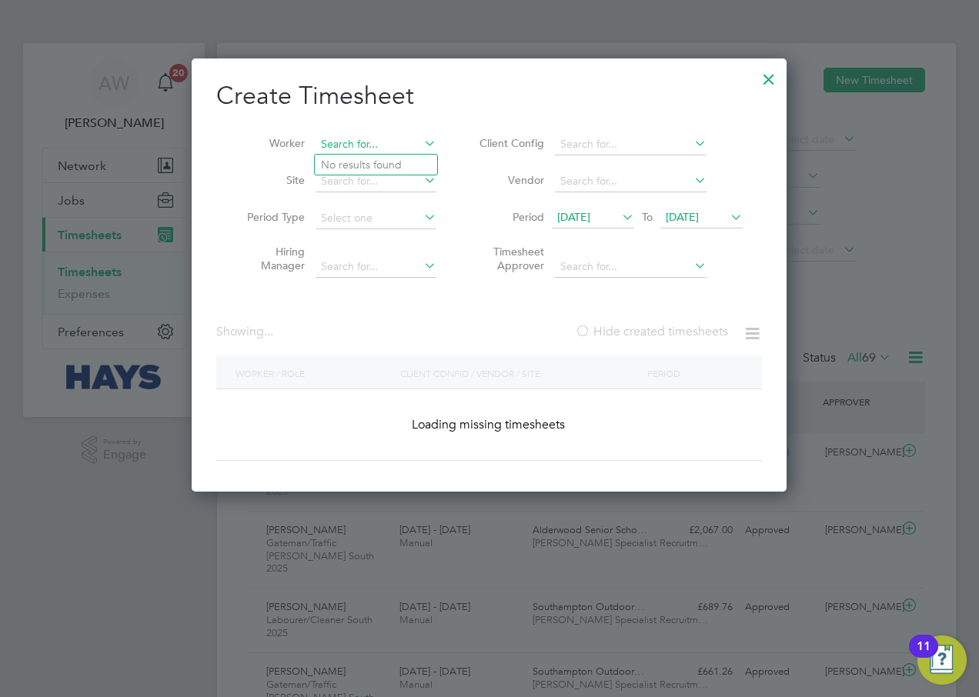
click at [369, 151] on input at bounding box center [375, 145] width 121 height 22
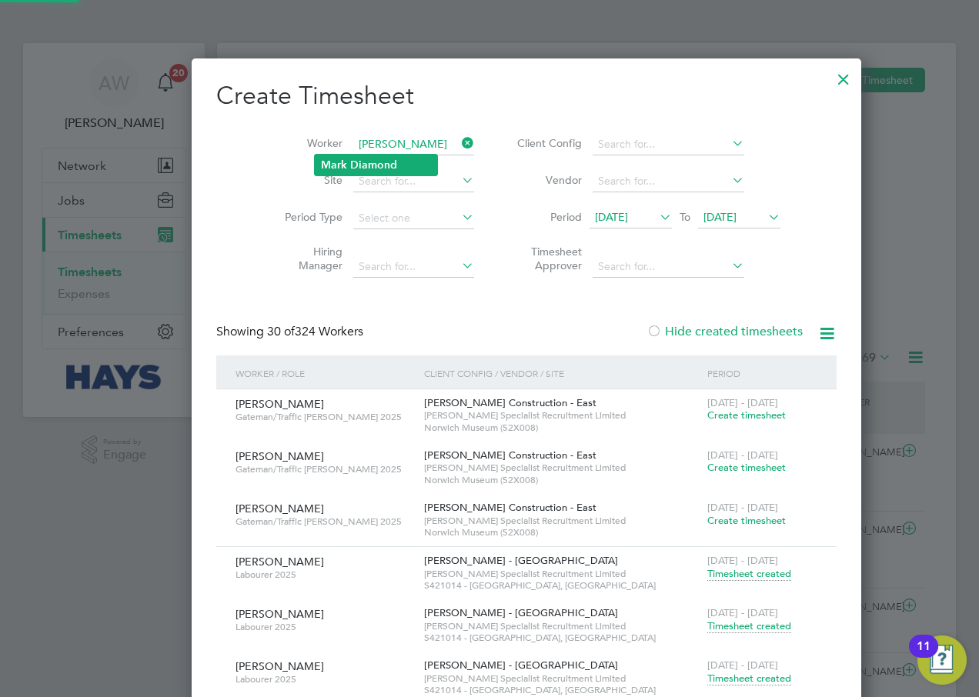
click at [391, 161] on b "Diamond" at bounding box center [373, 164] width 47 height 13
type input "[PERSON_NAME]"
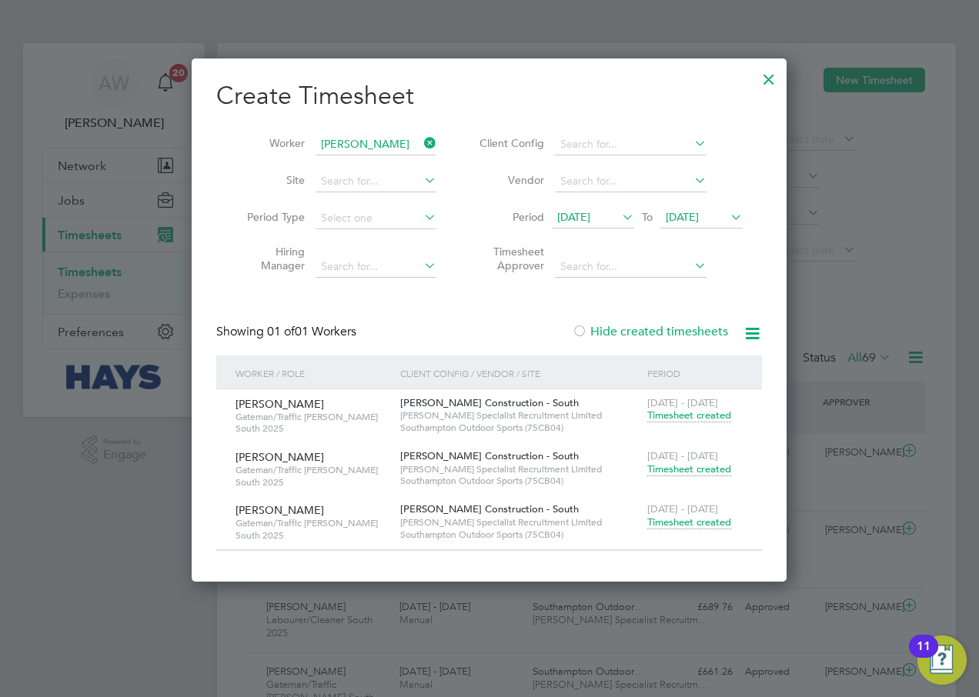
click at [680, 525] on span "Timesheet created" at bounding box center [689, 522] width 84 height 14
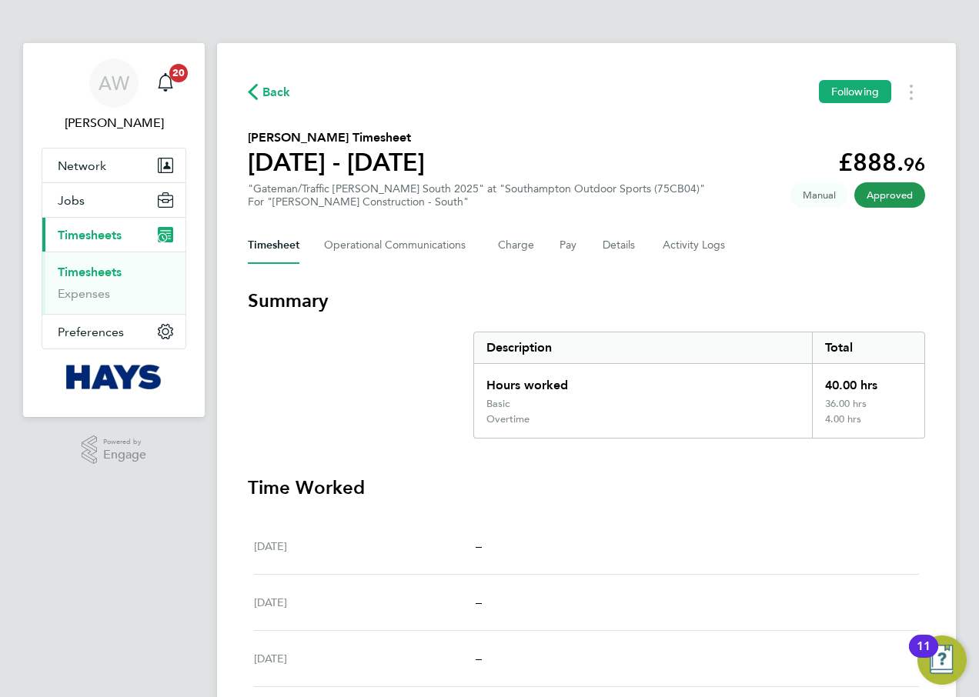
scroll to position [85, 0]
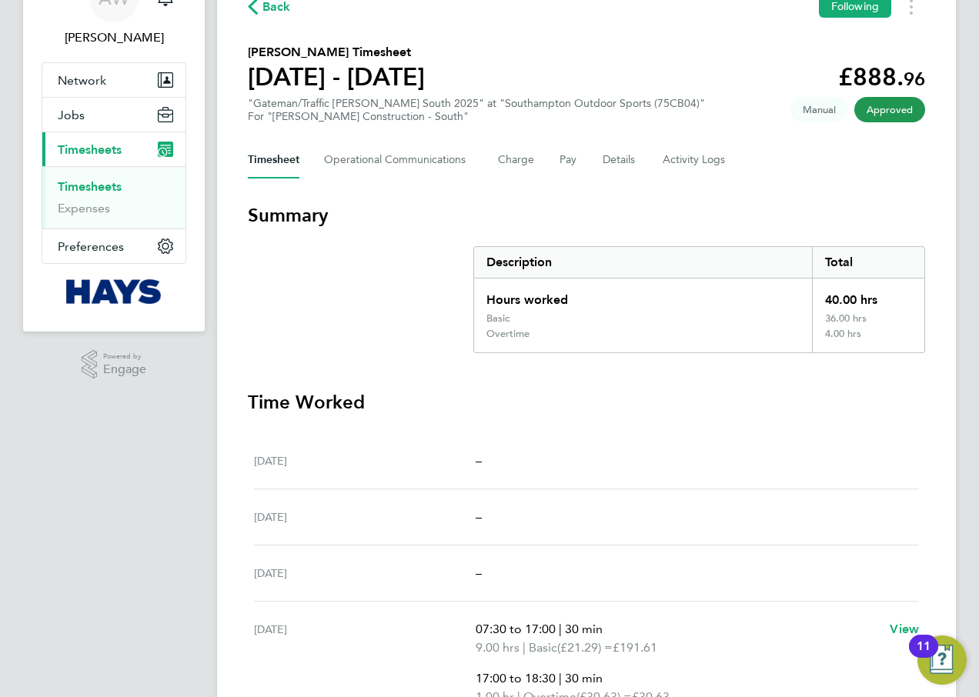
click at [112, 187] on link "Timesheets" at bounding box center [90, 186] width 64 height 15
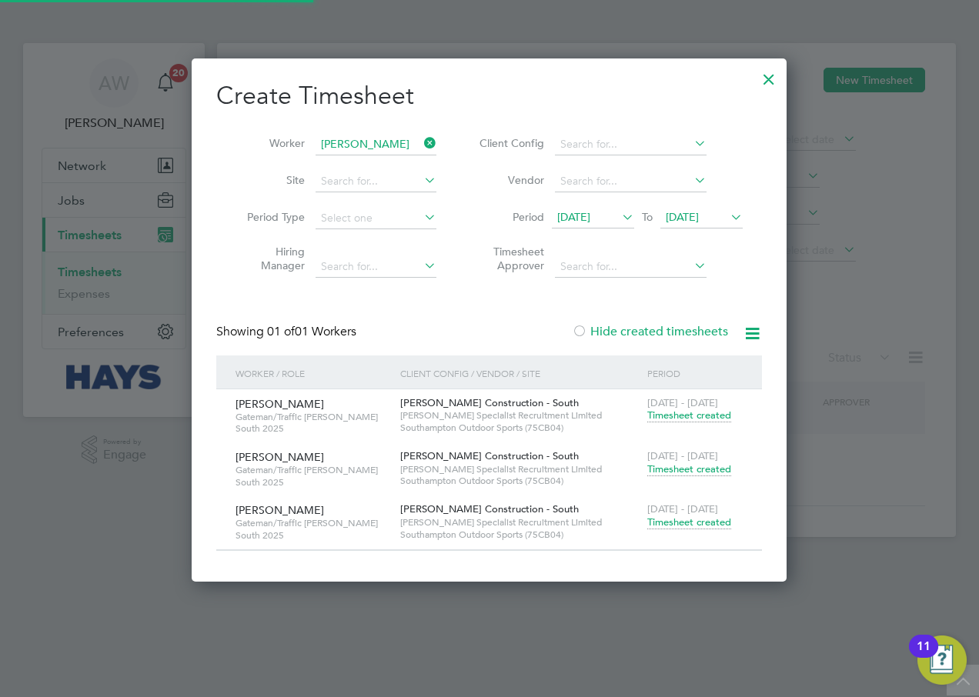
scroll to position [522, 595]
click at [421, 142] on icon at bounding box center [421, 143] width 0 height 22
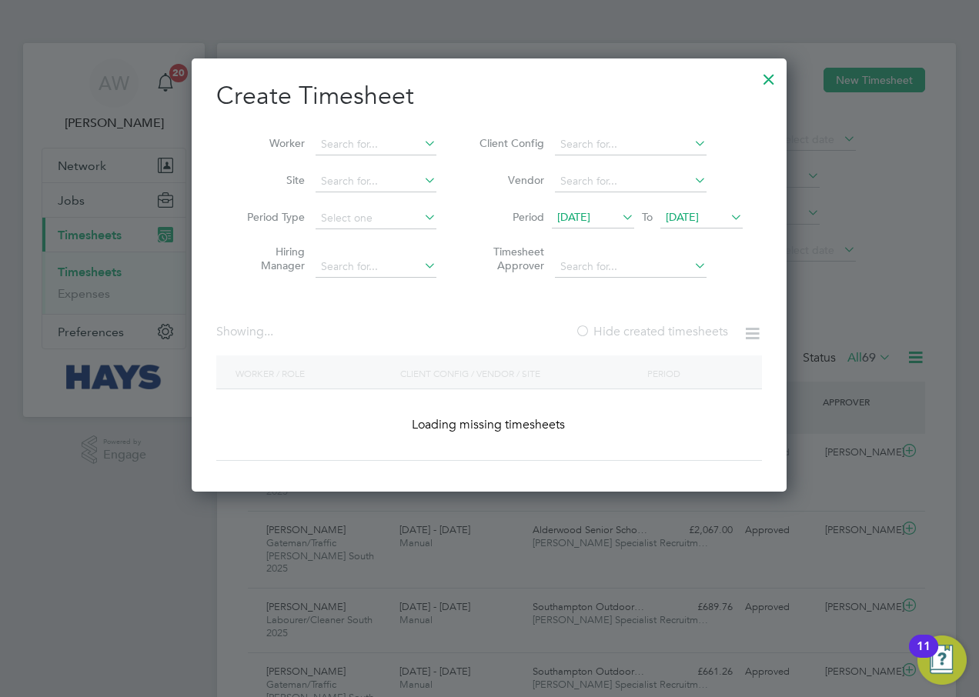
scroll to position [0, 0]
click at [421, 145] on icon at bounding box center [421, 143] width 0 height 22
click at [371, 143] on input at bounding box center [375, 145] width 121 height 22
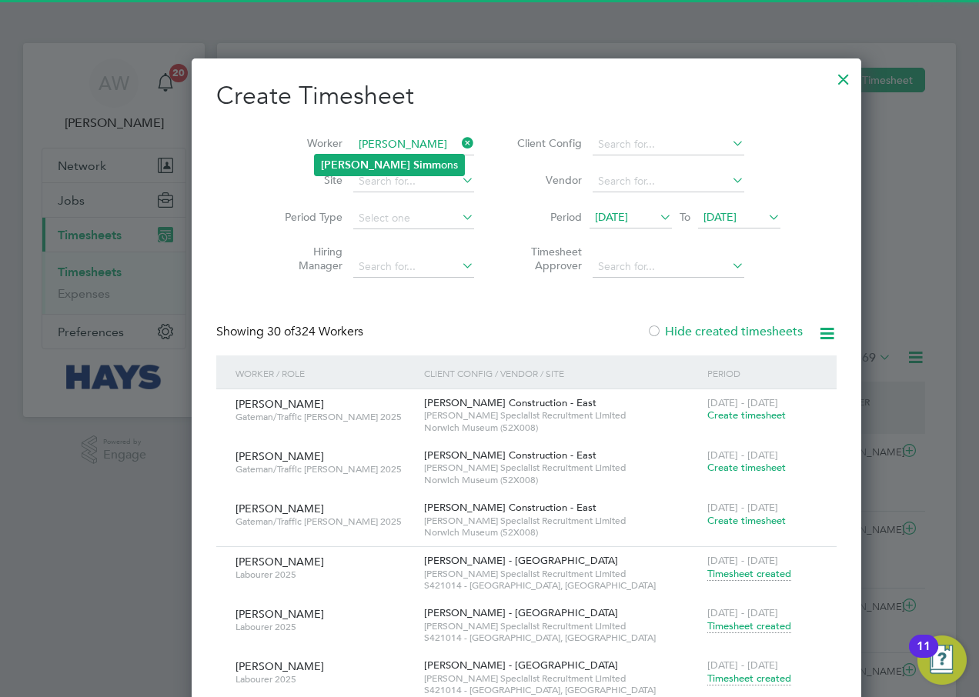
click at [374, 165] on li "[PERSON_NAME] ons" at bounding box center [389, 165] width 149 height 21
type input "[PERSON_NAME]"
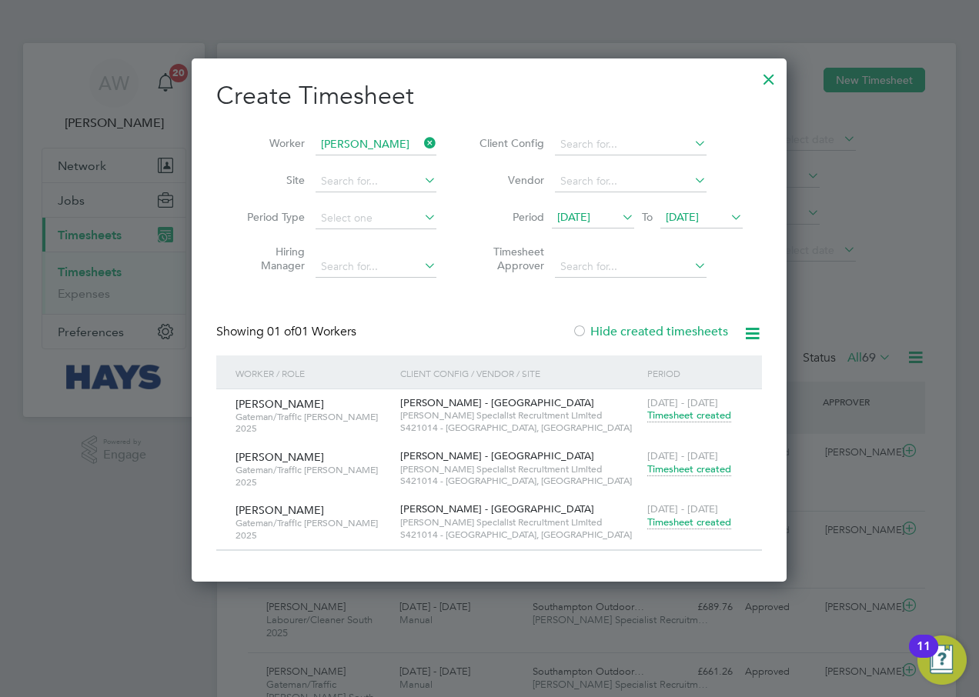
click at [672, 516] on span "Timesheet created" at bounding box center [689, 522] width 84 height 14
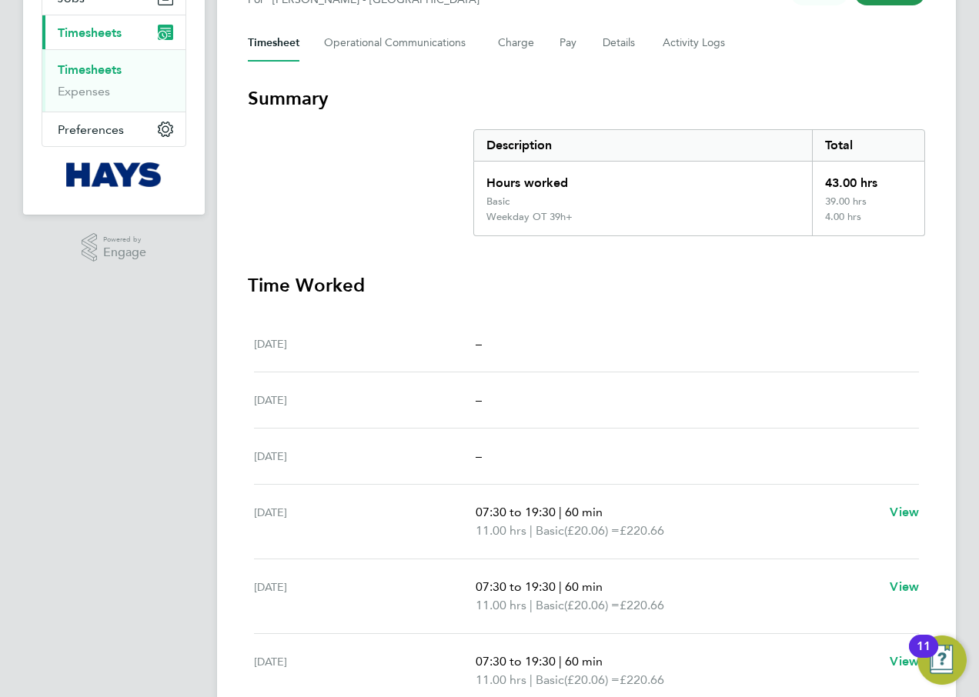
scroll to position [168, 0]
